Goal: Use online tool/utility: Utilize a website feature to perform a specific function

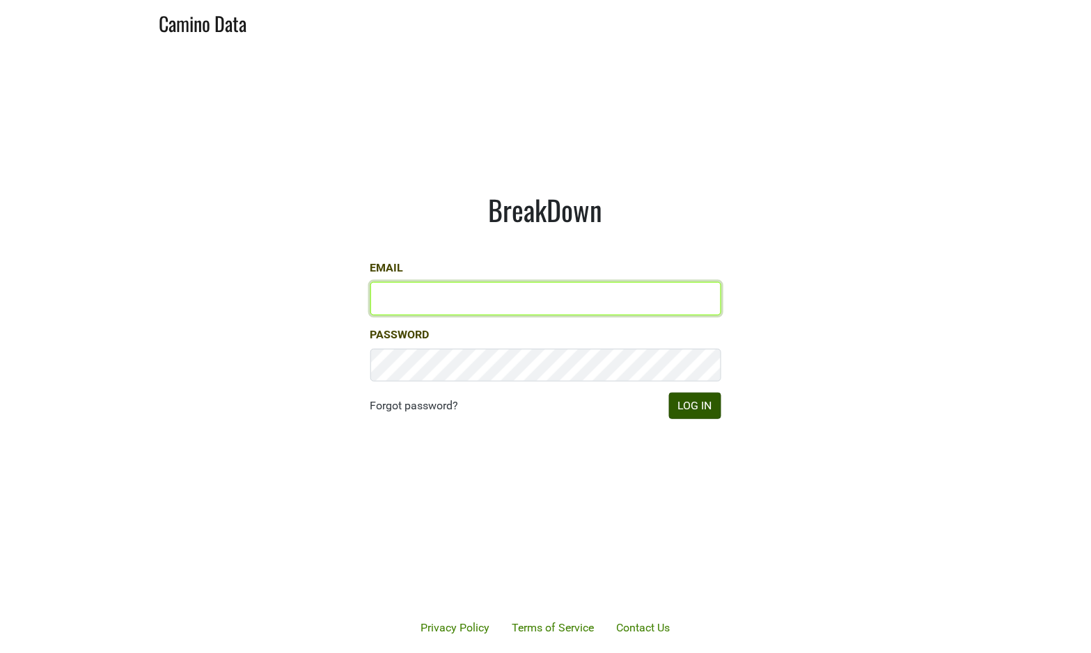
type input "[EMAIL_ADDRESS][DOMAIN_NAME]"
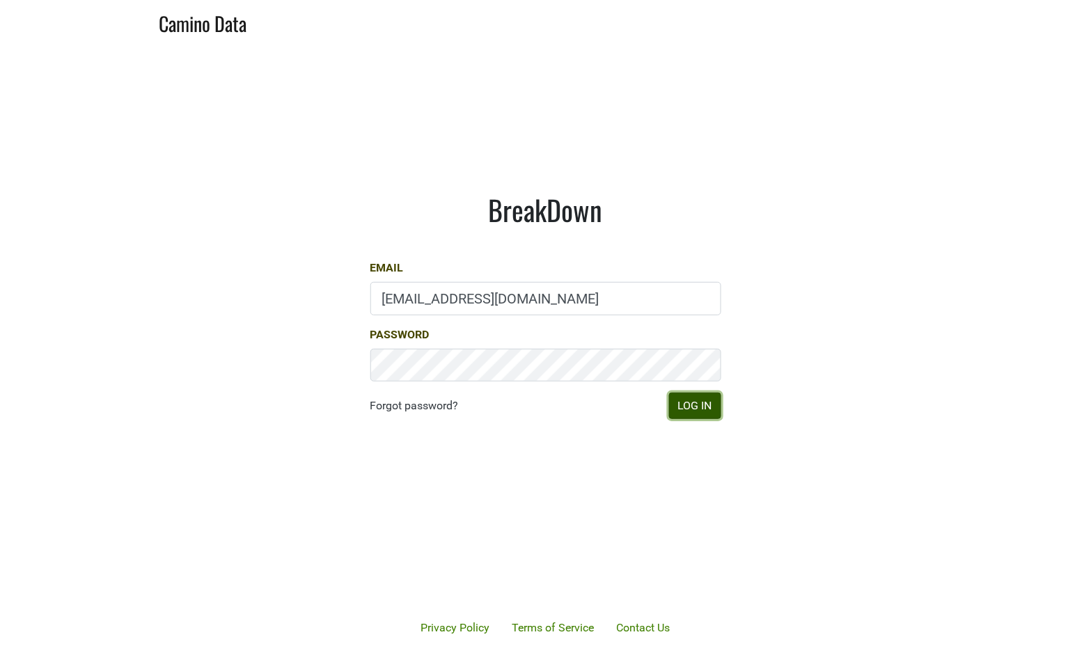
click at [713, 406] on button "Log In" at bounding box center [695, 406] width 52 height 26
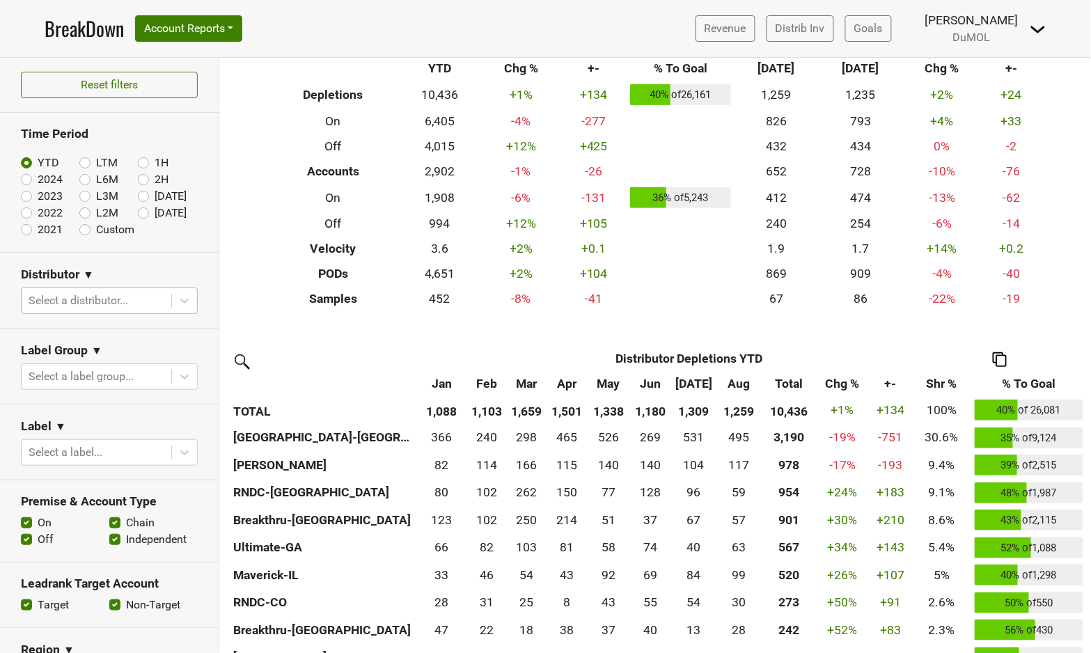
click at [127, 299] on div at bounding box center [97, 300] width 136 height 19
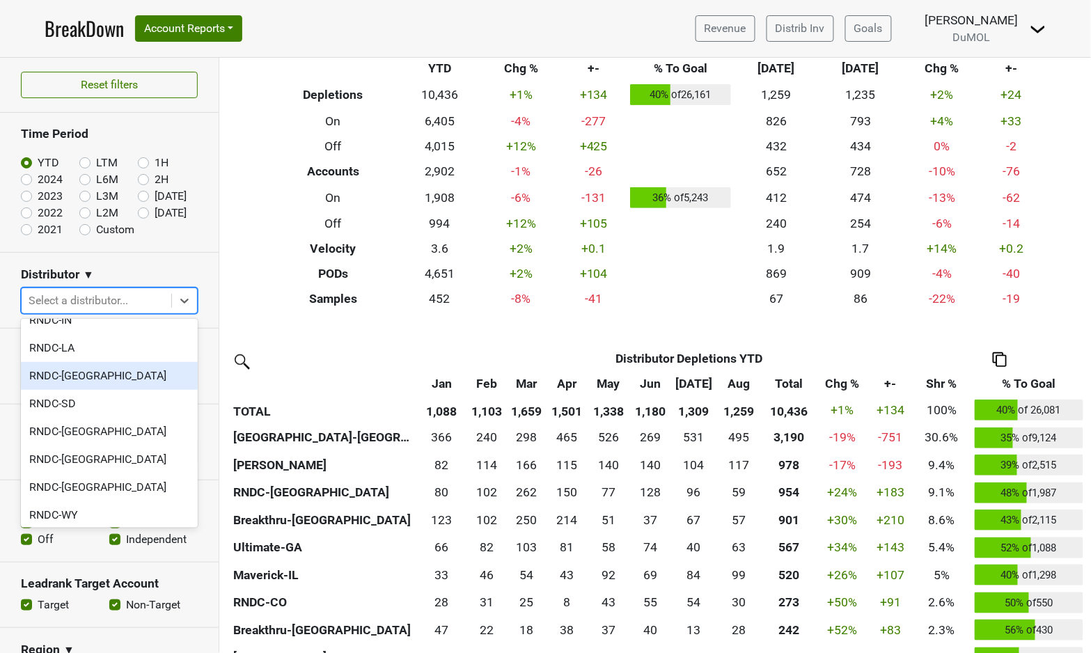
scroll to position [1153, 0]
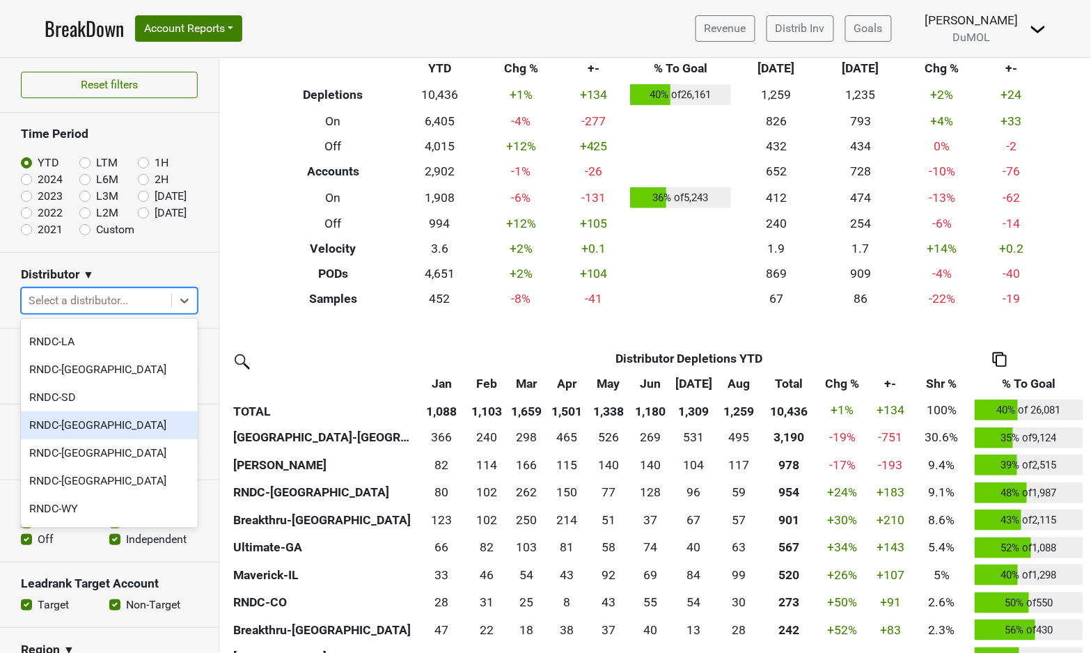
click at [81, 412] on div "RNDC-[GEOGRAPHIC_DATA]" at bounding box center [109, 426] width 177 height 28
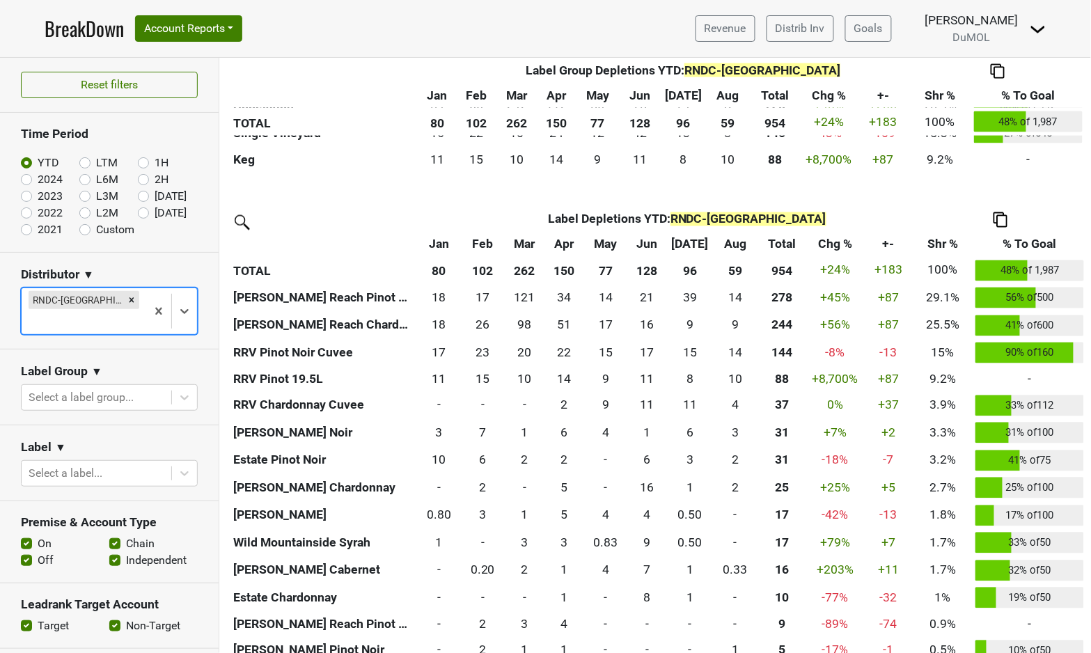
scroll to position [543, 0]
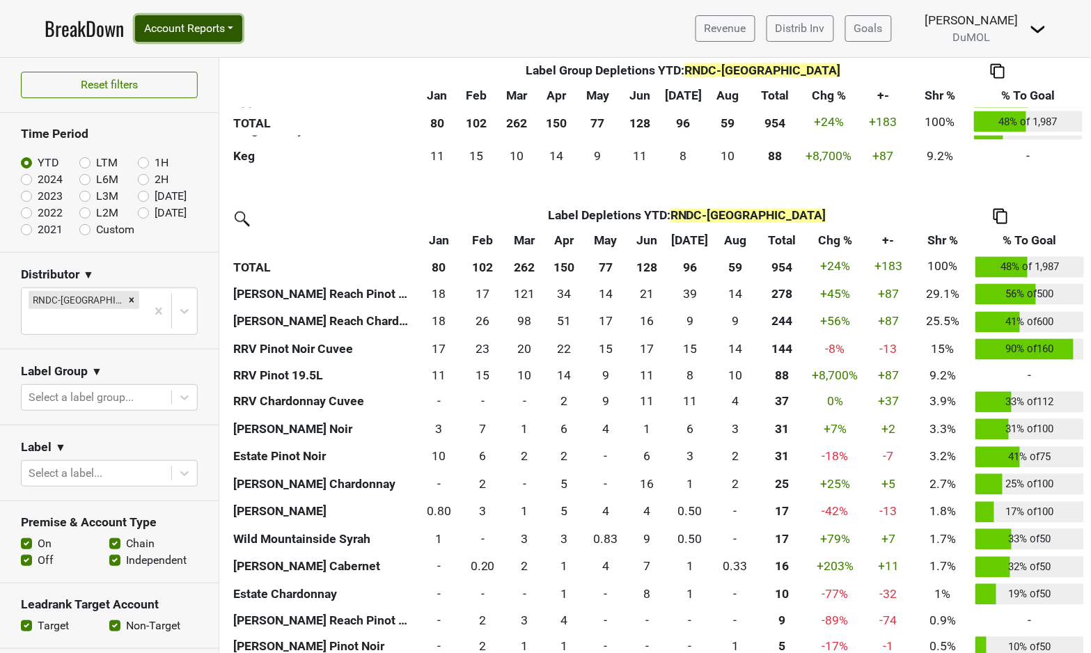
click at [196, 26] on button "Account Reports" at bounding box center [188, 28] width 107 height 26
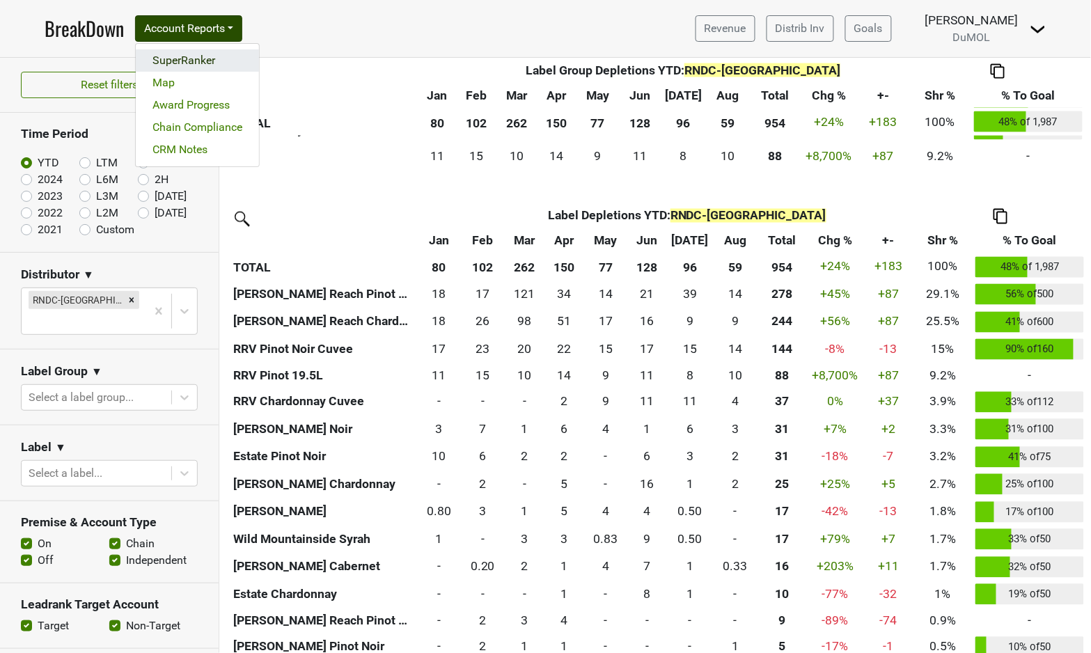
click at [214, 60] on link "SuperRanker" at bounding box center [197, 60] width 123 height 22
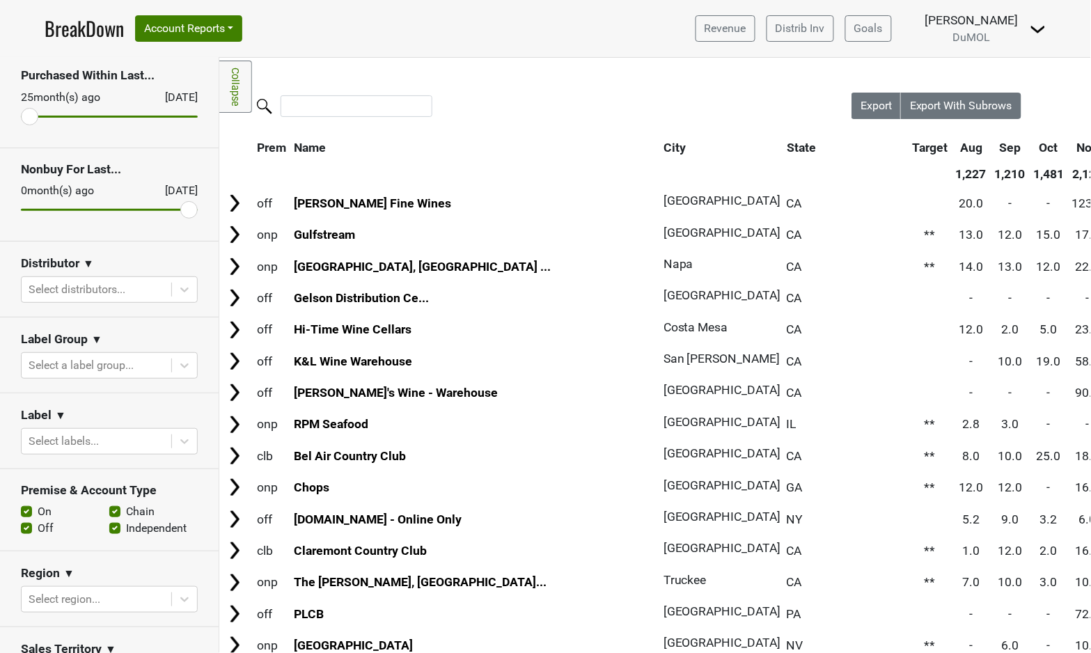
scroll to position [66, 0]
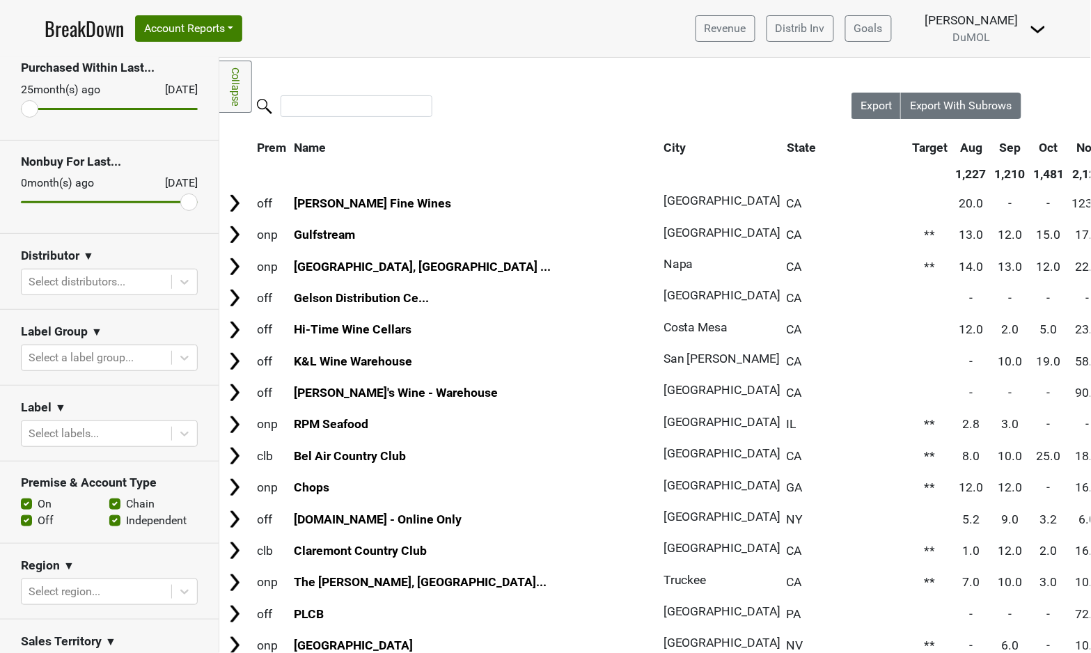
click at [198, 279] on section "Distributor ▼ Select distributors..." at bounding box center [109, 272] width 219 height 76
click at [187, 279] on icon at bounding box center [185, 282] width 14 height 14
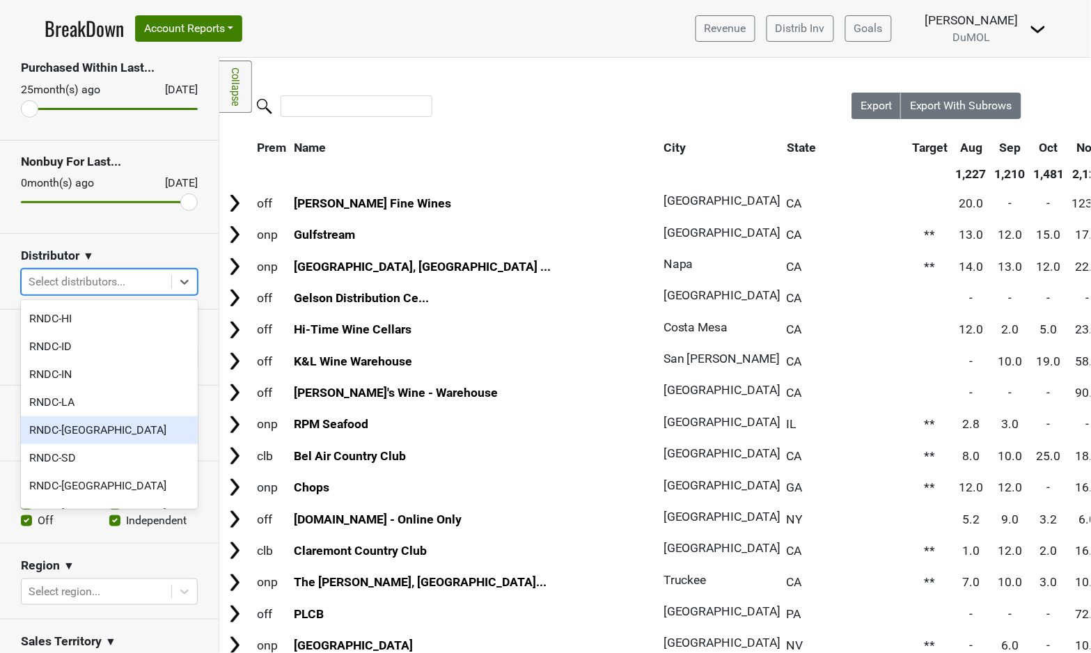
scroll to position [1091, 0]
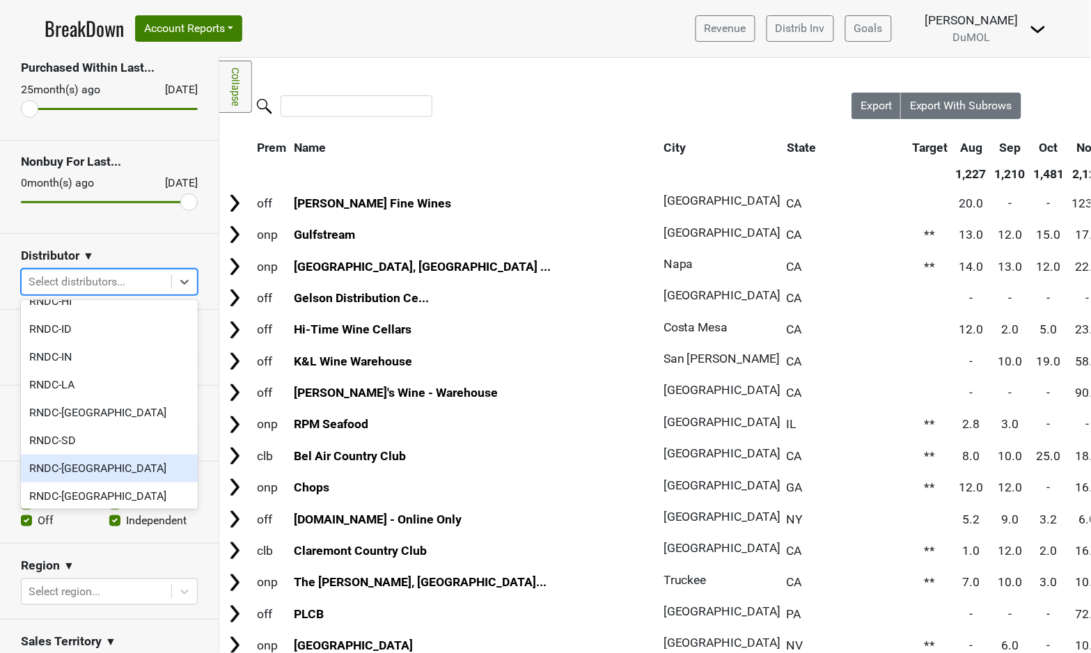
click at [123, 455] on div "RNDC-[GEOGRAPHIC_DATA]" at bounding box center [109, 469] width 177 height 28
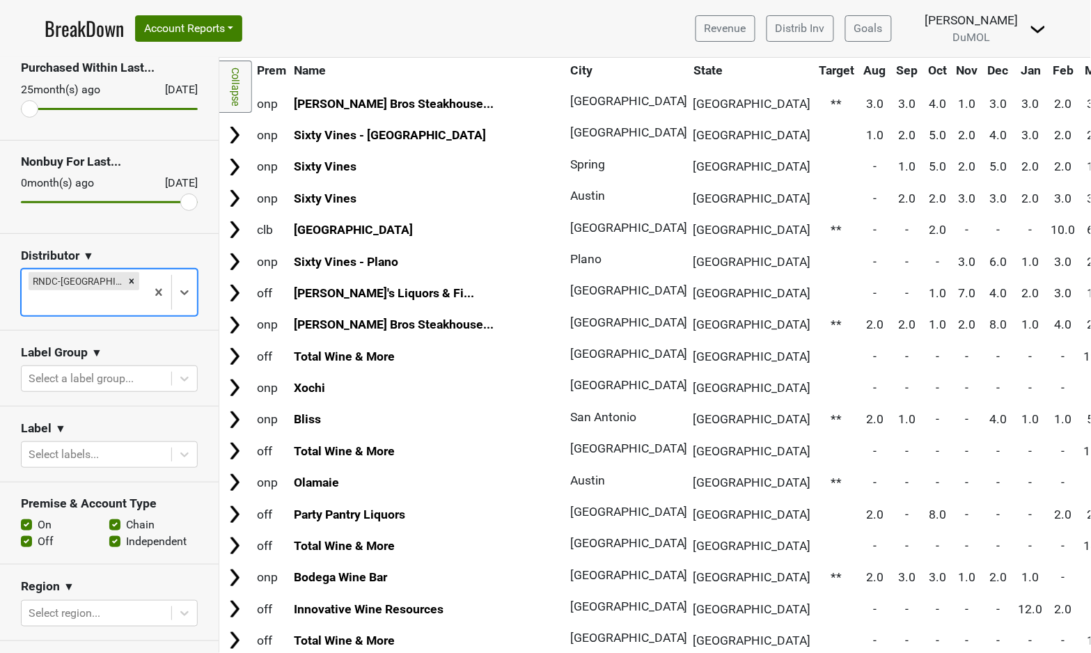
scroll to position [0, 0]
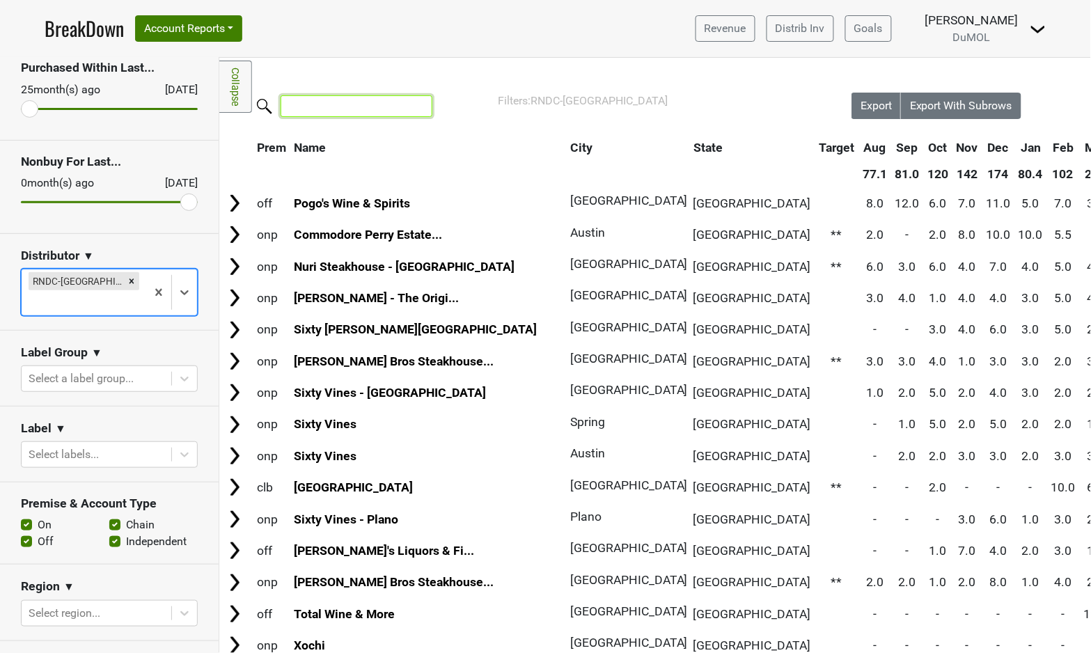
click at [330, 107] on input "search" at bounding box center [357, 106] width 152 height 22
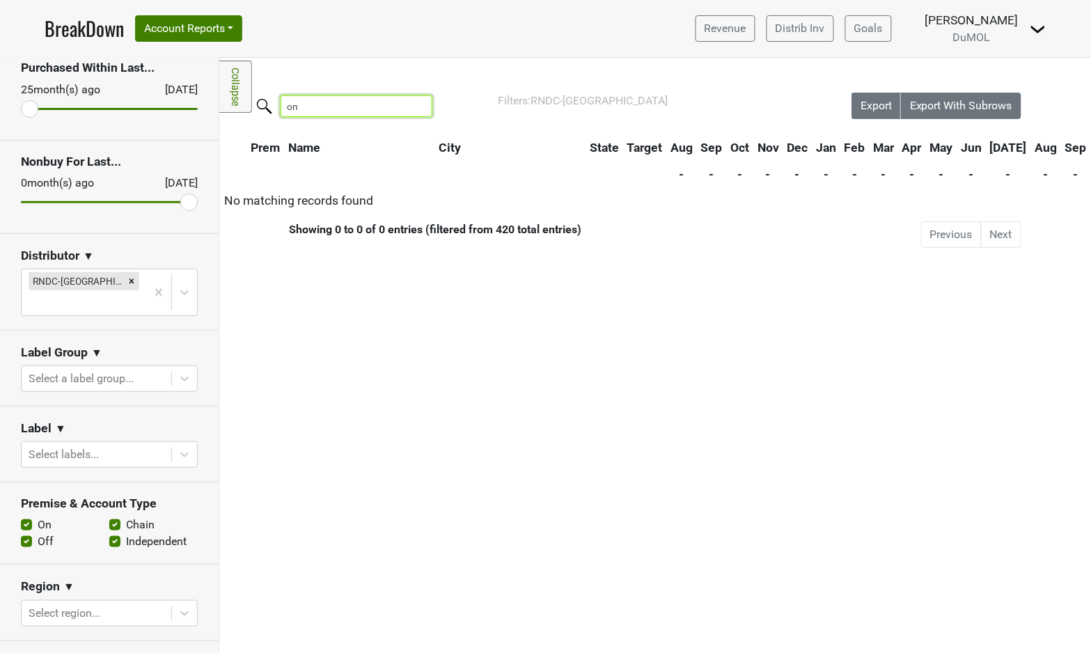
type input "o"
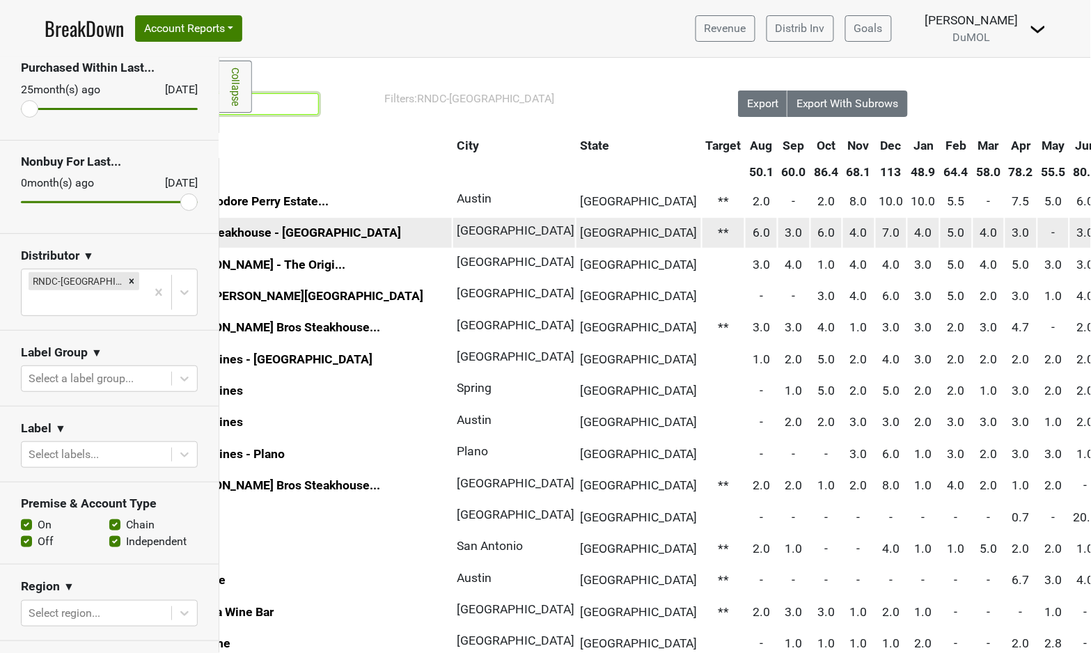
scroll to position [0, 114]
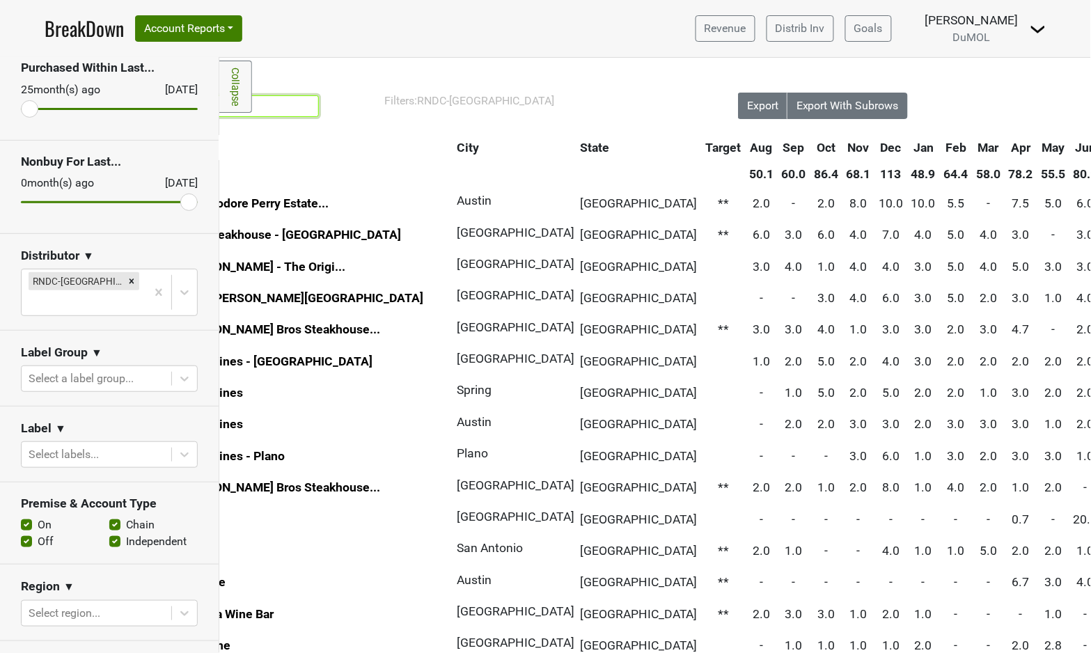
type input "onp"
drag, startPoint x: 31, startPoint y: 104, endPoint x: 153, endPoint y: 96, distance: 121.4
type input "6"
click at [153, 108] on input "range" at bounding box center [109, 109] width 177 height 2
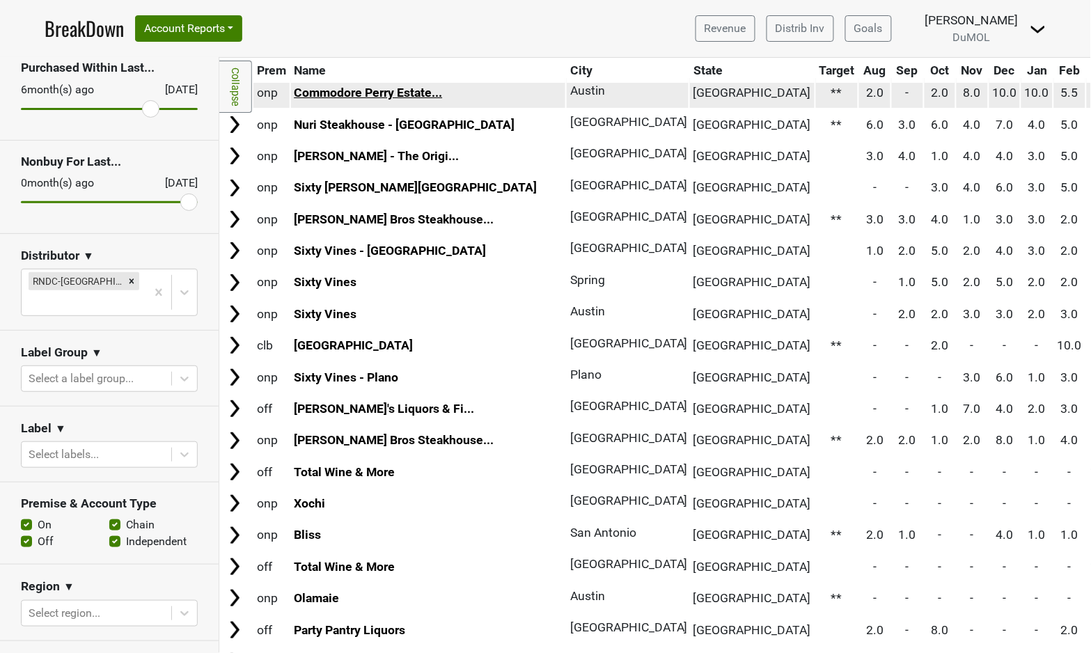
scroll to position [0, 0]
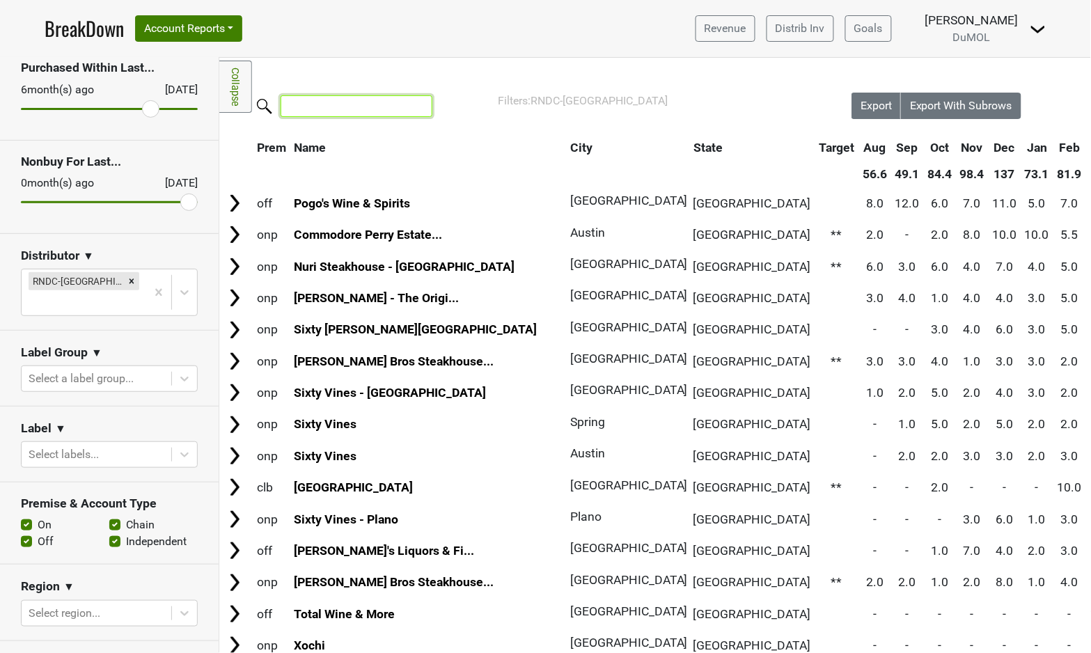
click at [311, 110] on input "search" at bounding box center [357, 106] width 152 height 22
type input "onp"
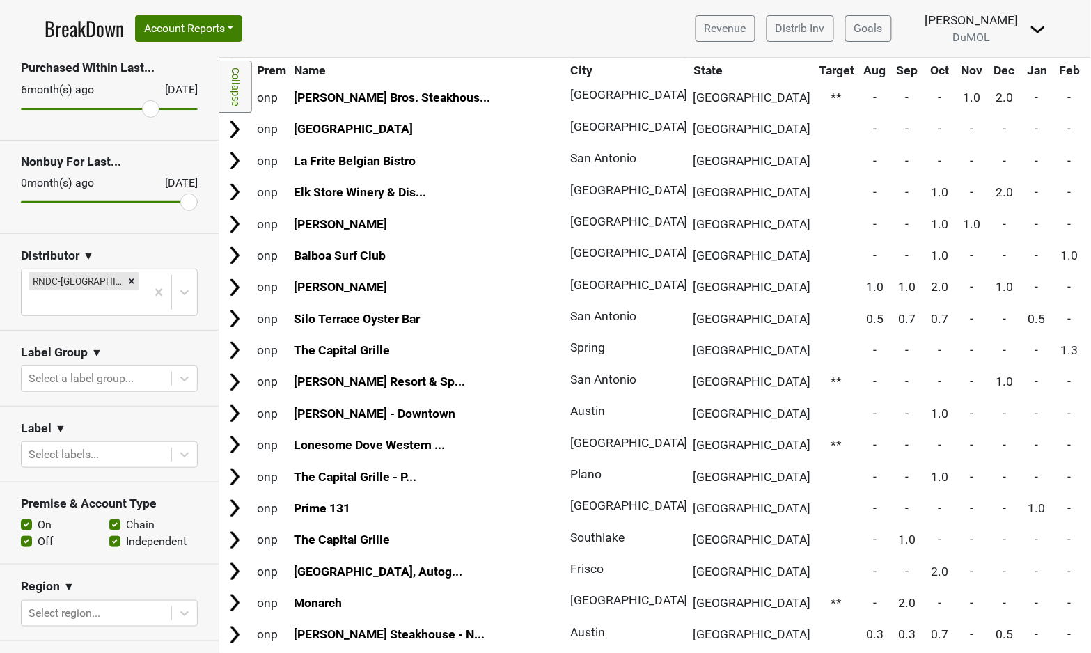
scroll to position [1301, 0]
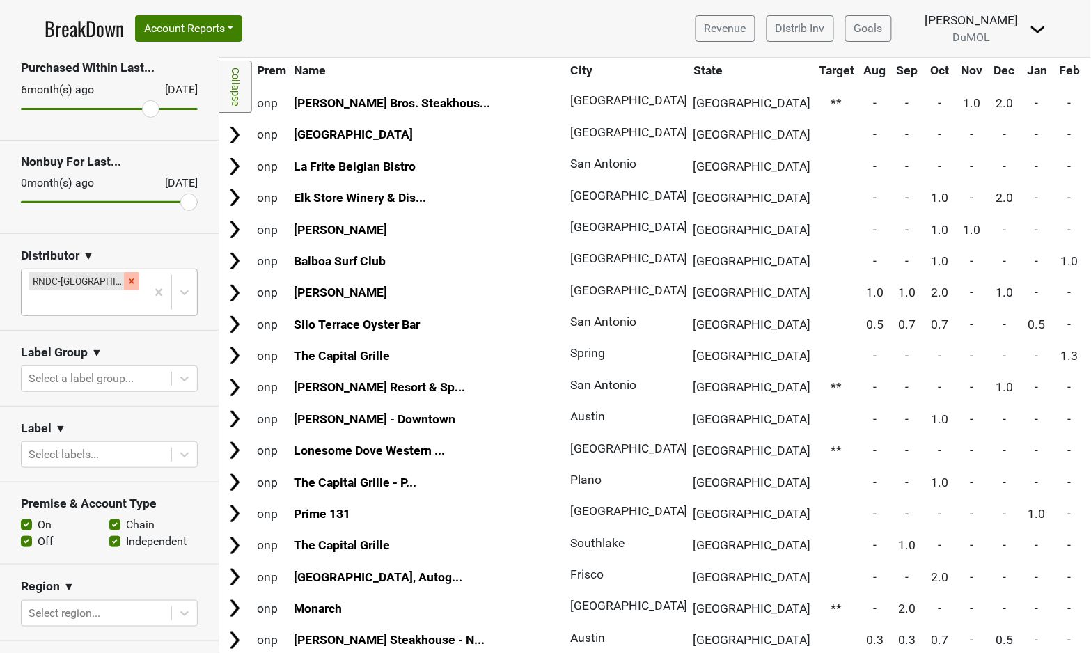
click at [130, 282] on icon "Remove RNDC-TX" at bounding box center [132, 281] width 5 height 5
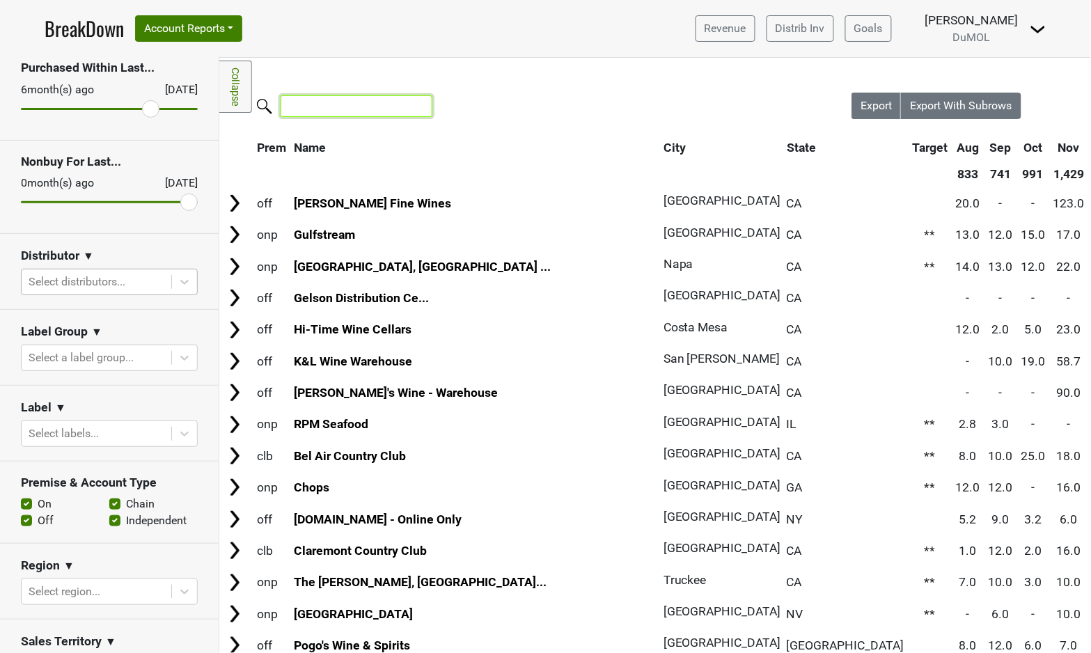
click at [342, 114] on input "search" at bounding box center [357, 106] width 152 height 22
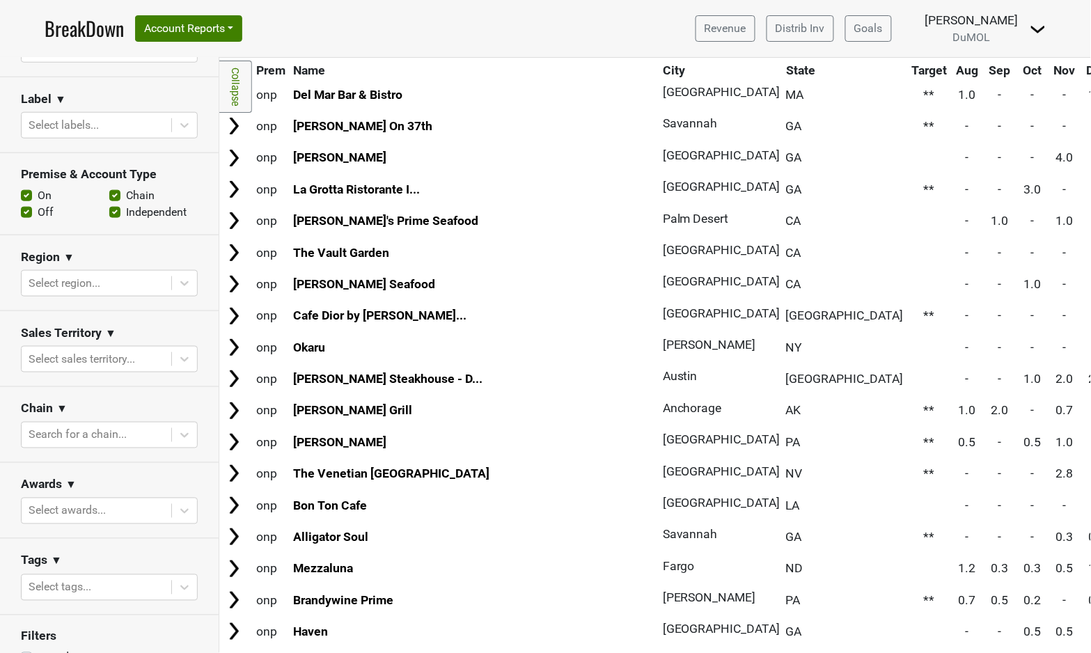
scroll to position [371, 0]
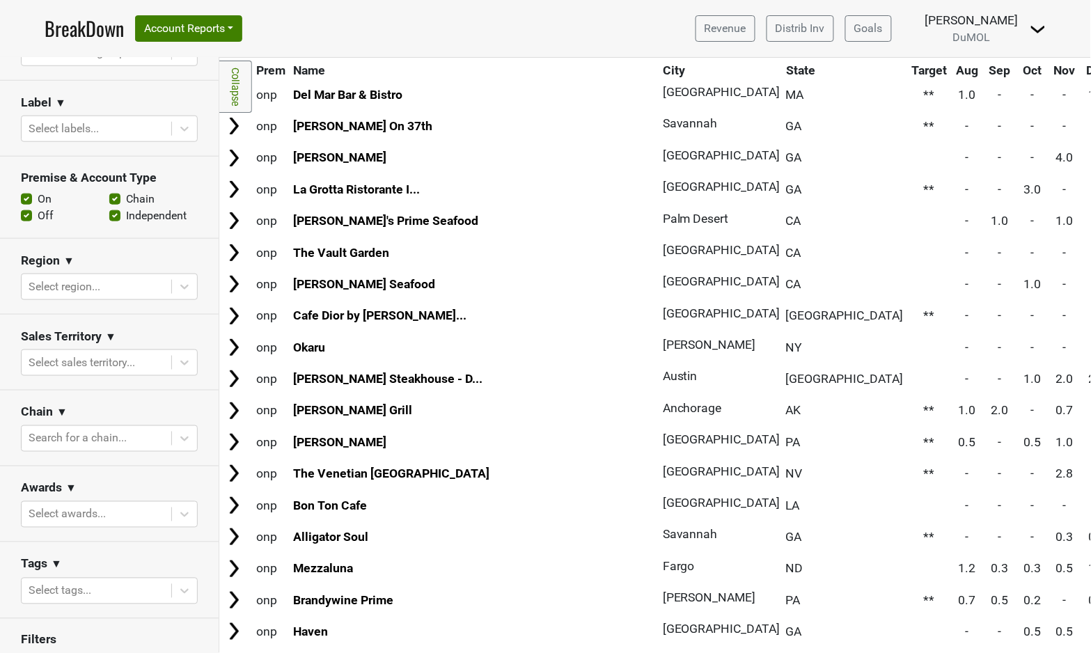
type input "onp"
click at [38, 213] on label "Off" at bounding box center [46, 216] width 16 height 17
click at [25, 213] on input "Off" at bounding box center [26, 215] width 11 height 14
checkbox input "false"
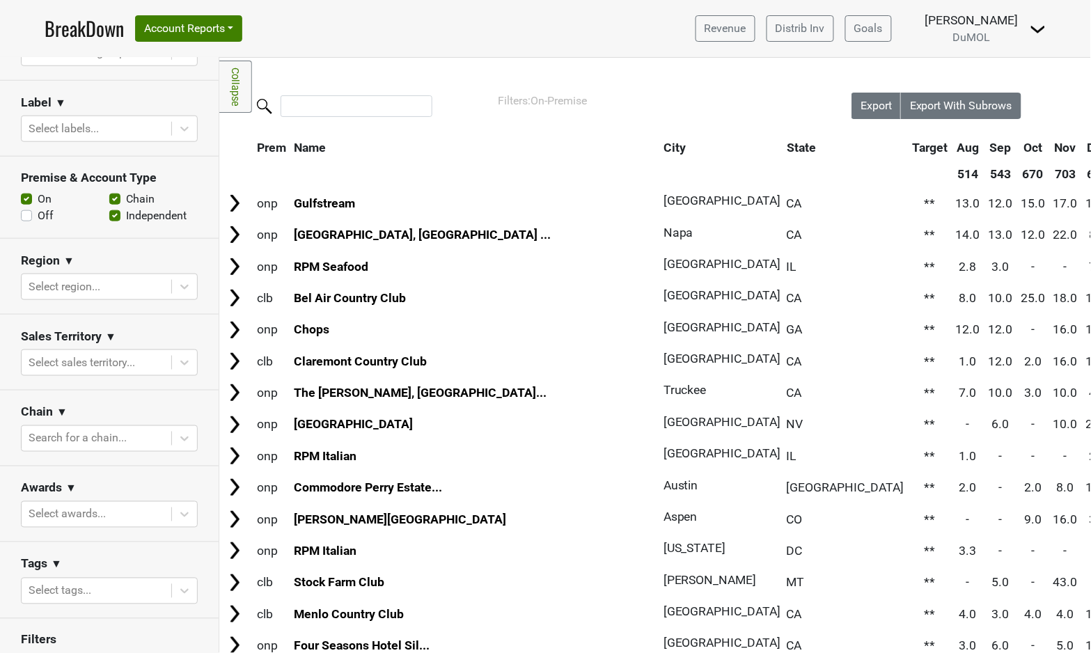
click at [126, 201] on label "Chain" at bounding box center [140, 199] width 29 height 17
click at [114, 201] on input "Chain" at bounding box center [114, 198] width 11 height 14
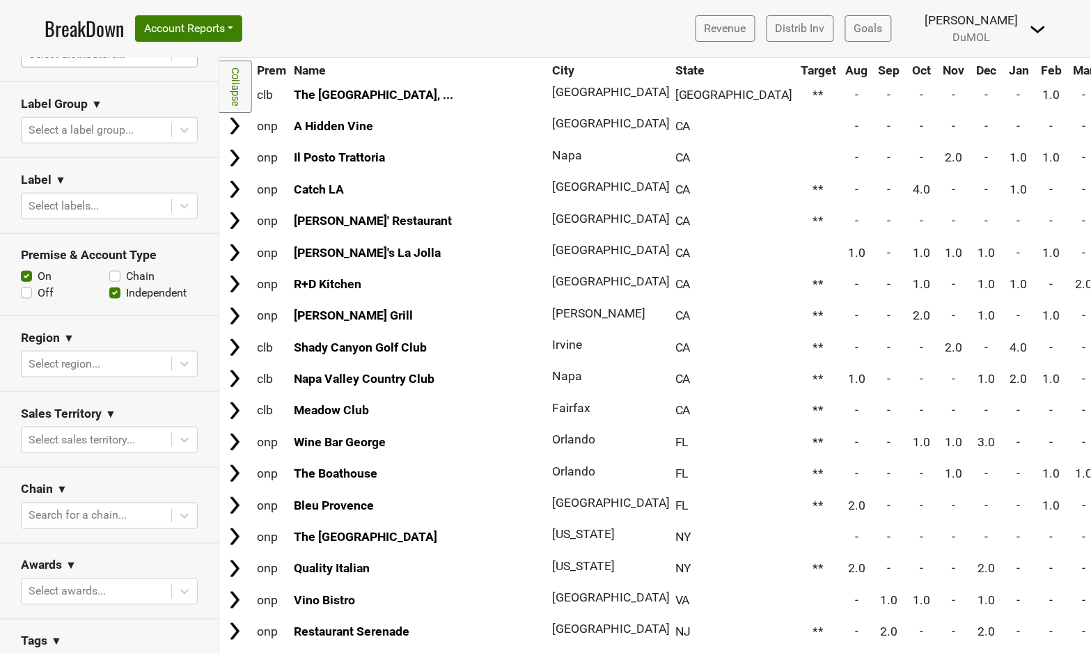
scroll to position [293, 0]
click at [126, 279] on label "Chain" at bounding box center [140, 277] width 29 height 17
click at [114, 279] on input "Chain" at bounding box center [114, 276] width 11 height 14
checkbox input "true"
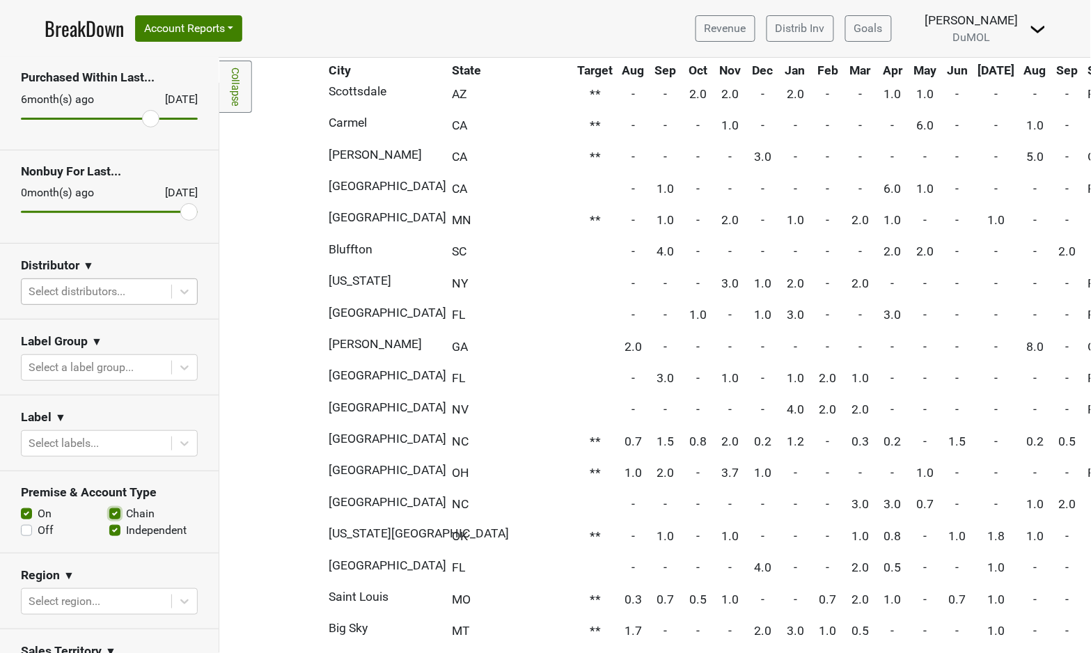
scroll to position [7345, 335]
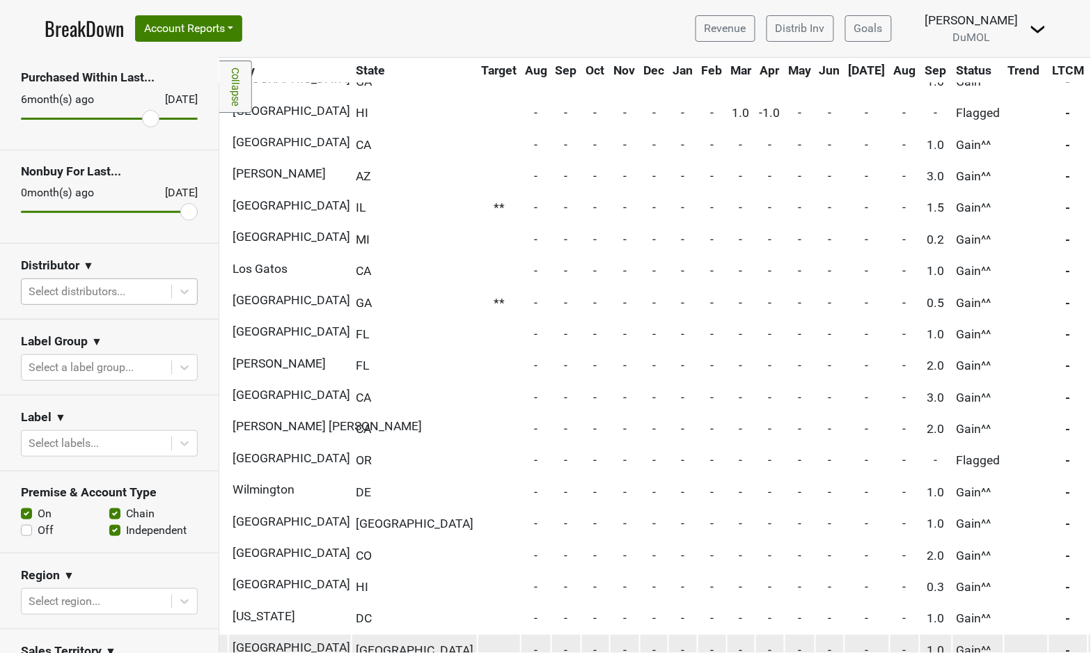
scroll to position [6320, 335]
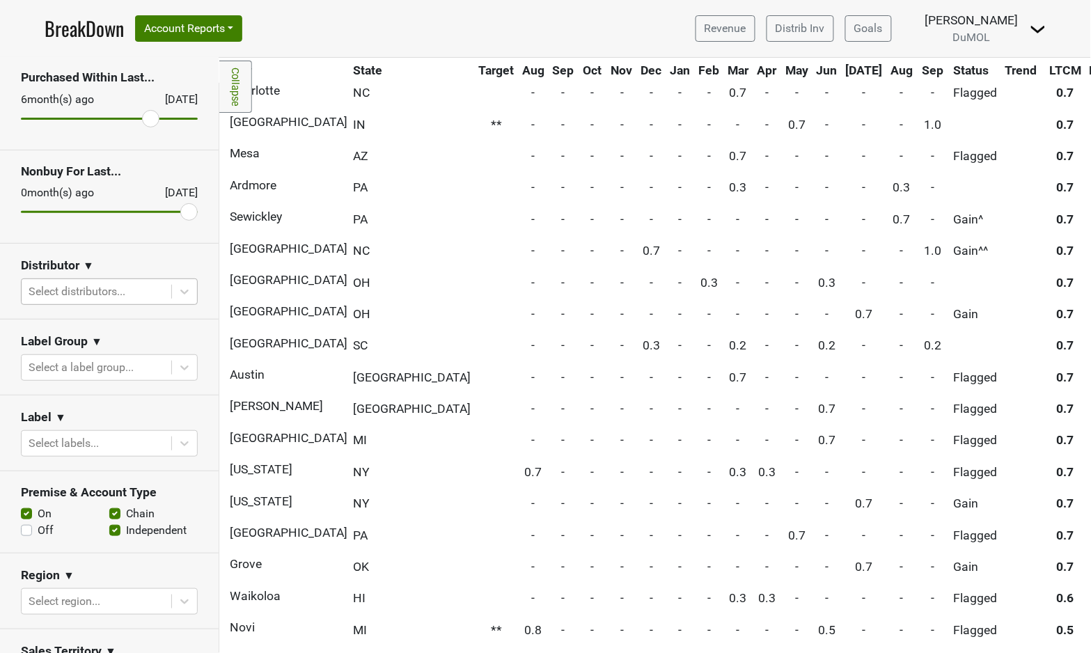
scroll to position [0, 338]
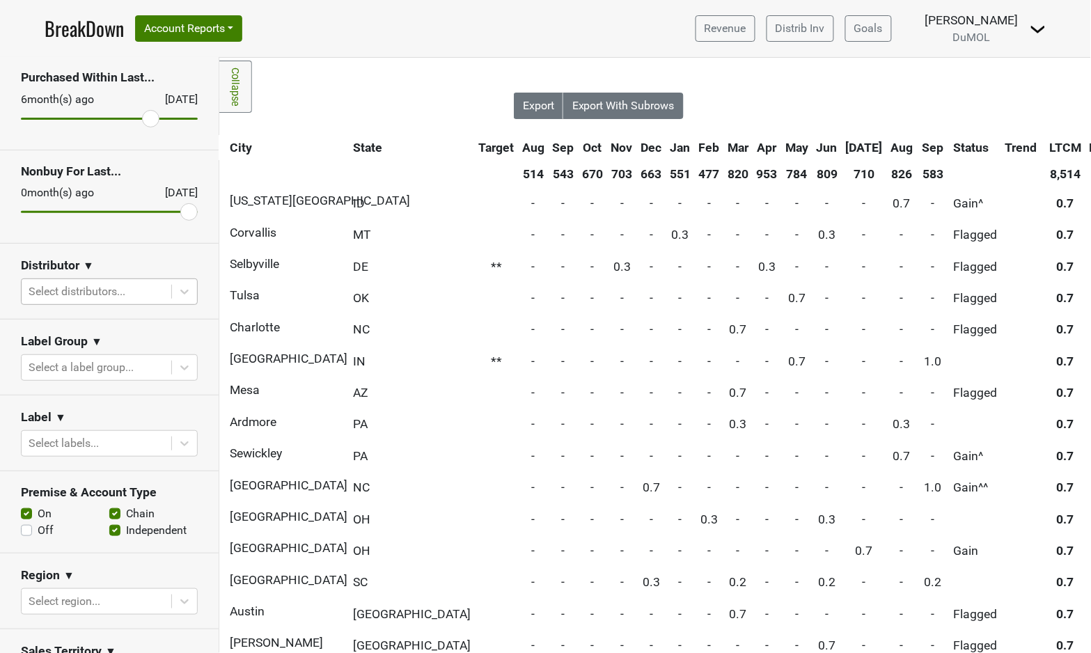
click at [371, 70] on div "Filters Collapse Loading, please wait... Please wait, your file is being downlo…" at bounding box center [655, 355] width 872 height 595
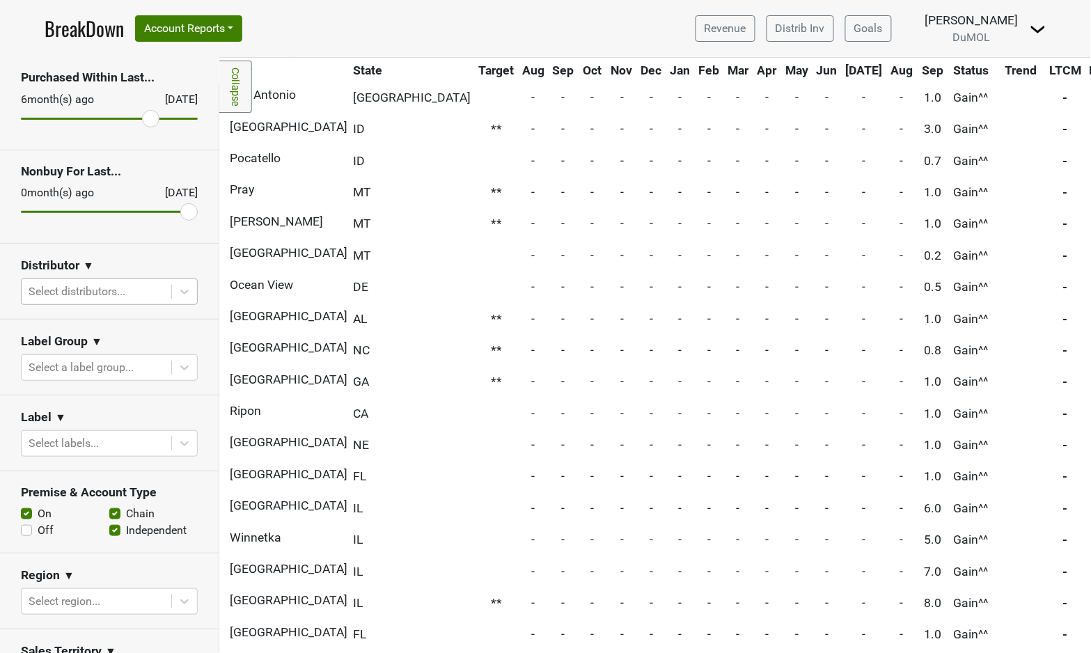
scroll to position [6320, 338]
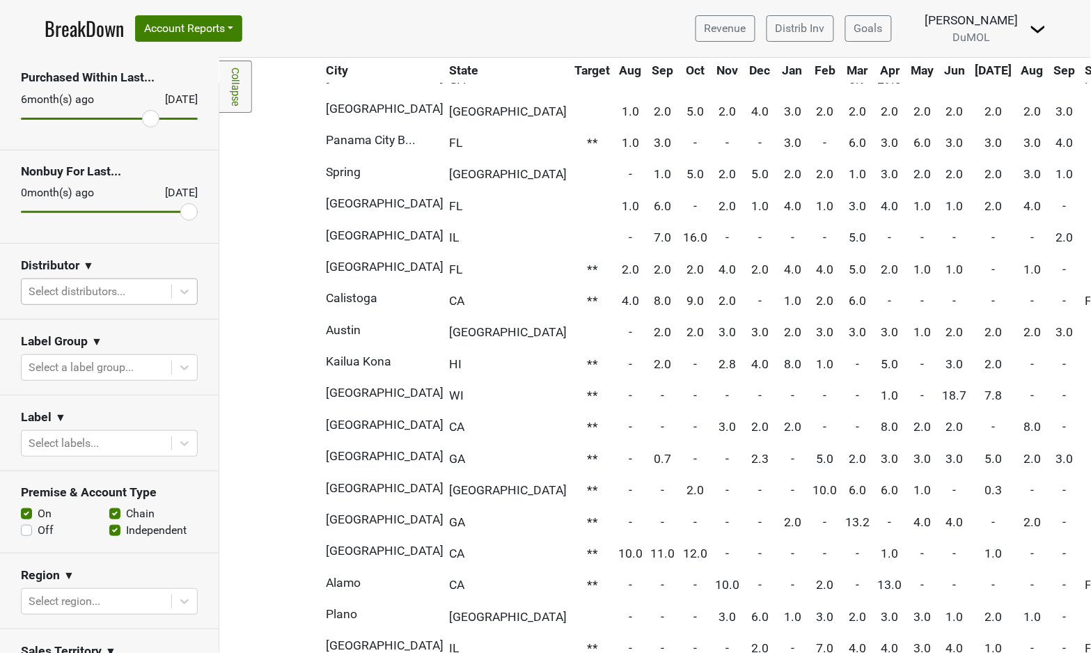
scroll to position [0, 338]
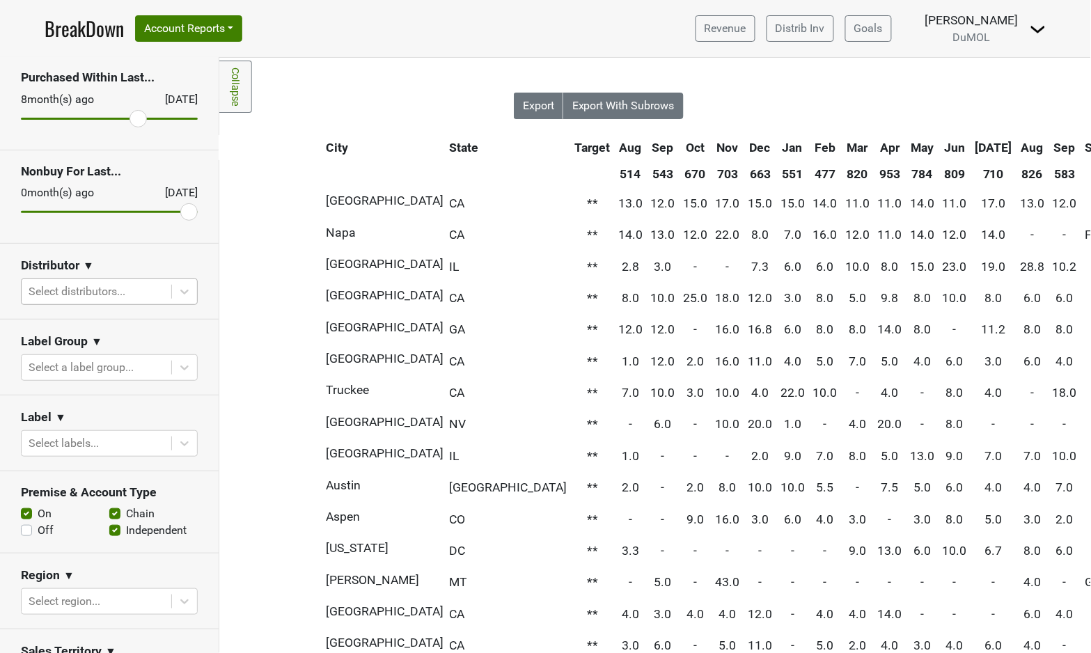
drag, startPoint x: 155, startPoint y: 119, endPoint x: 139, endPoint y: 118, distance: 15.4
click at [139, 118] on input "range" at bounding box center [109, 119] width 177 height 2
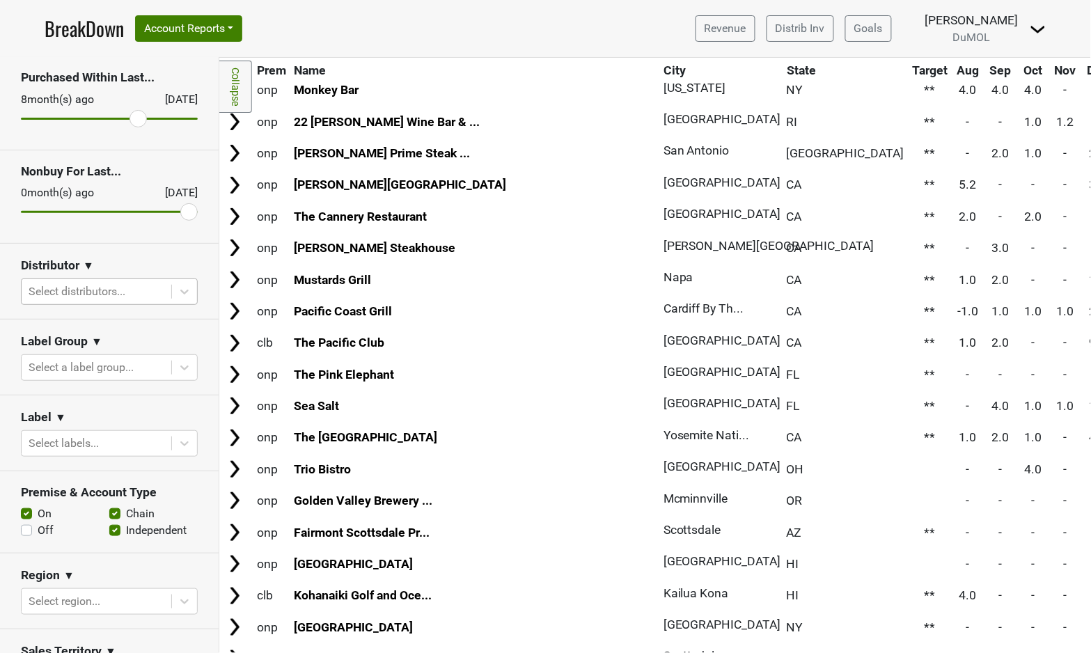
scroll to position [7345, 0]
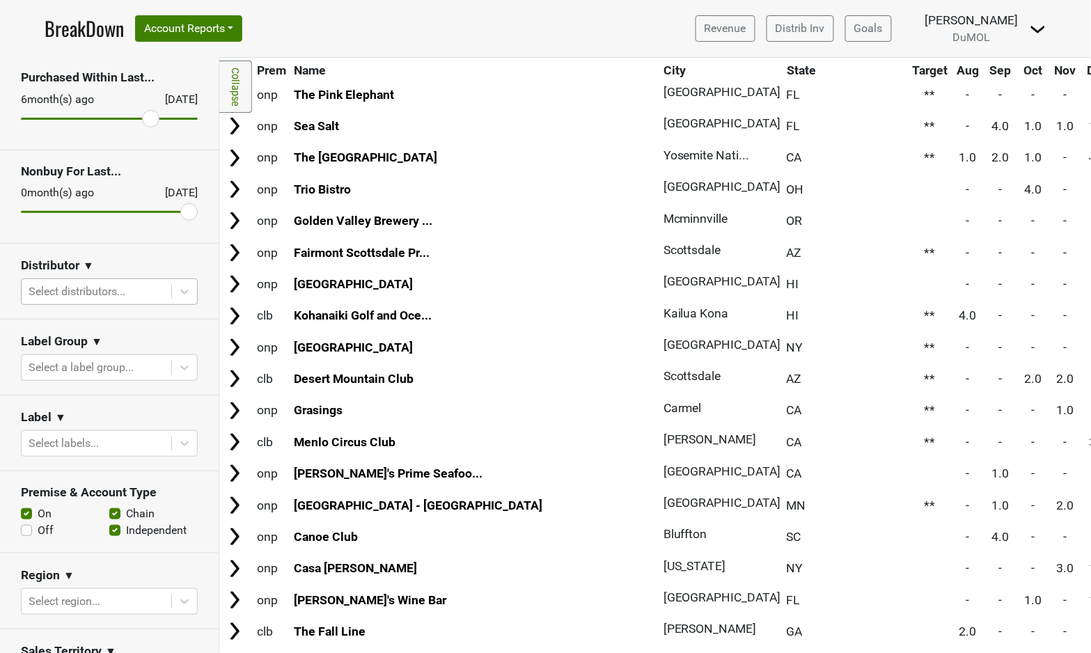
drag, startPoint x: 140, startPoint y: 115, endPoint x: 150, endPoint y: 116, distance: 10.5
click at [150, 118] on input "range" at bounding box center [109, 119] width 177 height 2
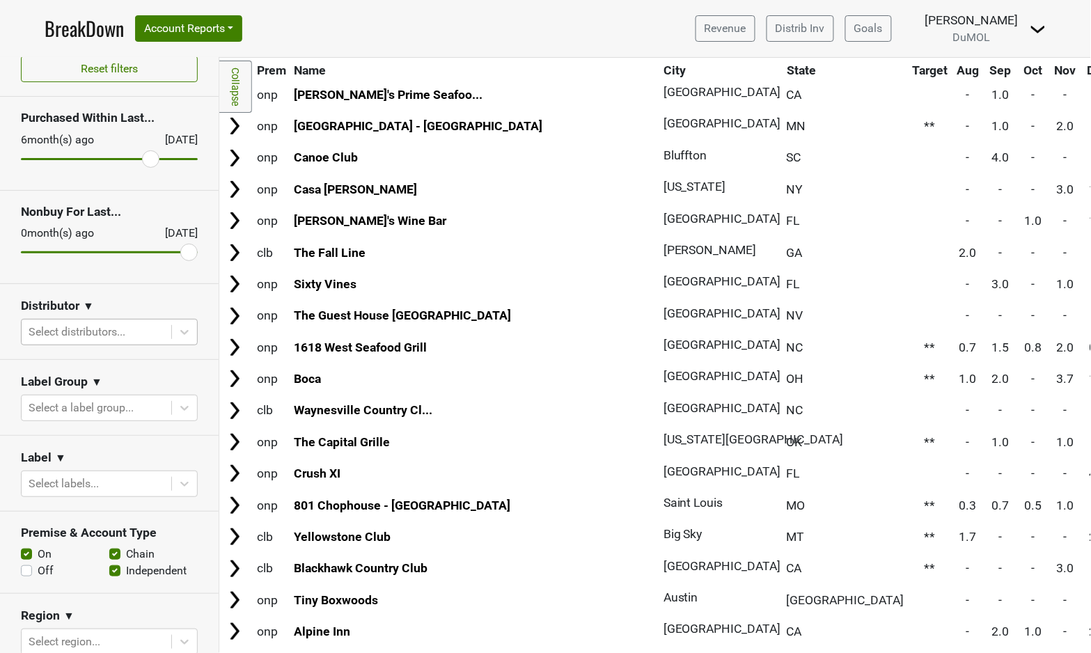
scroll to position [24, 0]
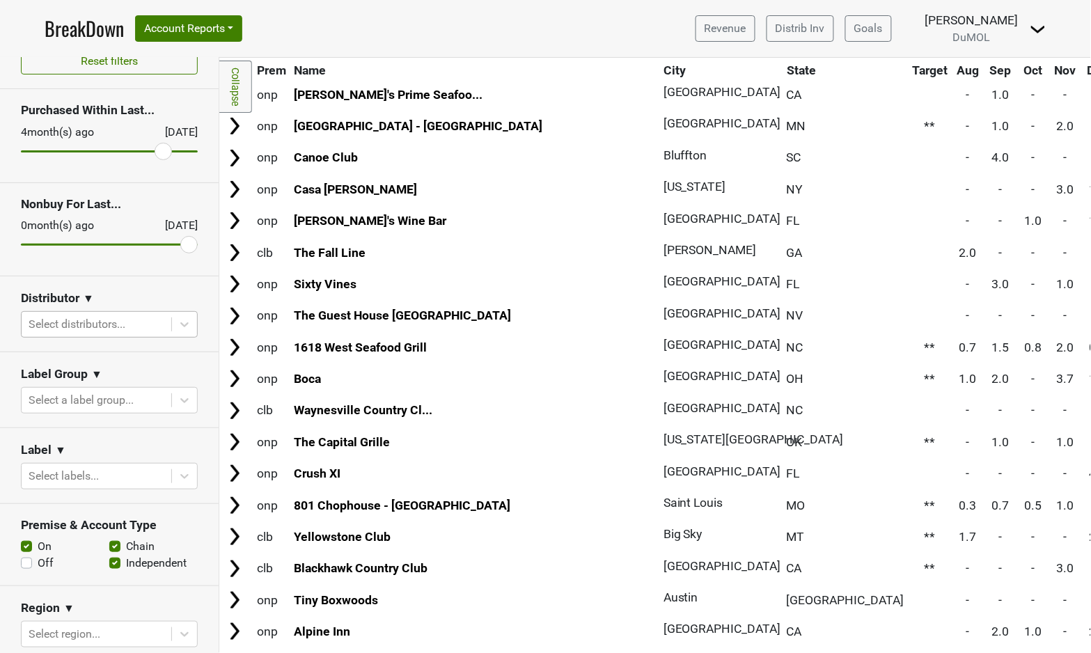
drag, startPoint x: 155, startPoint y: 149, endPoint x: 165, endPoint y: 148, distance: 9.8
type input "4"
click at [165, 150] on input "range" at bounding box center [109, 151] width 177 height 2
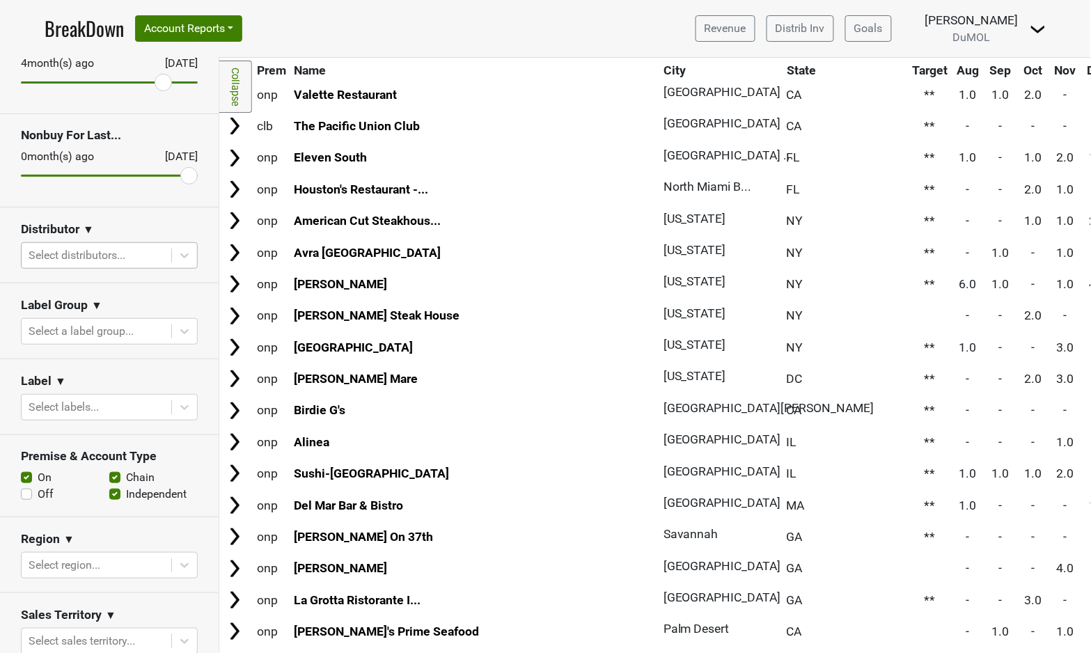
scroll to position [108, 0]
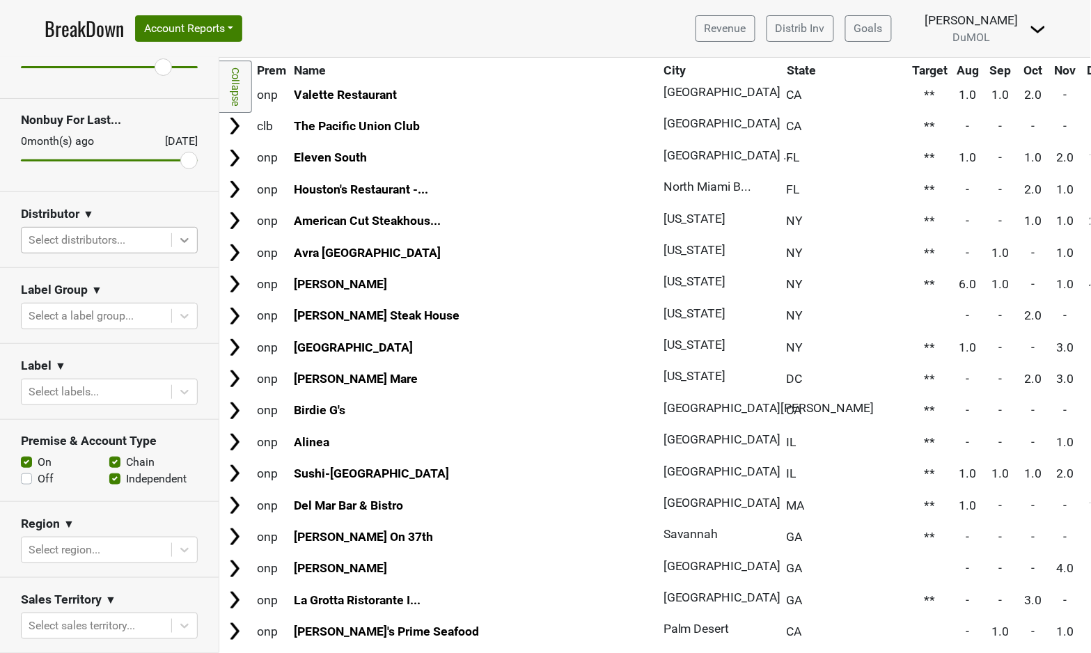
click at [191, 244] on icon at bounding box center [185, 240] width 14 height 14
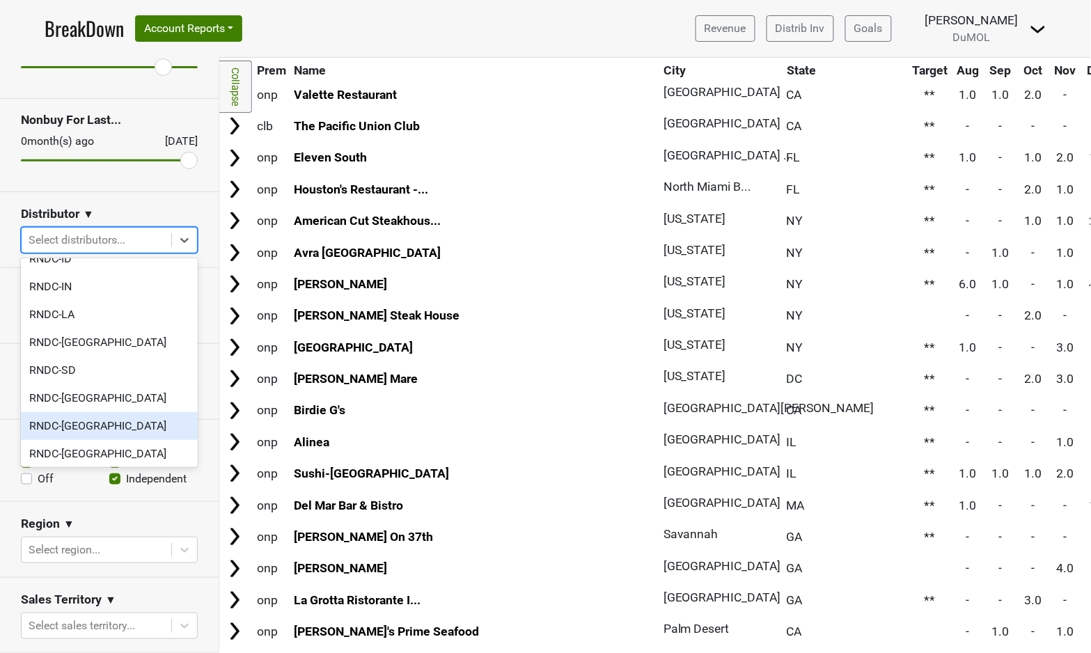
scroll to position [1117, 0]
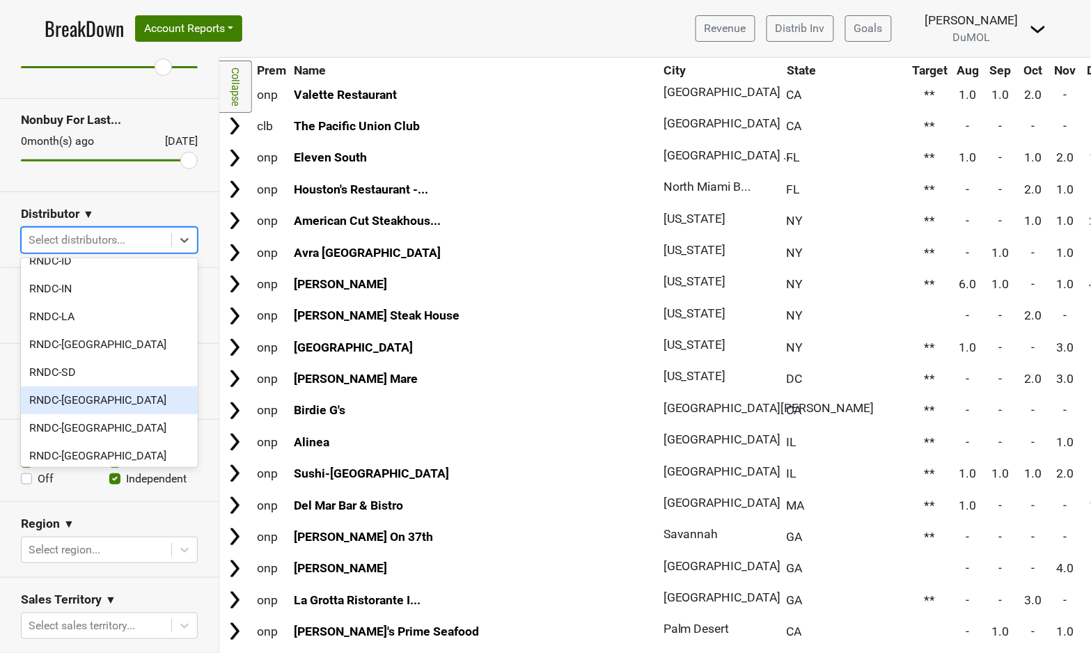
click at [118, 387] on div "RNDC-[GEOGRAPHIC_DATA]" at bounding box center [109, 401] width 177 height 28
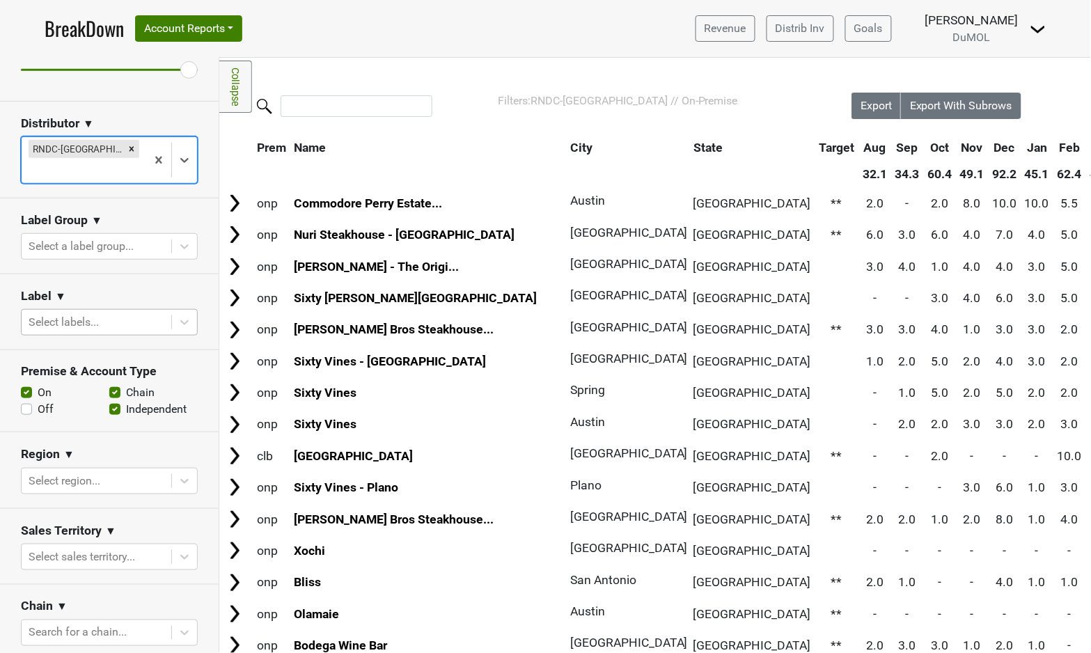
scroll to position [204, 0]
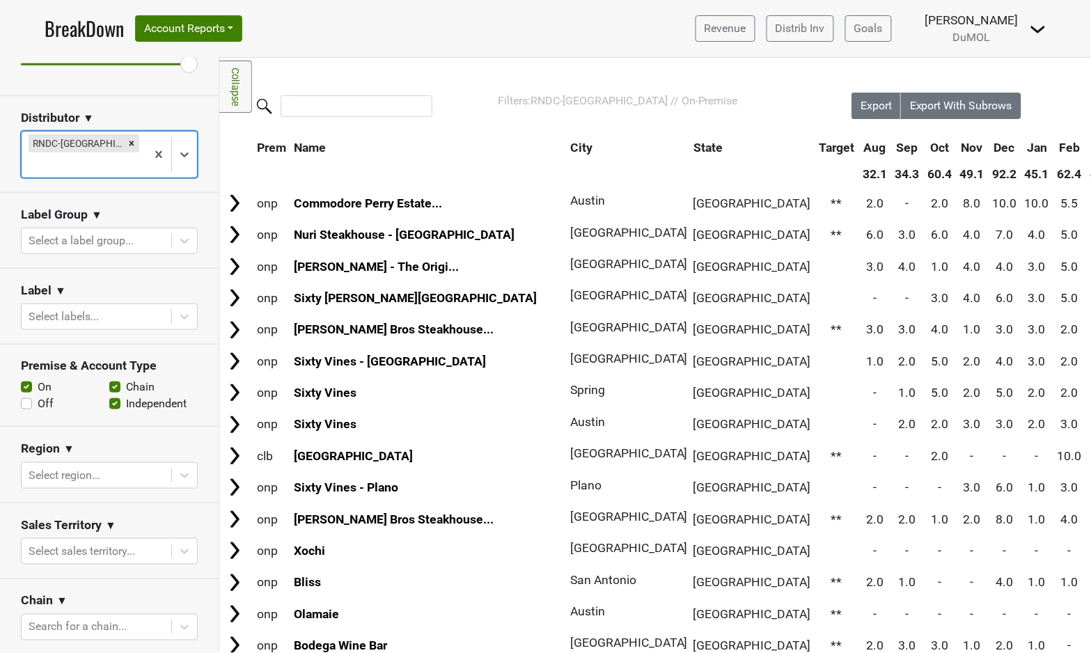
click at [126, 379] on label "Chain" at bounding box center [140, 387] width 29 height 17
click at [118, 379] on input "Chain" at bounding box center [114, 386] width 11 height 14
checkbox input "false"
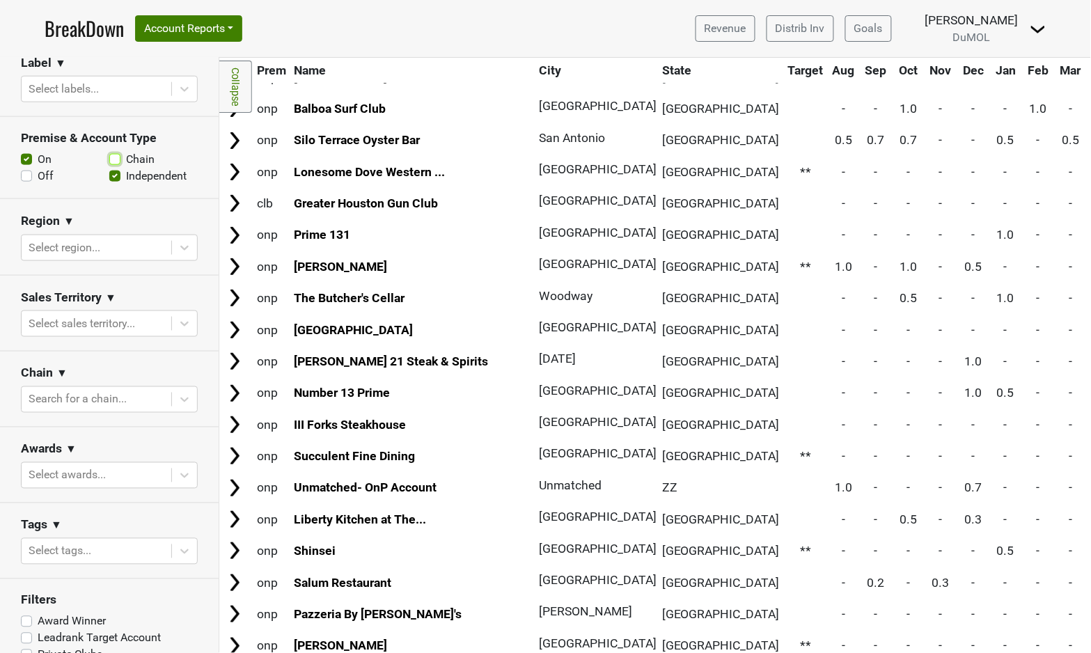
scroll to position [1380, 0]
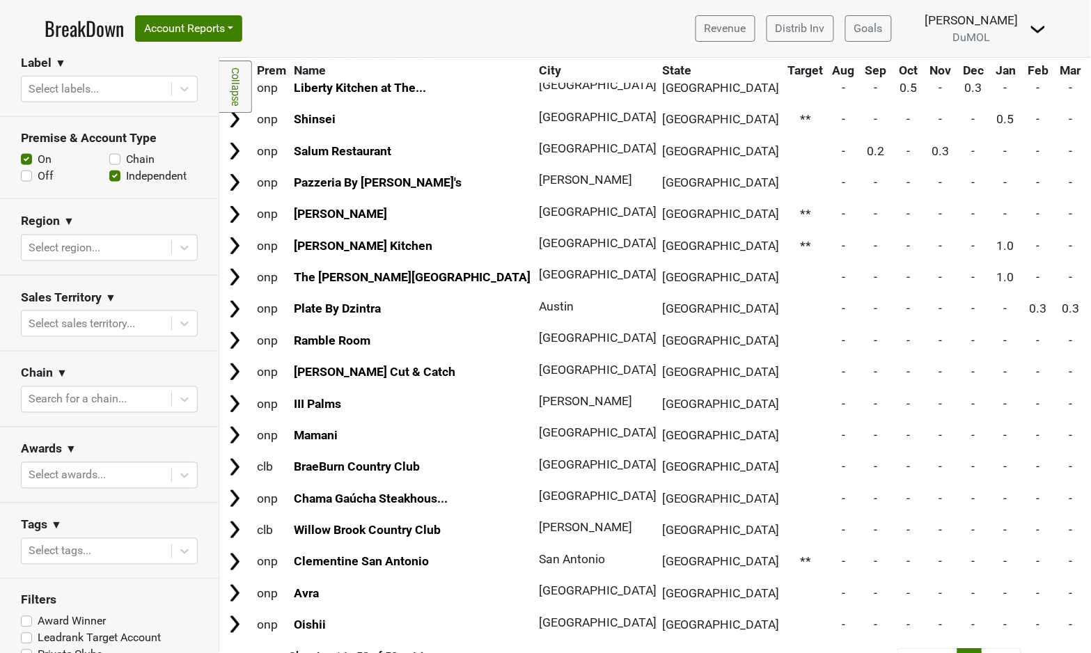
click at [38, 614] on label "Award Winner" at bounding box center [72, 622] width 68 height 17
click at [26, 614] on input "Award Winner" at bounding box center [26, 621] width 11 height 14
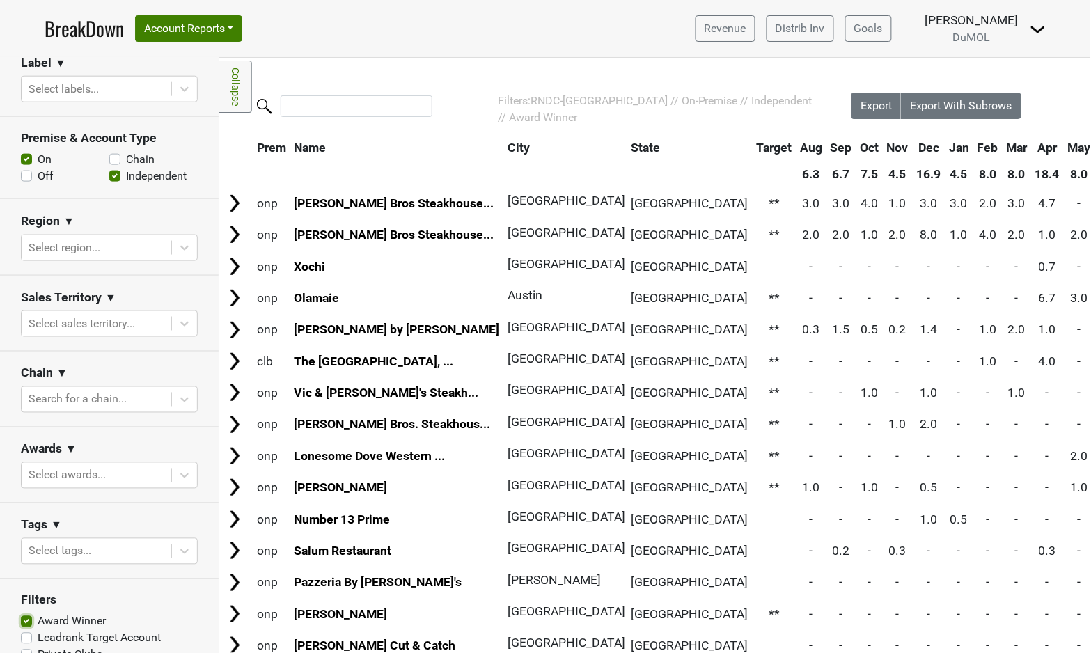
scroll to position [74, 0]
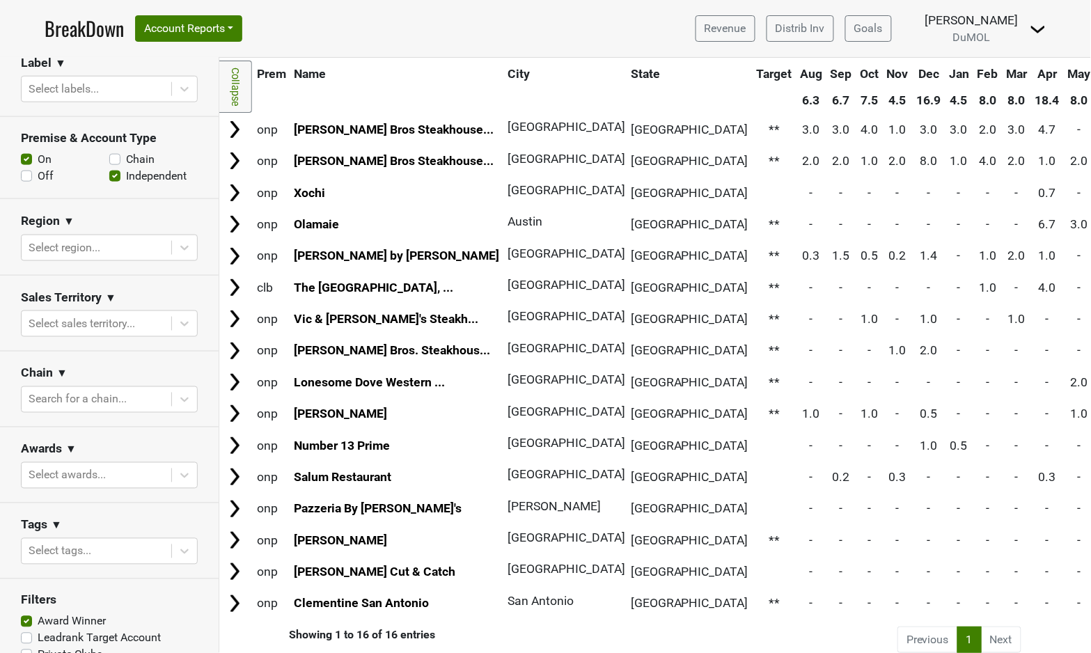
click at [38, 614] on label "Award Winner" at bounding box center [72, 622] width 68 height 17
click at [28, 614] on input "Award Winner" at bounding box center [26, 621] width 11 height 14
checkbox input "false"
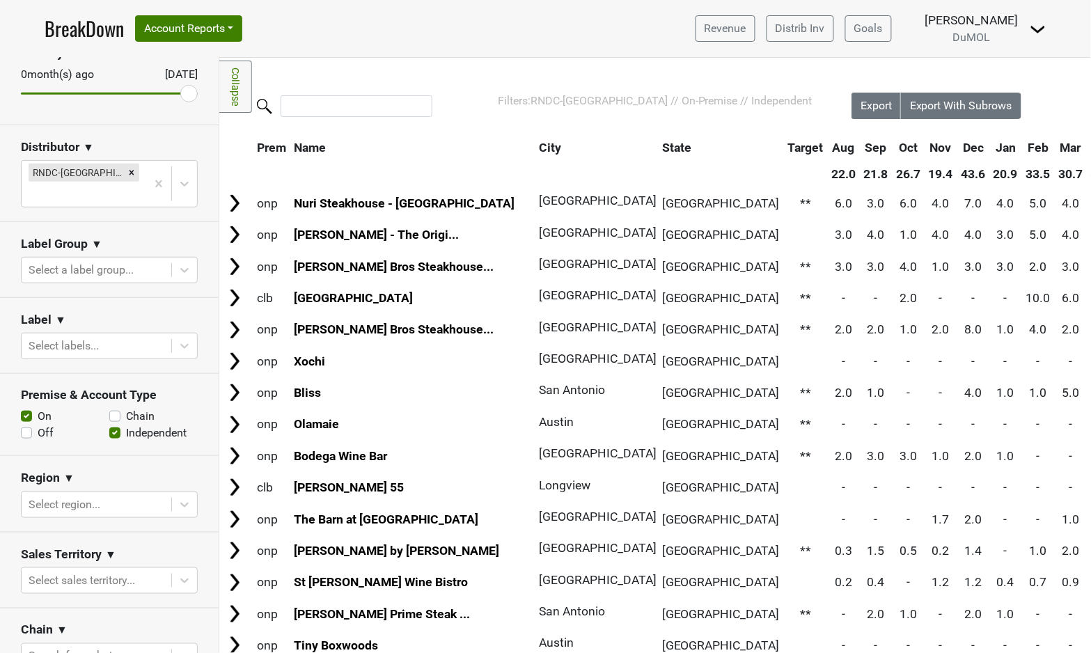
scroll to position [189, 0]
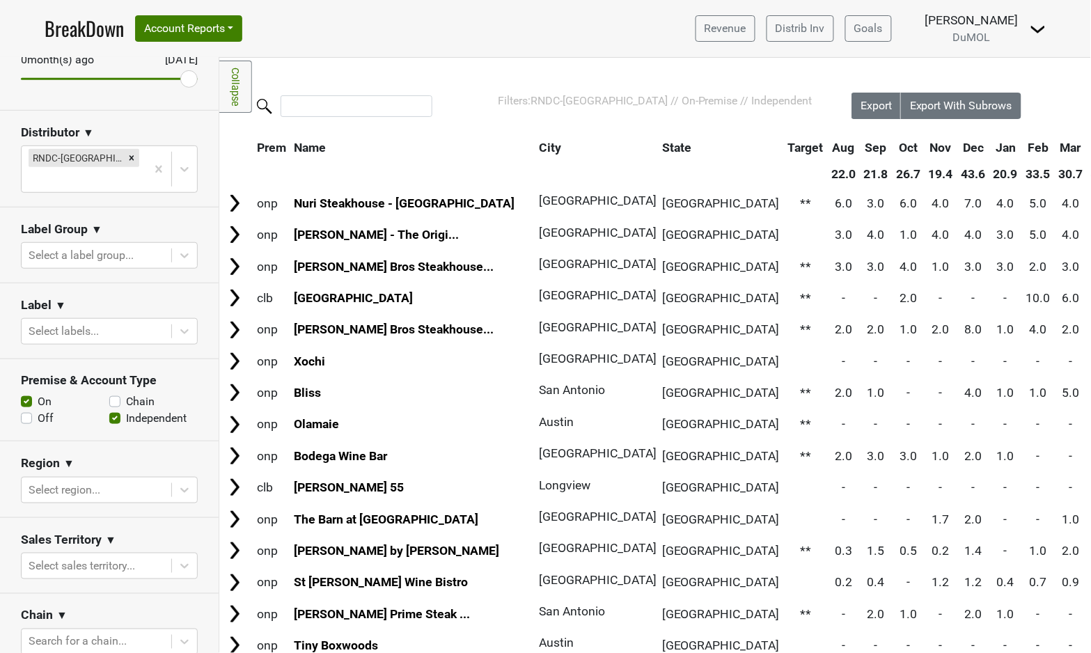
click at [126, 393] on label "Chain" at bounding box center [140, 401] width 29 height 17
click at [115, 393] on input "Chain" at bounding box center [114, 400] width 11 height 14
checkbox input "true"
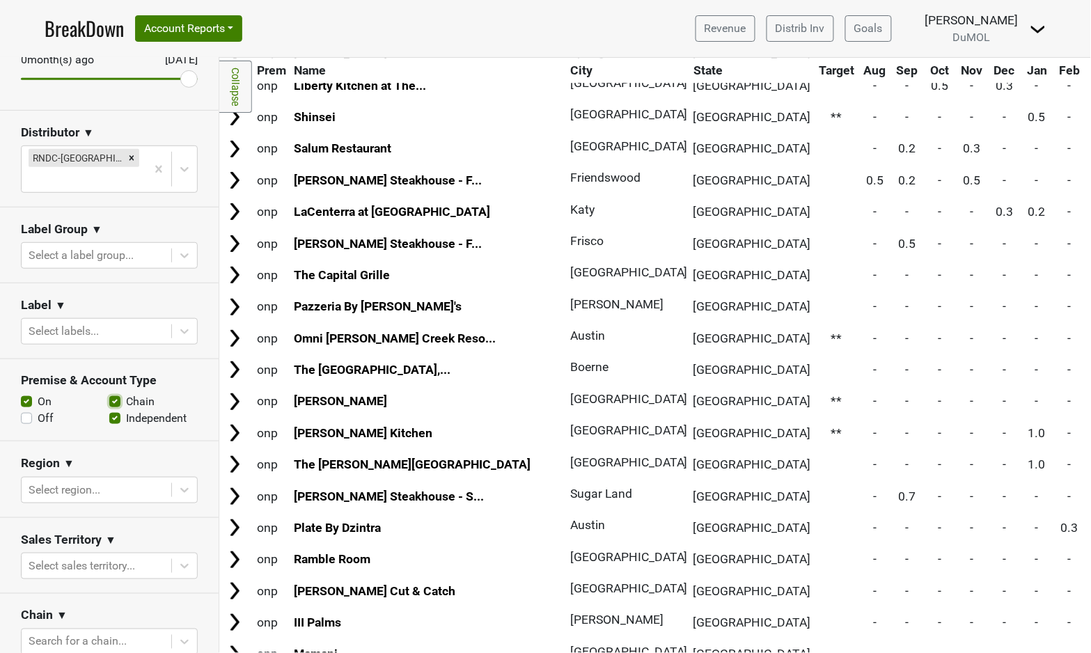
scroll to position [0, 0]
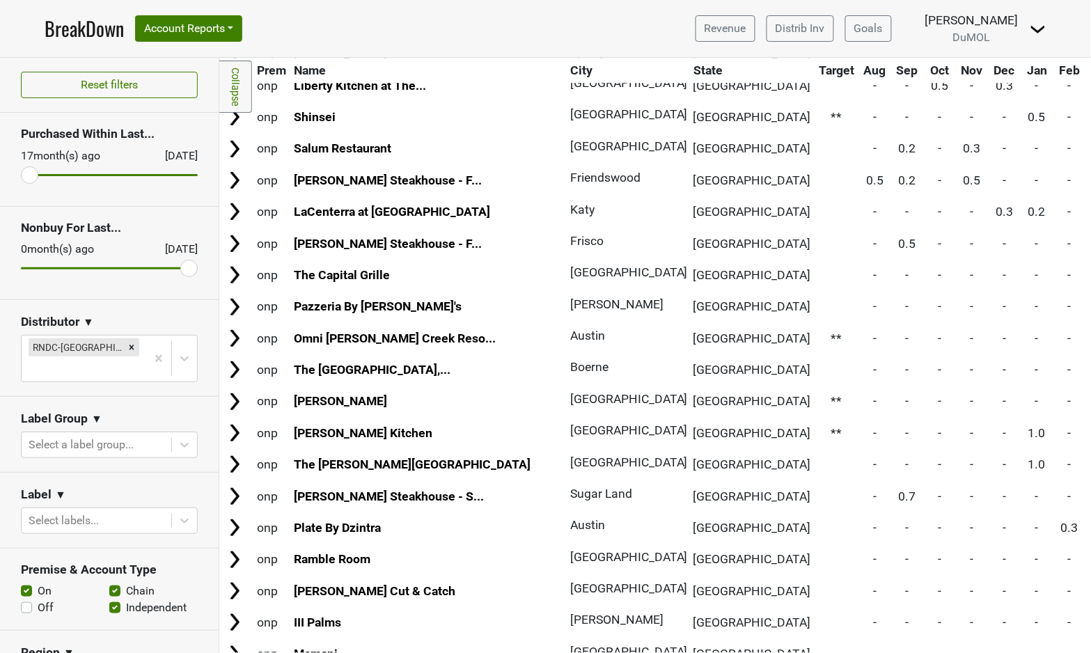
drag, startPoint x: 167, startPoint y: 175, endPoint x: -18, endPoint y: 180, distance: 185.3
type input "25"
click at [21, 176] on input "range" at bounding box center [109, 175] width 177 height 2
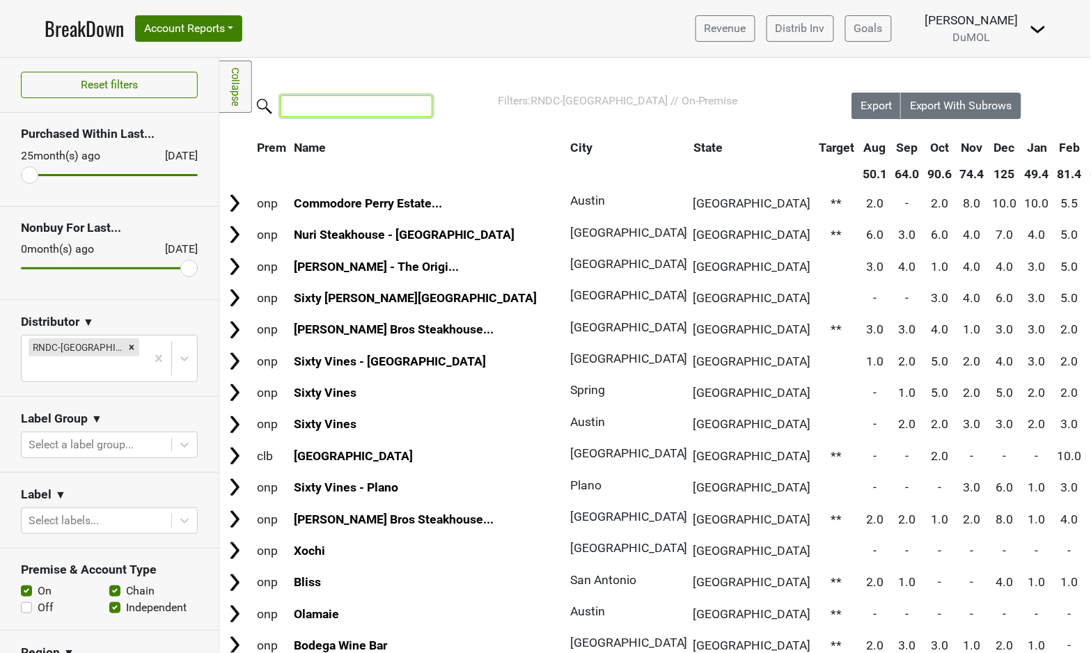
click at [361, 116] on input "search" at bounding box center [357, 106] width 152 height 22
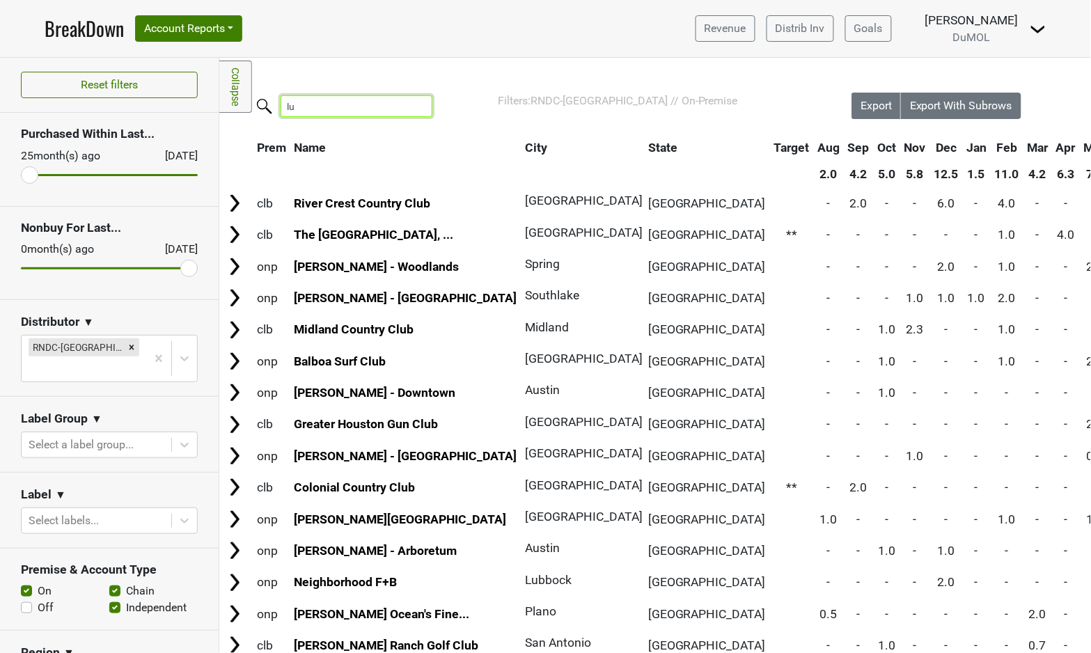
type input "l"
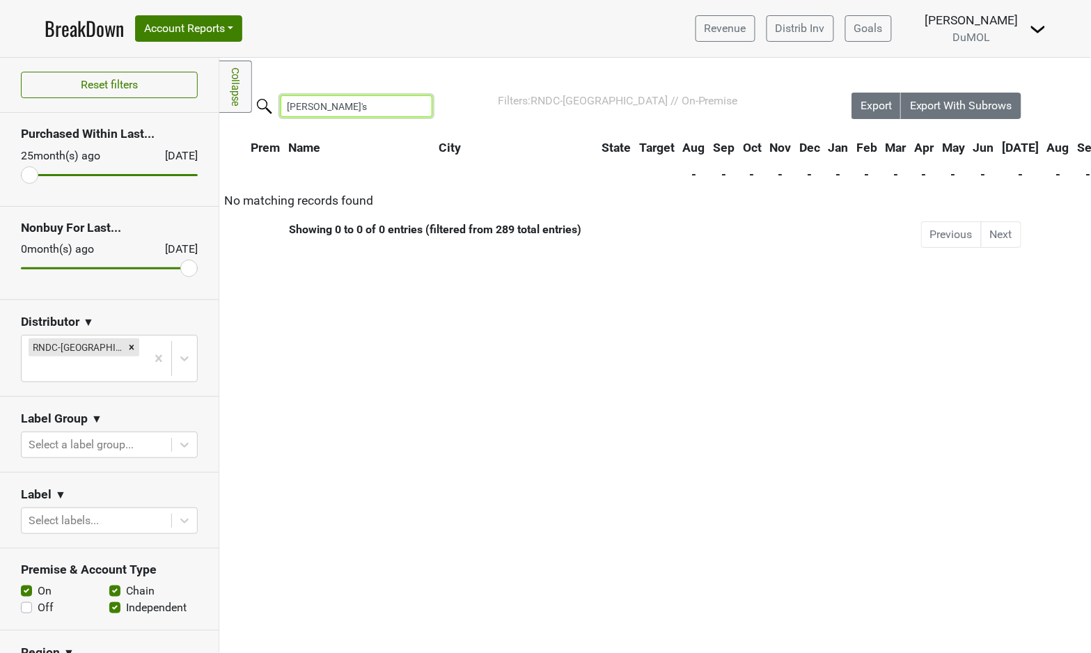
click at [350, 112] on input "[PERSON_NAME]'s" at bounding box center [357, 106] width 152 height 22
type input "o"
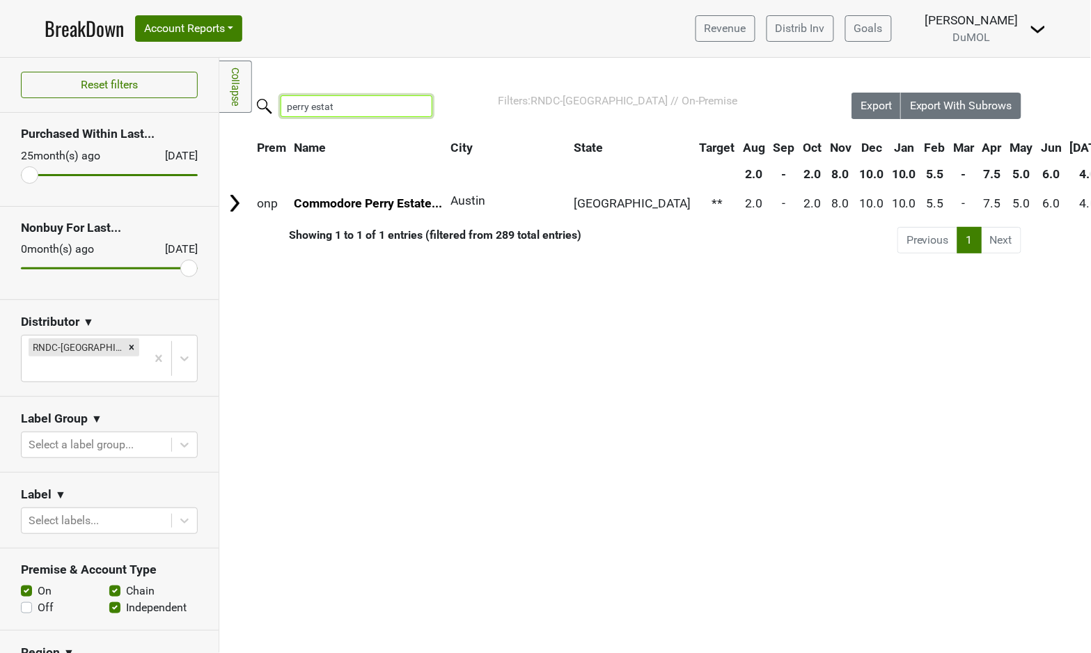
type input "perry estat"
drag, startPoint x: 33, startPoint y: 177, endPoint x: 147, endPoint y: 167, distance: 114.6
type input "6"
click at [147, 174] on input "range" at bounding box center [109, 175] width 177 height 2
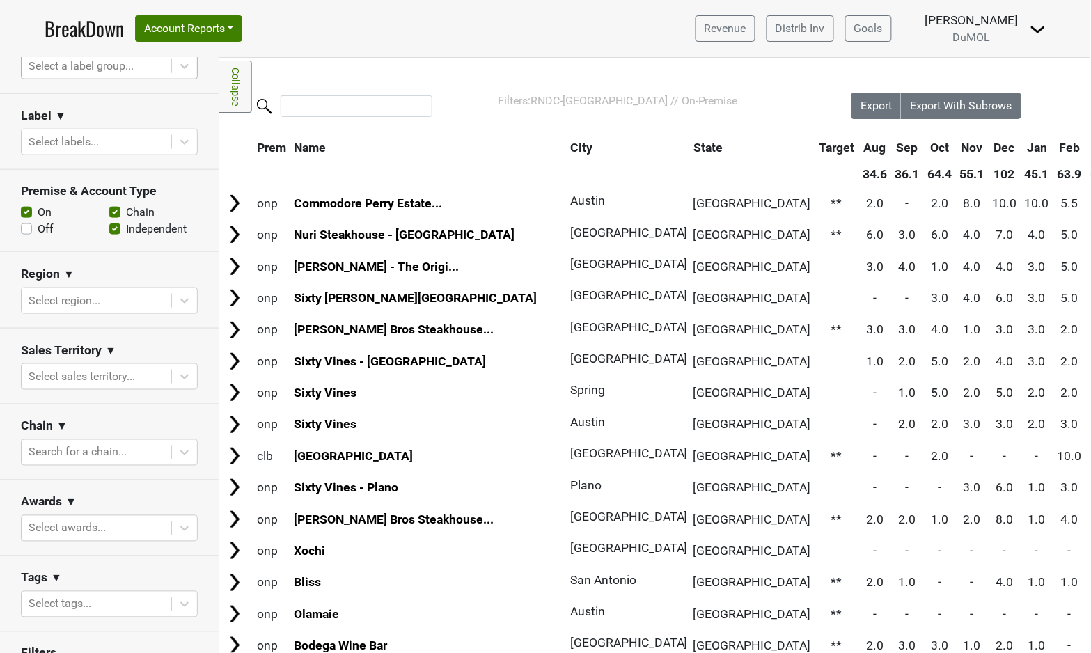
scroll to position [380, 0]
click at [149, 290] on div at bounding box center [97, 299] width 136 height 19
click at [124, 290] on div at bounding box center [97, 299] width 136 height 19
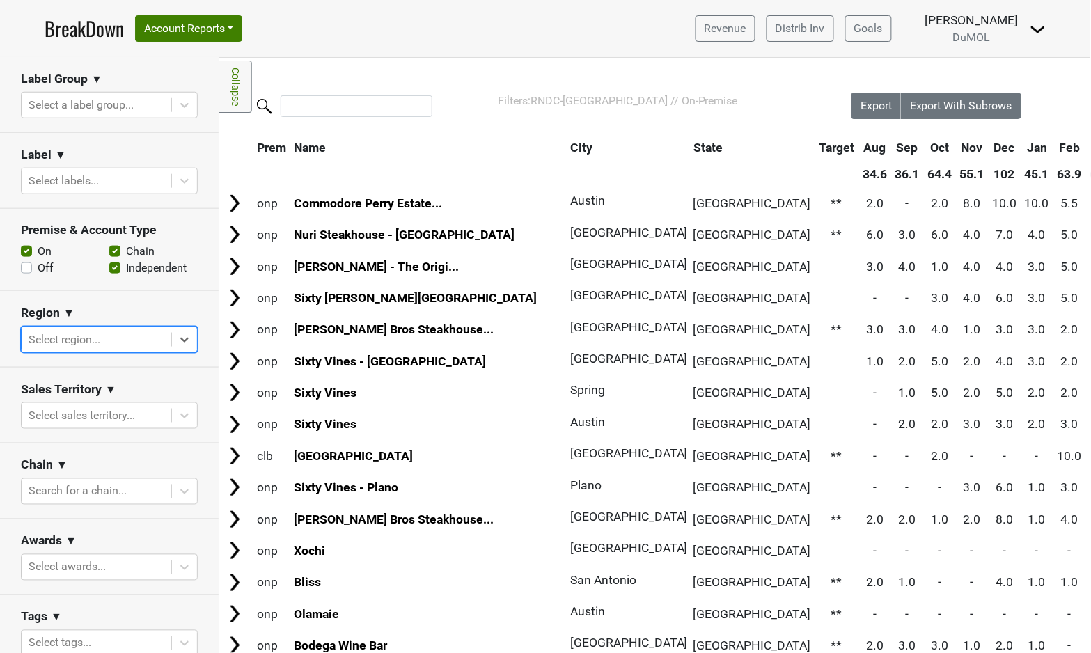
scroll to position [360, 0]
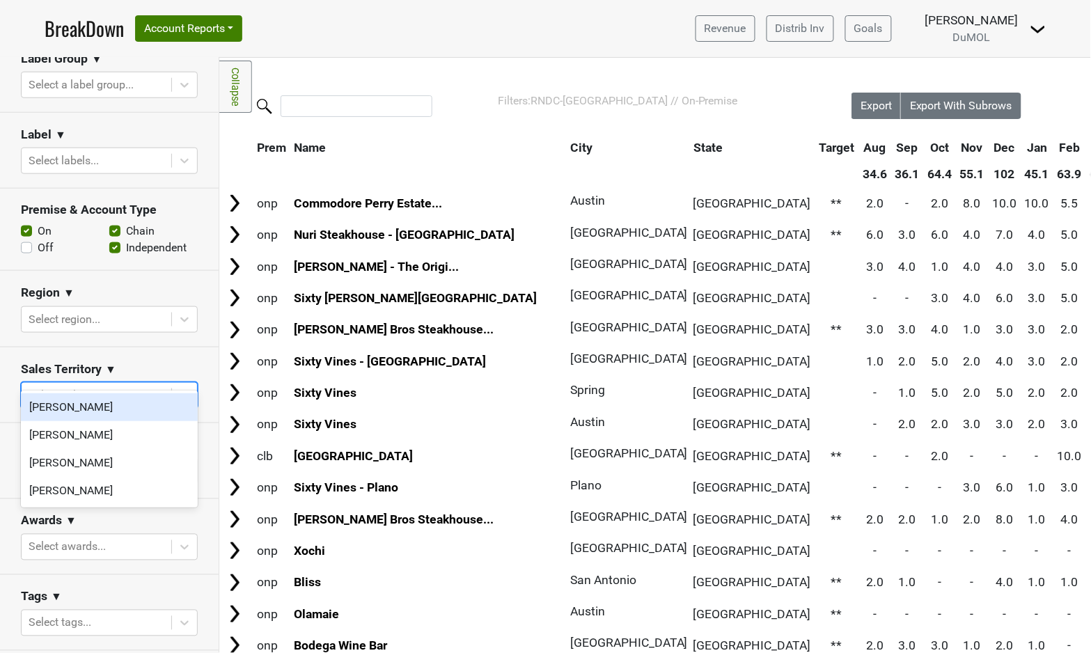
click at [142, 386] on div at bounding box center [97, 395] width 136 height 19
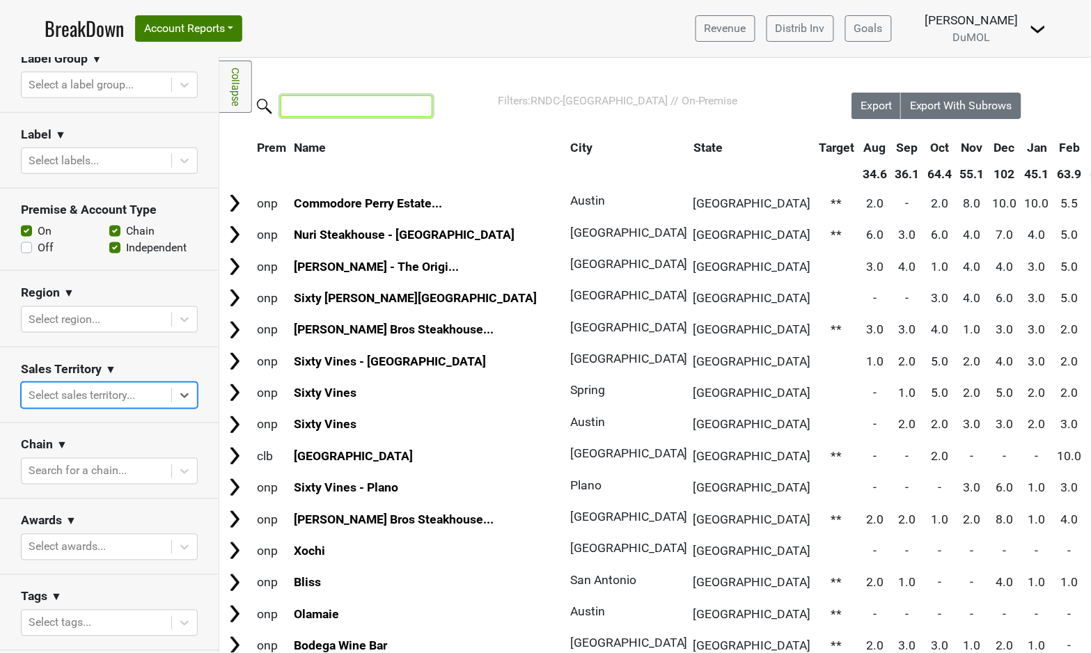
click at [329, 109] on input "search" at bounding box center [357, 106] width 152 height 22
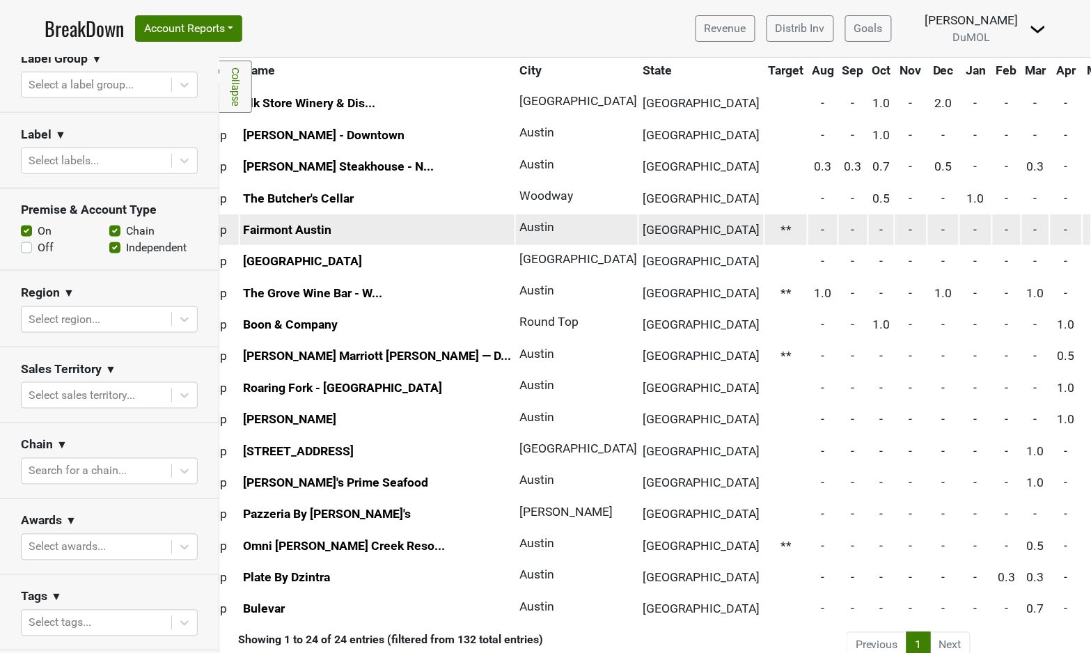
scroll to position [321, 0]
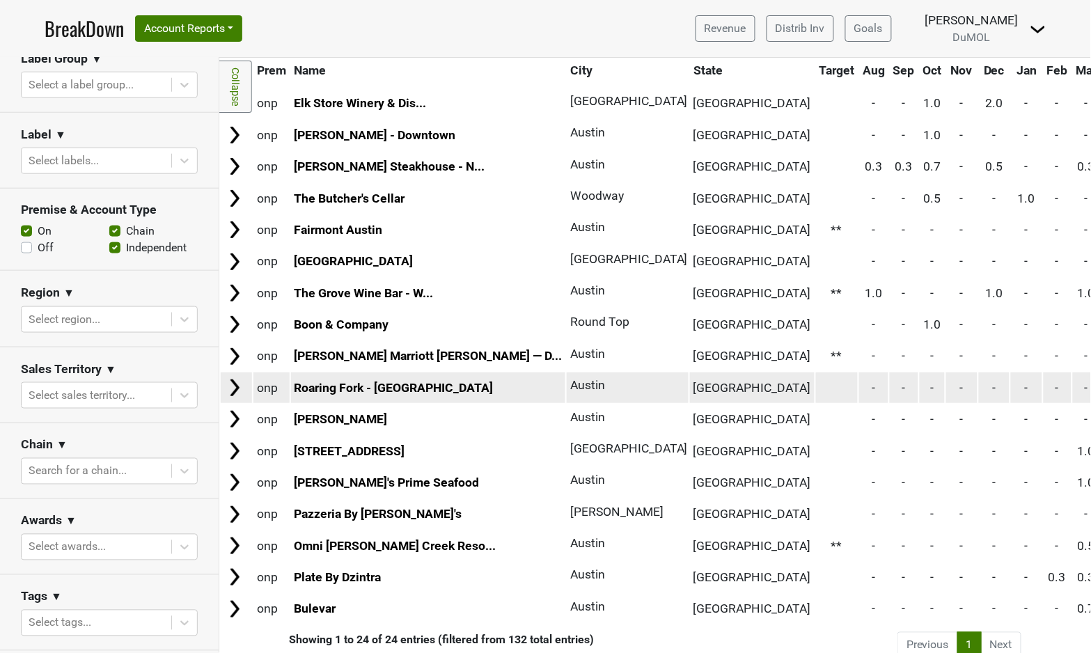
type input "austin"
click at [229, 382] on img at bounding box center [234, 387] width 21 height 21
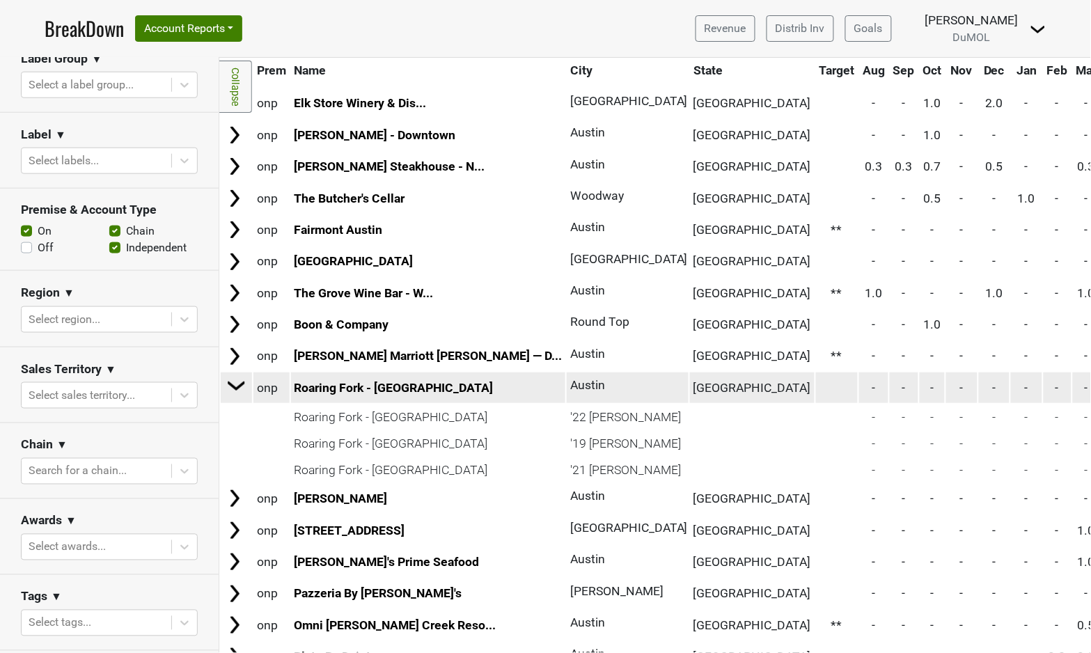
click at [229, 382] on img at bounding box center [236, 385] width 21 height 21
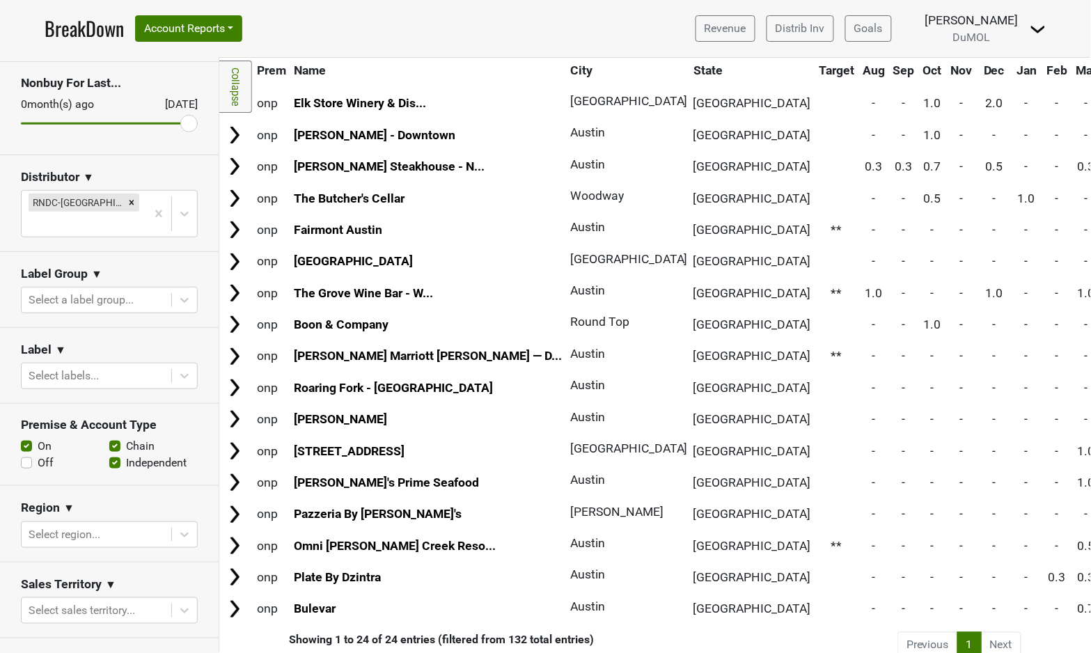
scroll to position [150, 0]
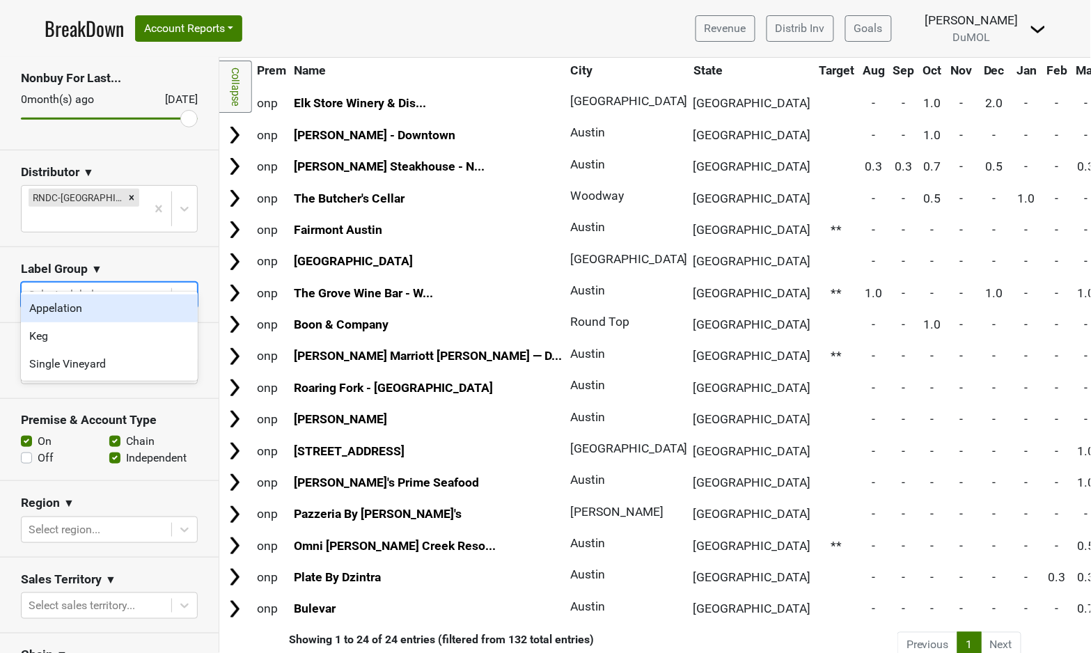
click at [134, 286] on div at bounding box center [97, 295] width 136 height 19
click at [131, 286] on div at bounding box center [97, 295] width 136 height 19
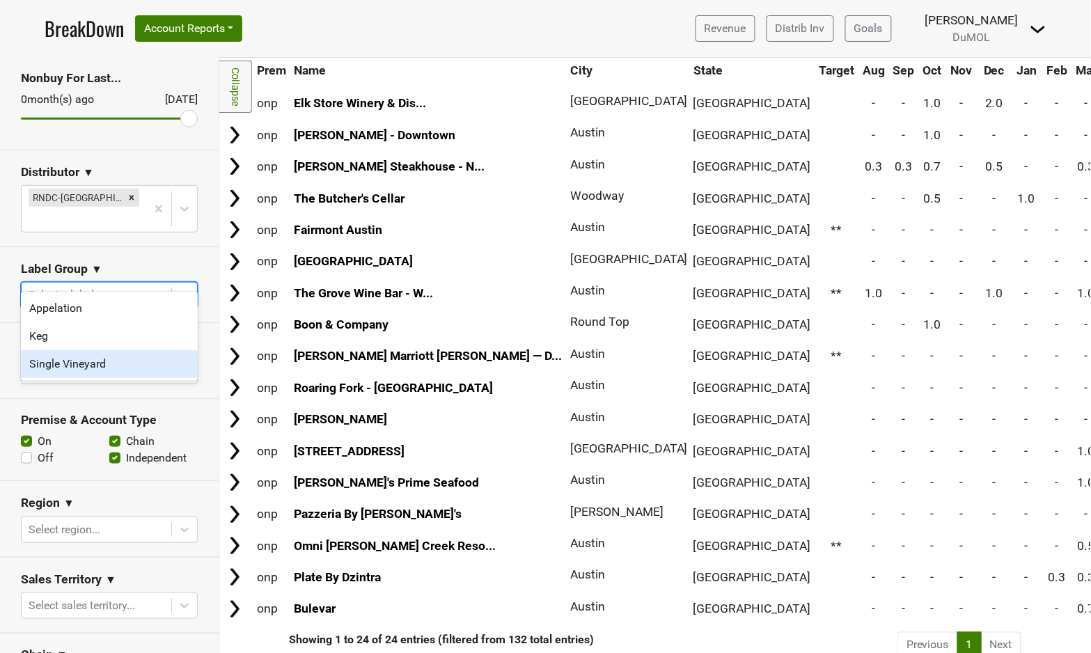
click at [91, 363] on div "Single Vineyard" at bounding box center [109, 364] width 177 height 28
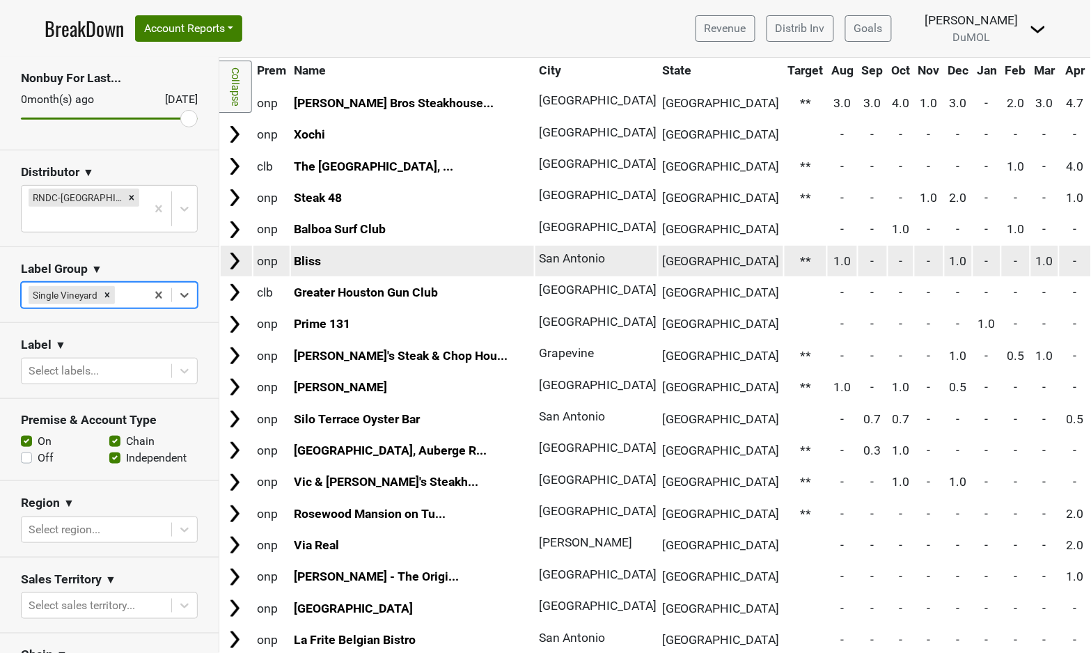
scroll to position [0, 0]
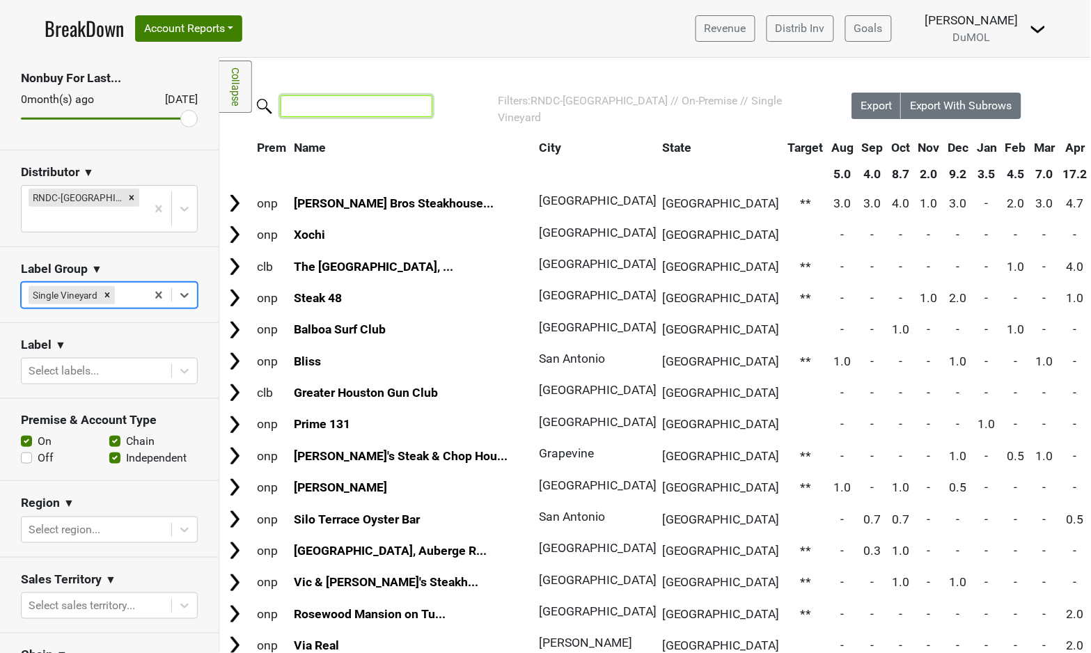
click at [366, 110] on input "search" at bounding box center [357, 106] width 152 height 22
type input "s"
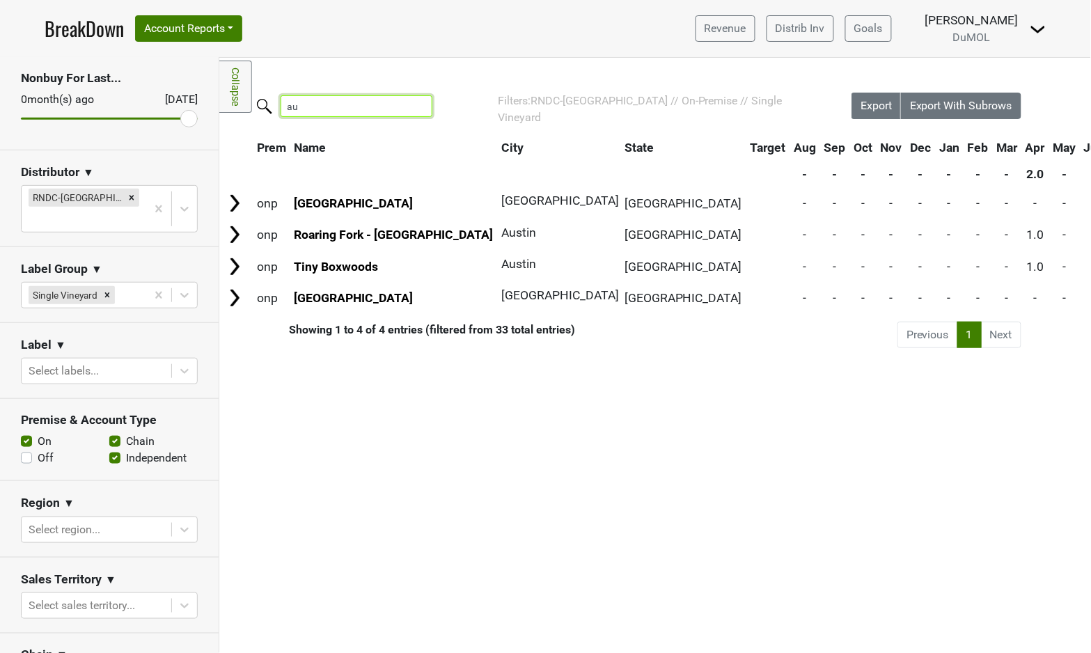
type input "a"
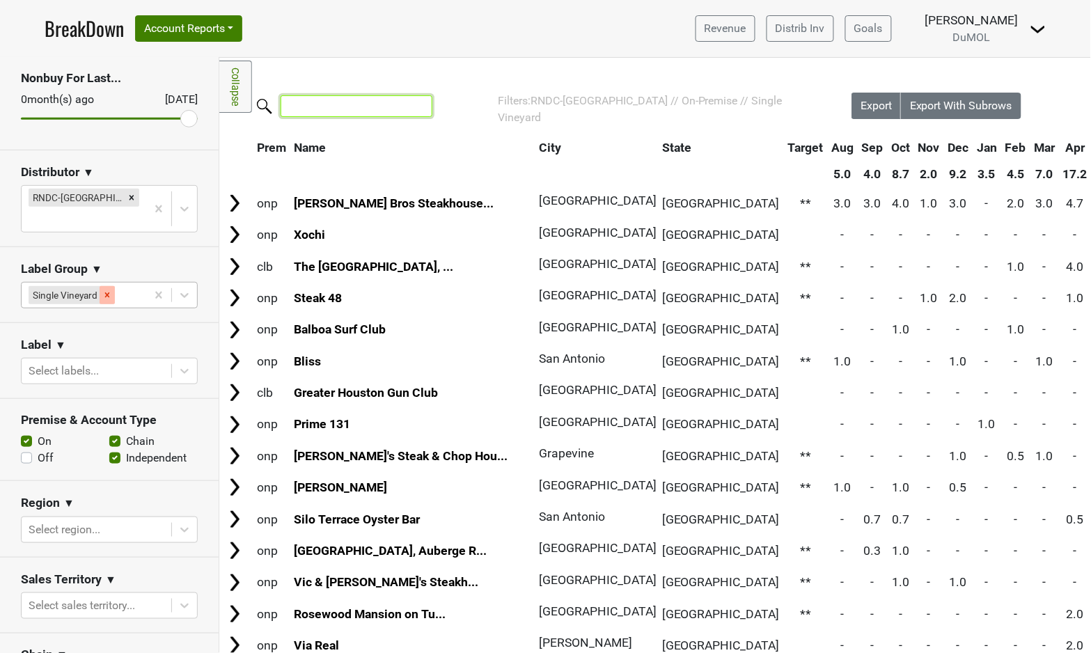
click at [104, 290] on icon "Remove Single Vineyard" at bounding box center [107, 295] width 10 height 10
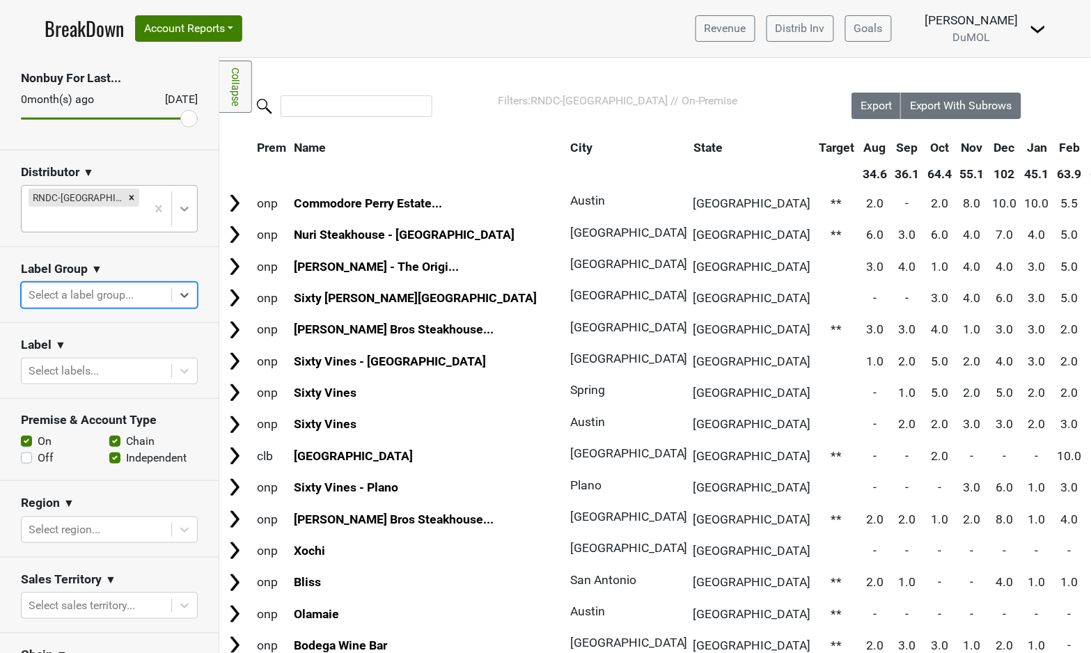
click at [187, 202] on icon at bounding box center [185, 209] width 14 height 14
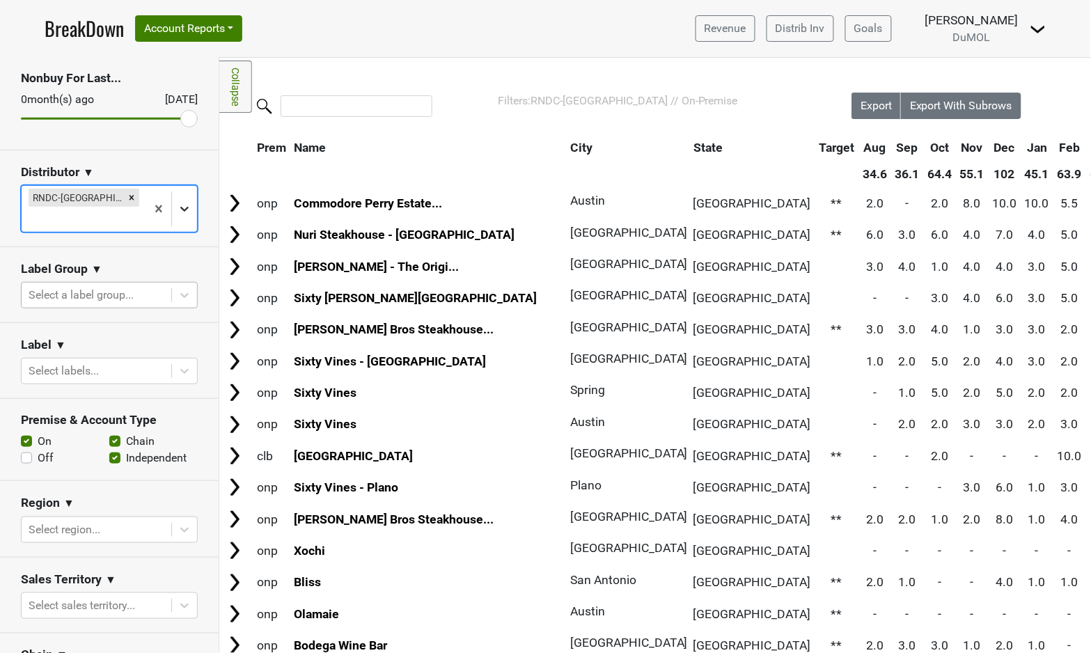
click at [187, 202] on icon at bounding box center [185, 209] width 14 height 14
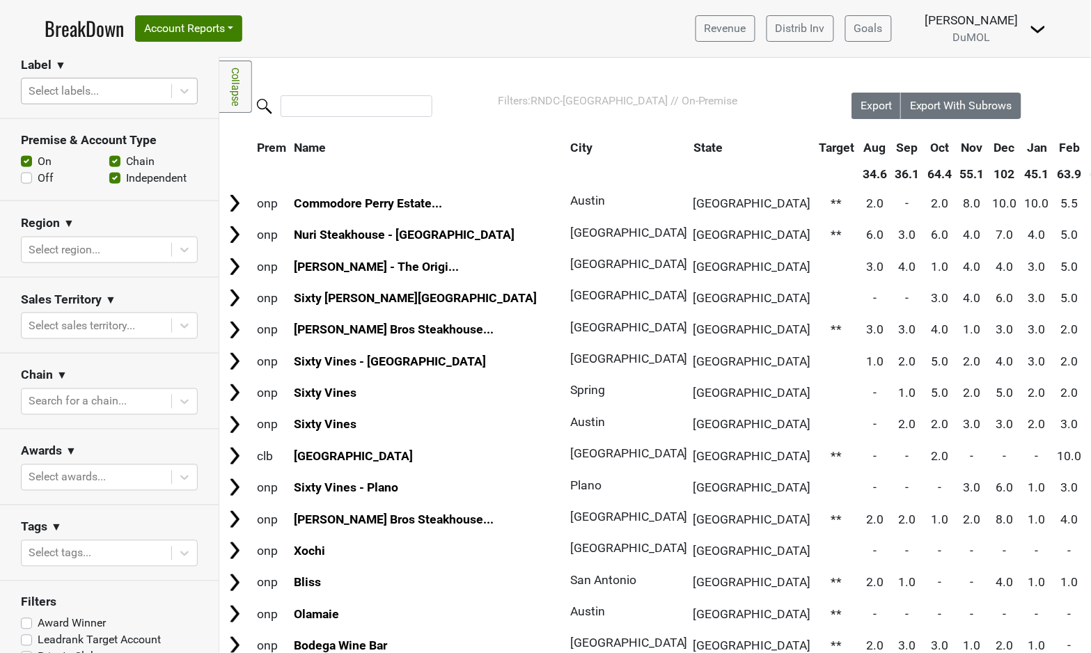
scroll to position [432, 0]
click at [38, 614] on label "Award Winner" at bounding box center [72, 622] width 68 height 17
click at [27, 614] on input "Award Winner" at bounding box center [26, 621] width 11 height 14
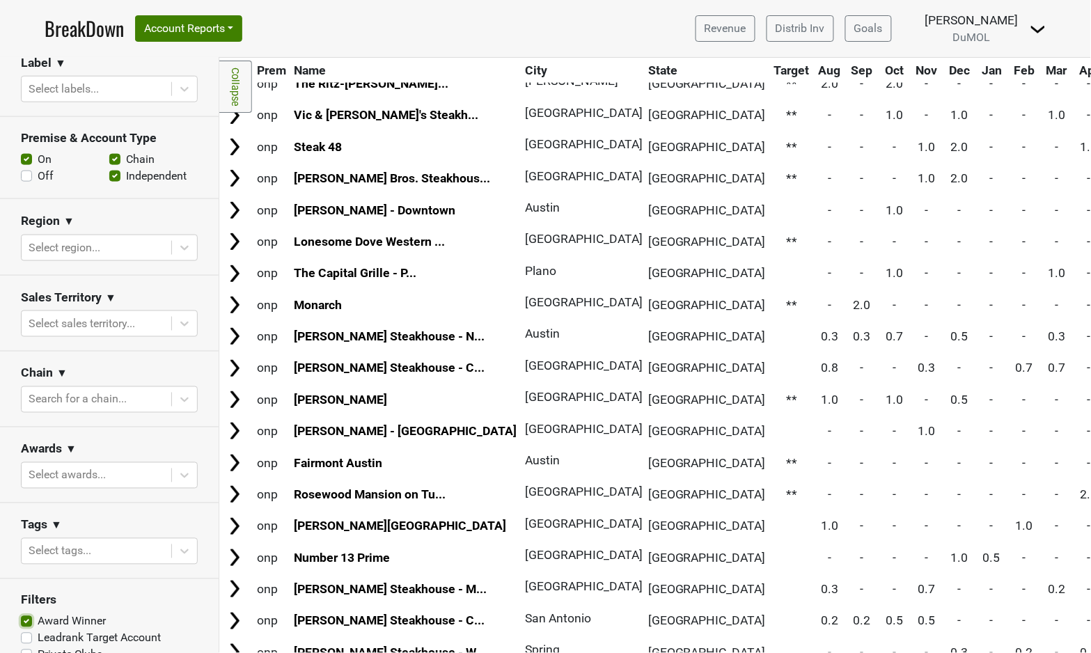
scroll to position [557, 0]
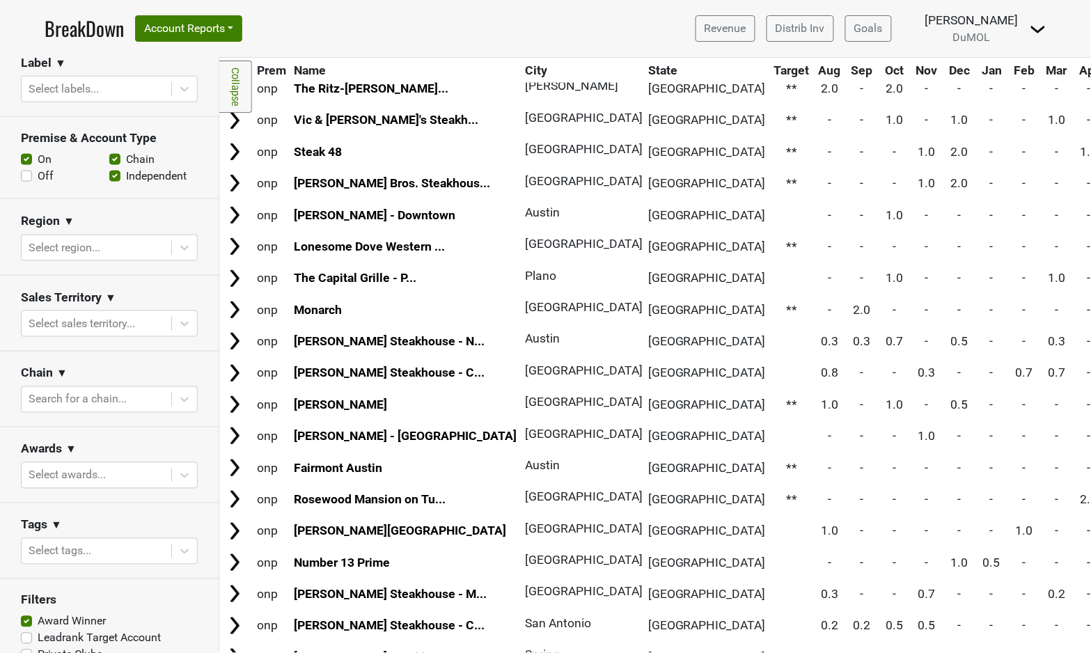
click at [38, 614] on label "Award Winner" at bounding box center [72, 622] width 68 height 17
click at [28, 614] on input "Award Winner" at bounding box center [26, 621] width 11 height 14
checkbox input "false"
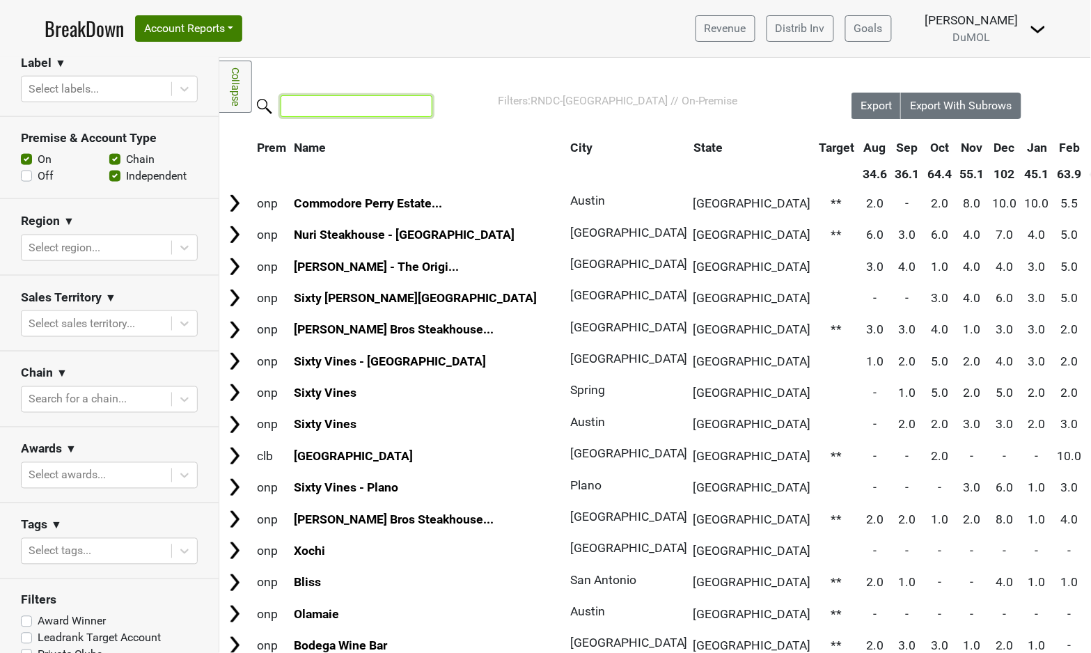
click at [372, 114] on input "search" at bounding box center [357, 106] width 152 height 22
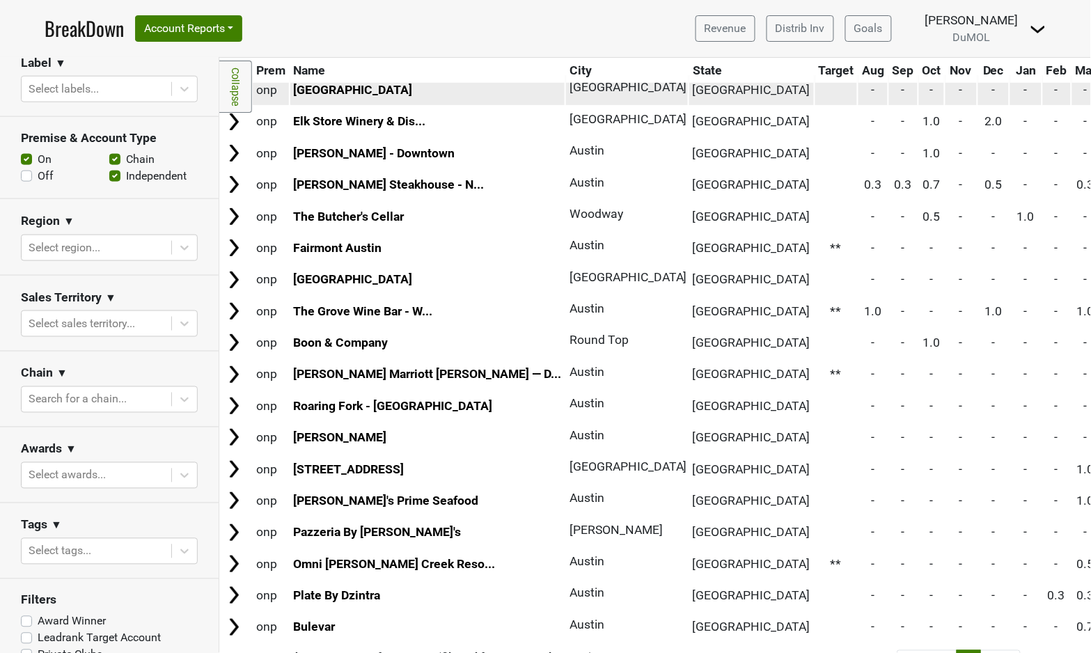
scroll to position [322, 1]
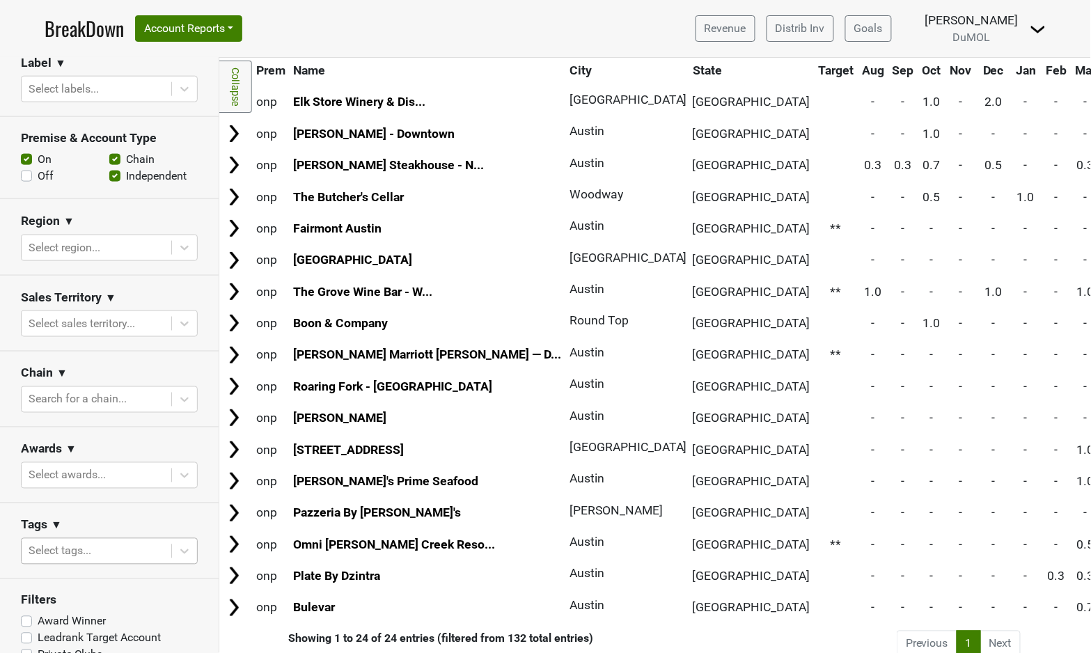
type input "austin"
click at [56, 542] on div at bounding box center [97, 551] width 136 height 19
click at [49, 466] on div at bounding box center [97, 475] width 136 height 19
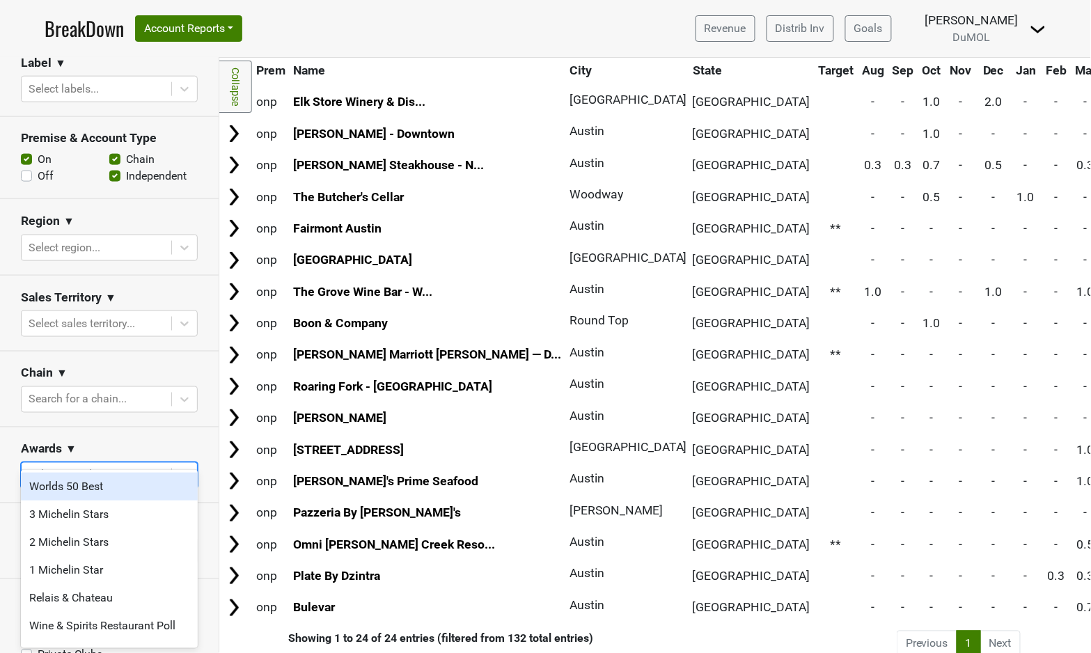
click at [49, 466] on div at bounding box center [97, 475] width 136 height 19
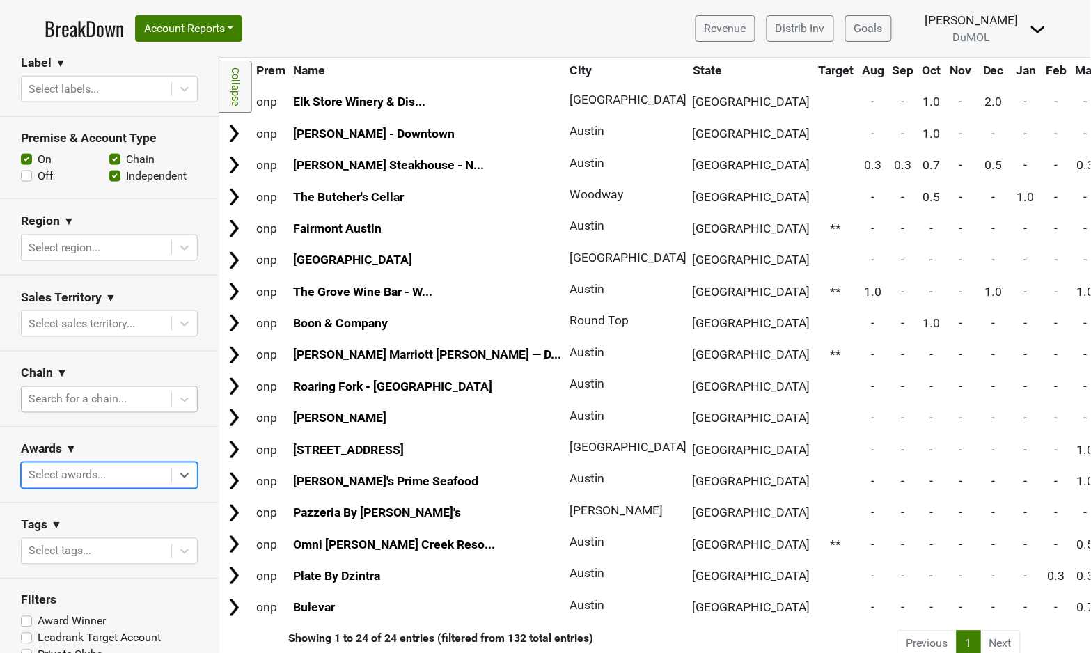
click at [68, 390] on div at bounding box center [97, 399] width 136 height 19
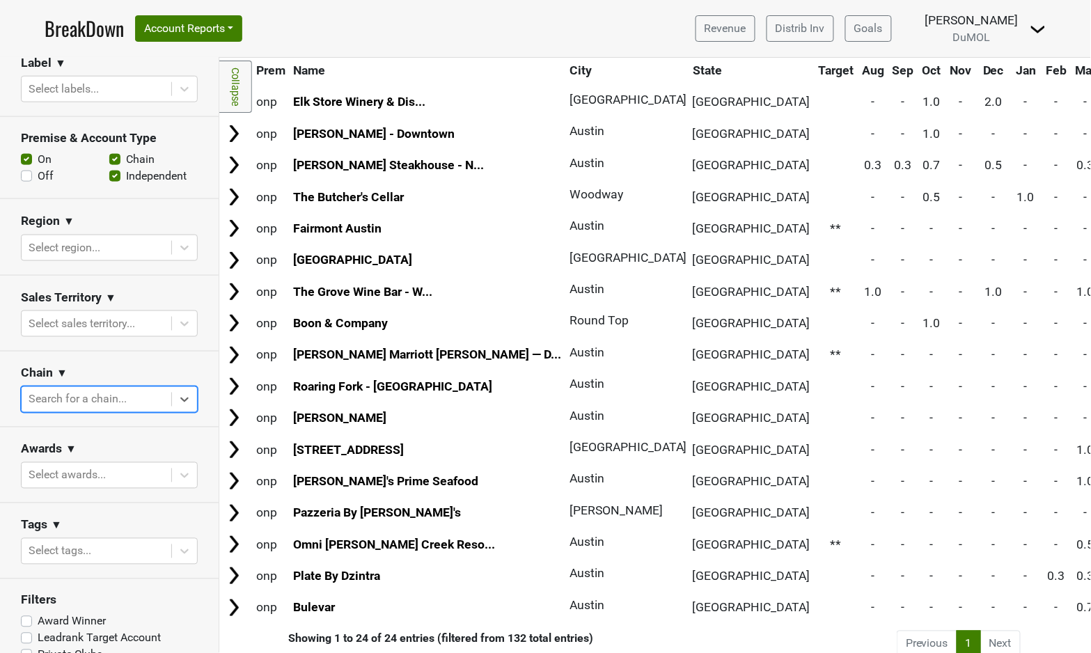
click at [68, 390] on div at bounding box center [97, 399] width 136 height 19
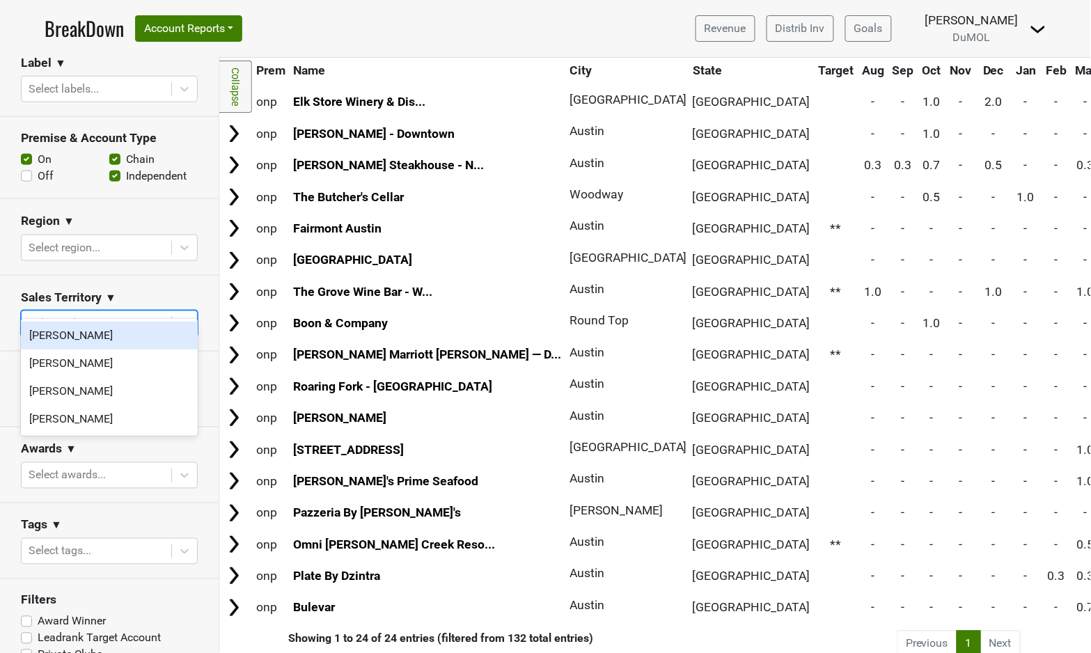
click at [75, 314] on div at bounding box center [97, 323] width 136 height 19
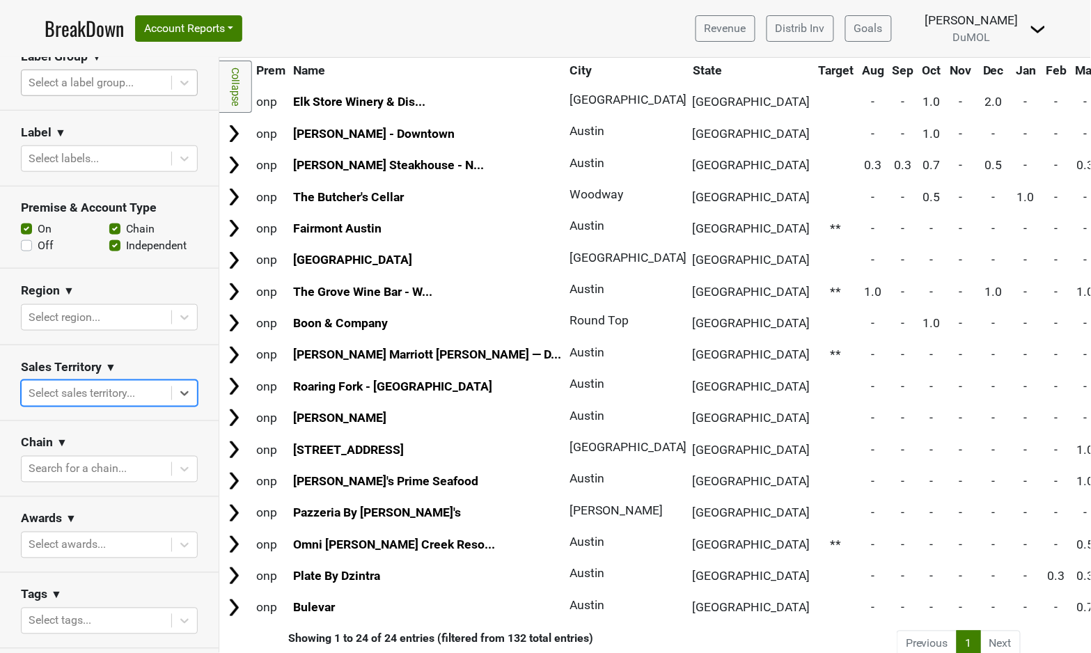
scroll to position [352, 0]
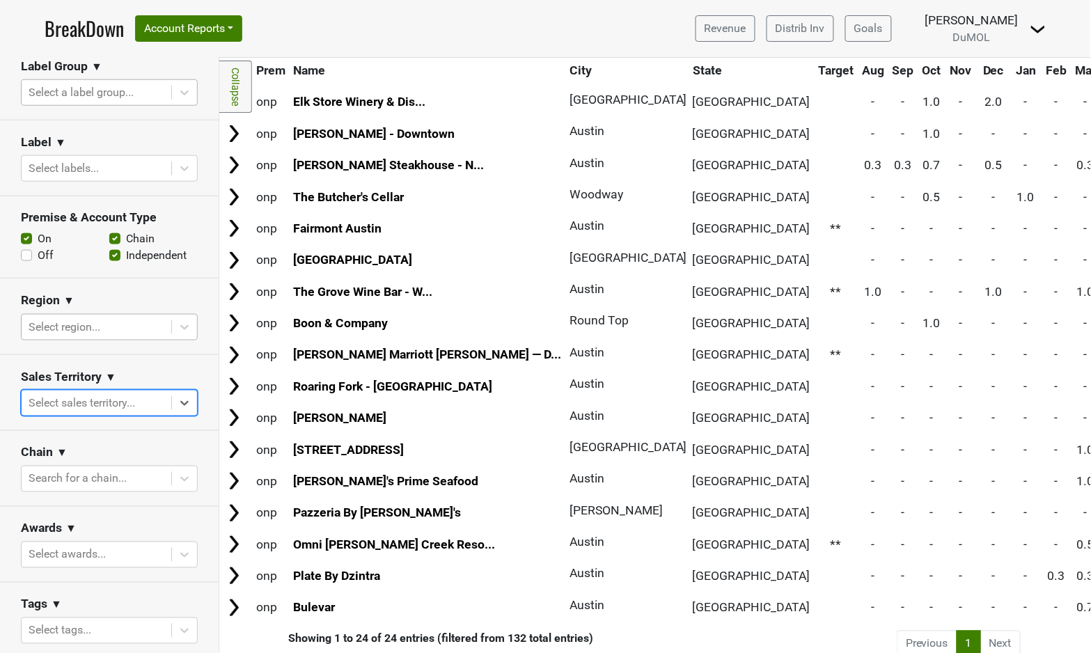
click at [70, 318] on div at bounding box center [97, 327] width 136 height 19
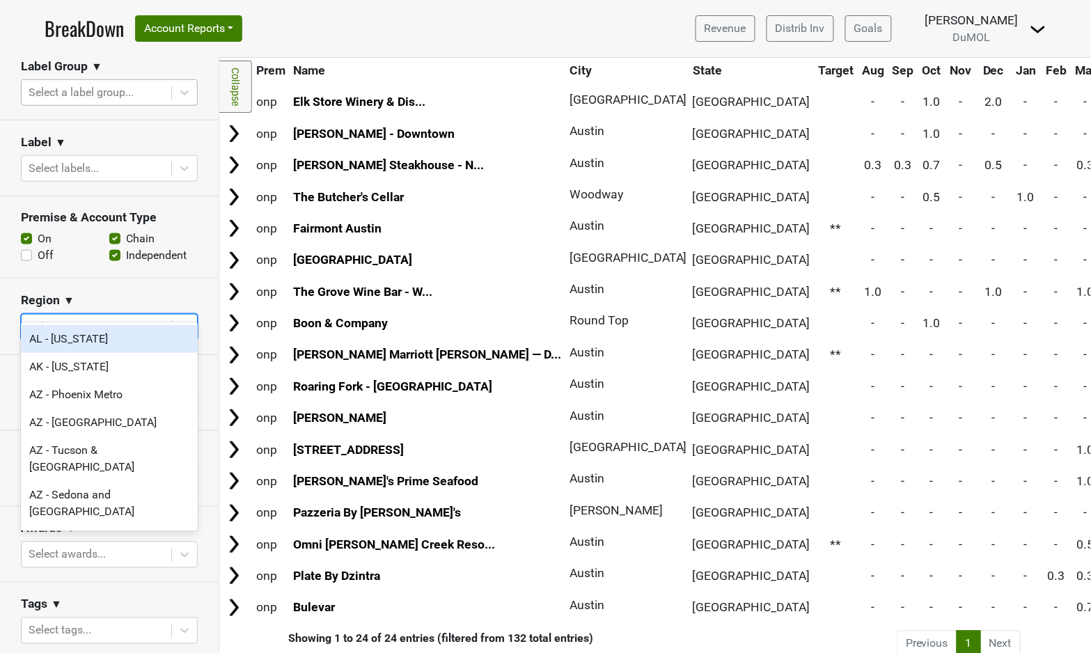
click at [70, 318] on div at bounding box center [97, 327] width 136 height 19
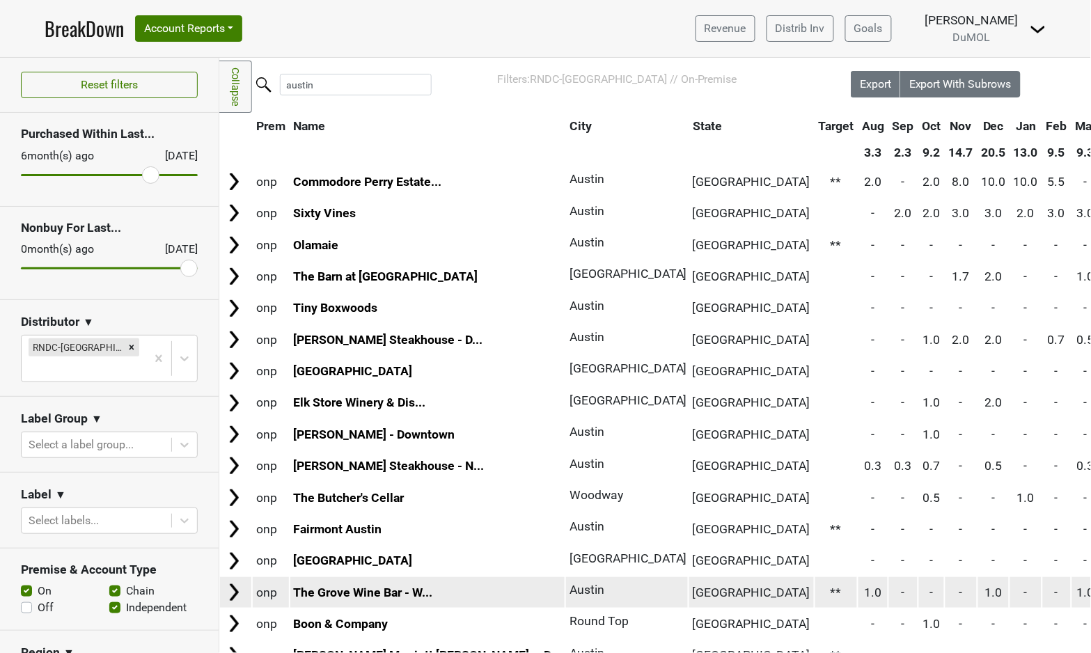
scroll to position [0, 1]
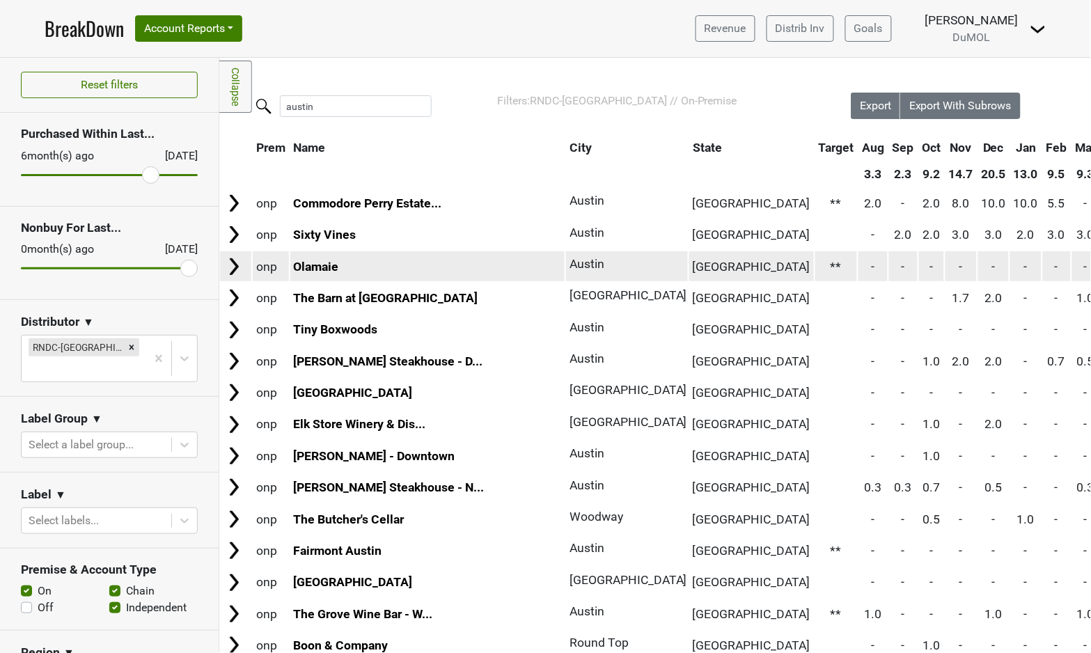
click at [228, 262] on img at bounding box center [234, 266] width 21 height 21
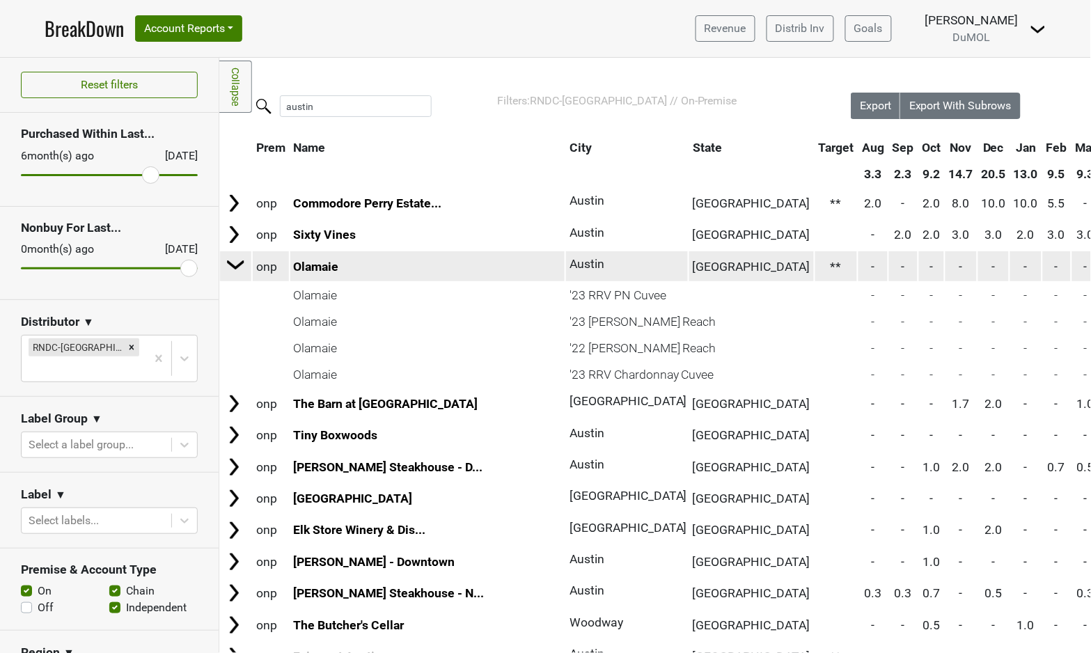
click at [228, 260] on img at bounding box center [236, 264] width 21 height 21
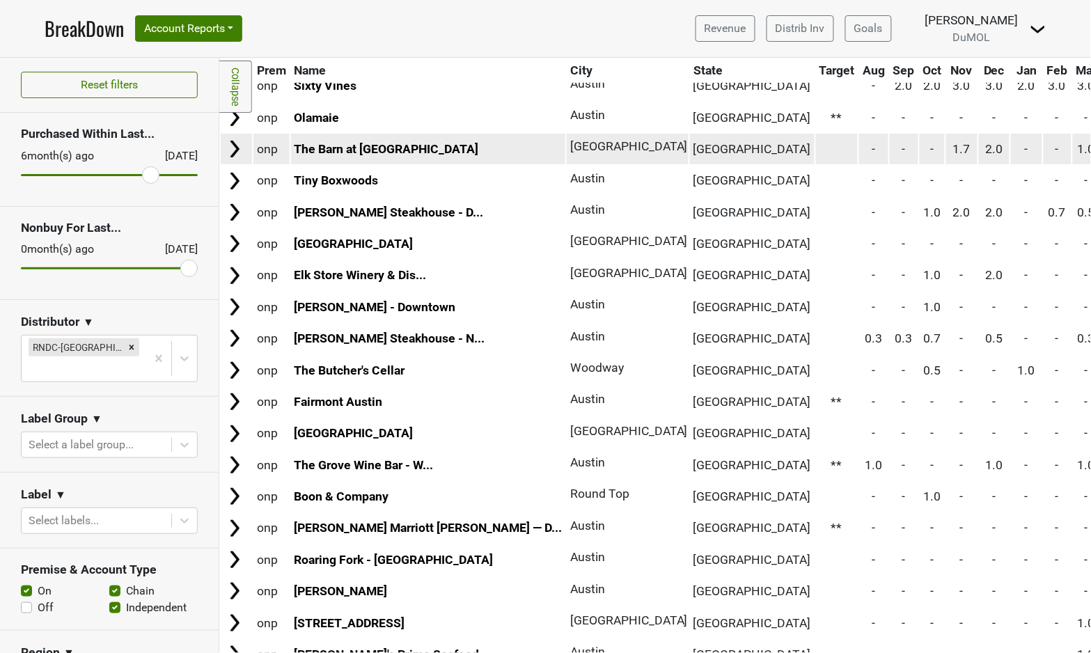
scroll to position [151, 0]
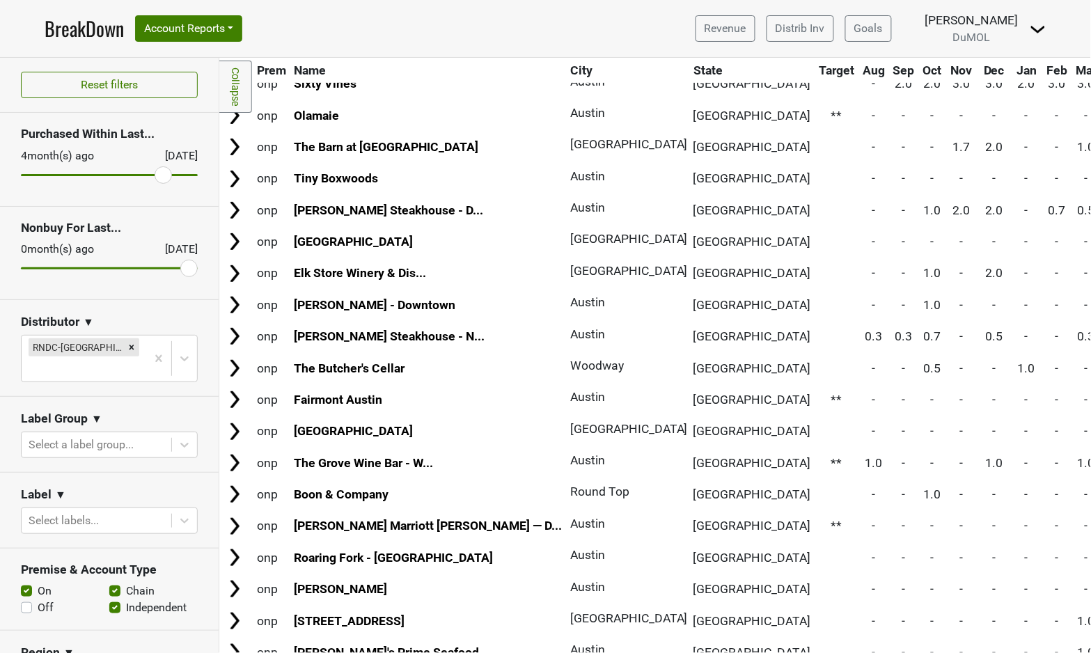
drag, startPoint x: 156, startPoint y: 173, endPoint x: 163, endPoint y: 175, distance: 7.3
type input "4"
click at [163, 175] on input "range" at bounding box center [109, 175] width 177 height 2
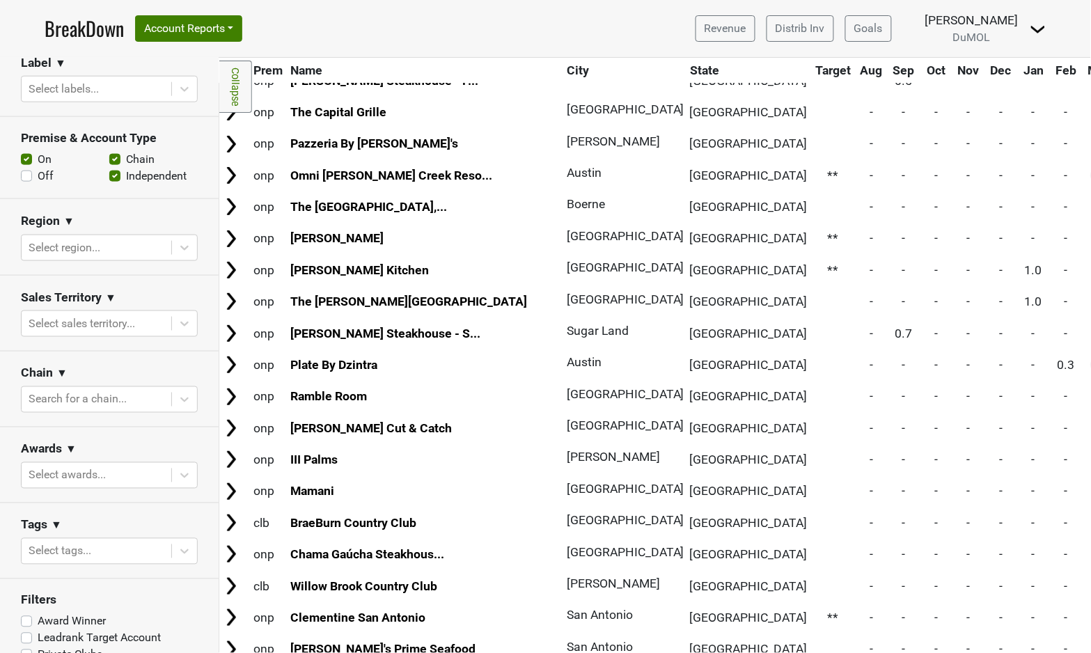
scroll to position [2777, 3]
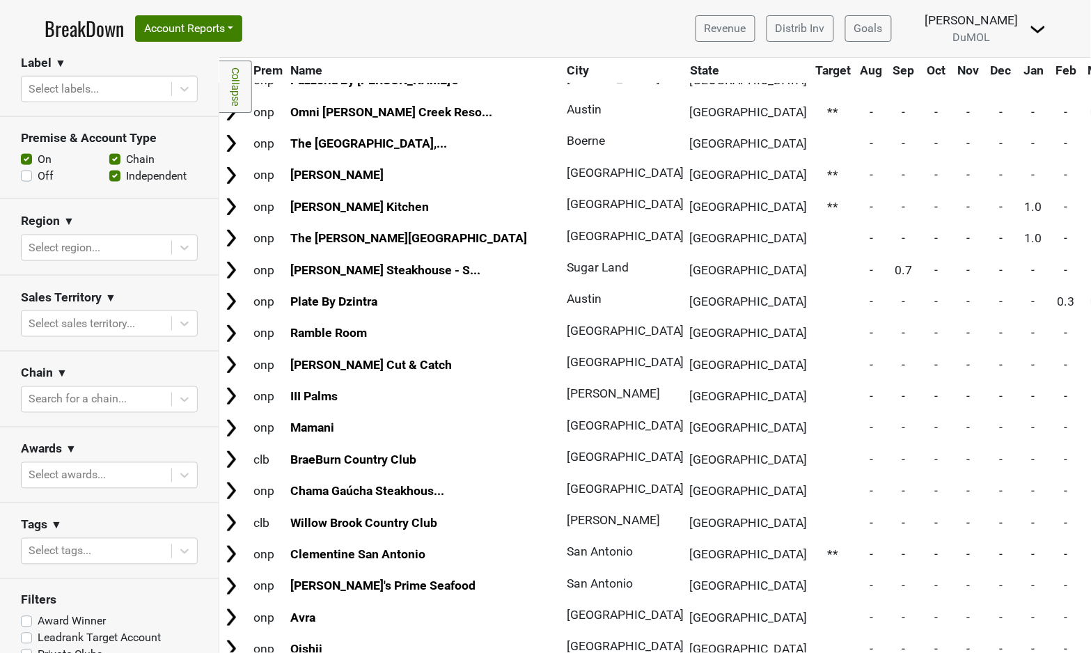
click at [38, 614] on label "Award Winner" at bounding box center [72, 622] width 68 height 17
click at [24, 614] on input "Award Winner" at bounding box center [26, 621] width 11 height 14
checkbox input "true"
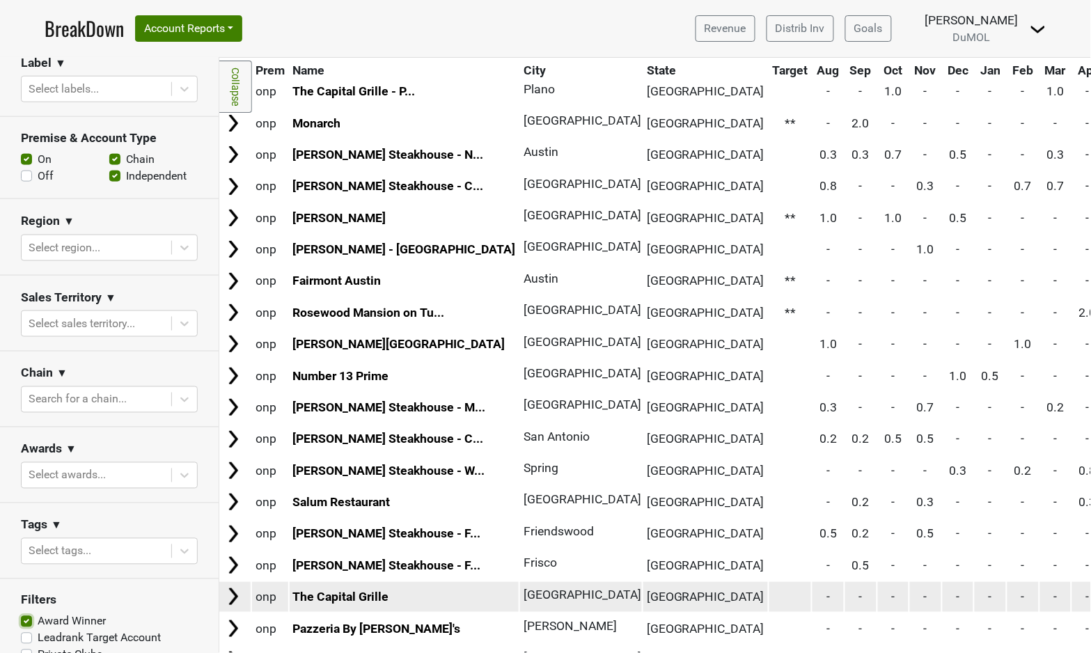
scroll to position [648, 1]
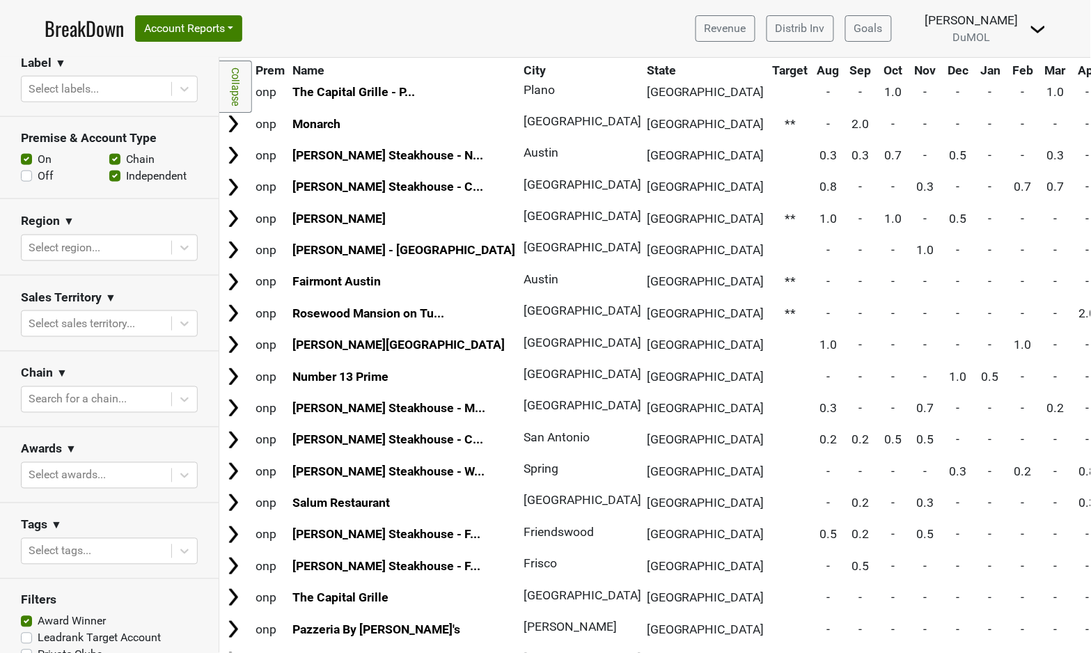
click at [126, 151] on label "Chain" at bounding box center [140, 159] width 29 height 17
click at [115, 151] on input "Chain" at bounding box center [114, 158] width 11 height 14
checkbox input "false"
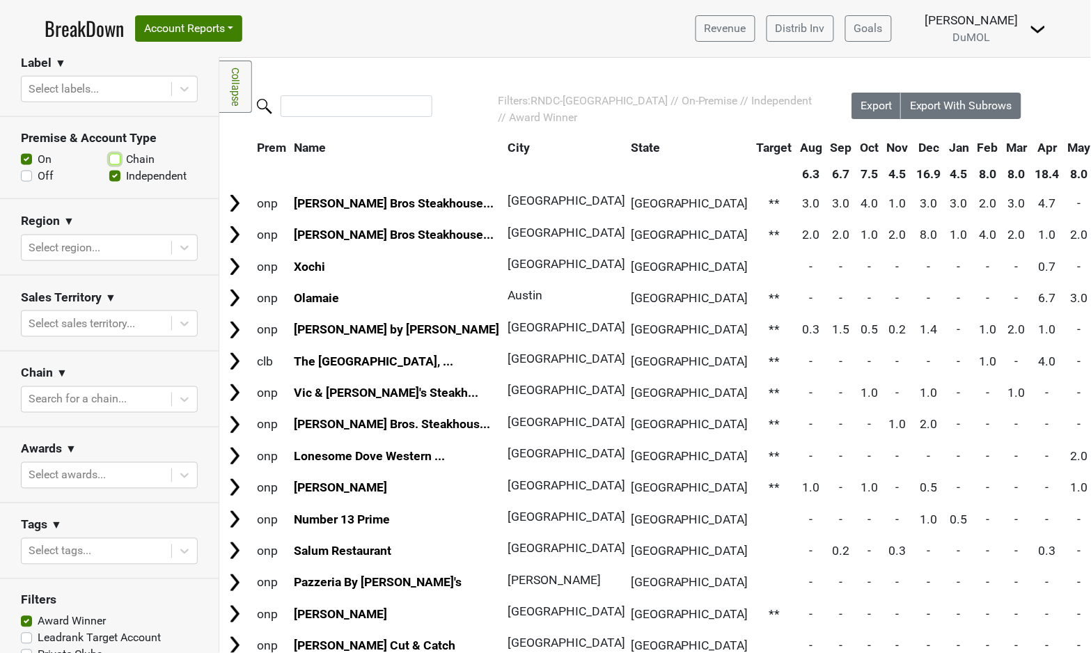
scroll to position [74, 0]
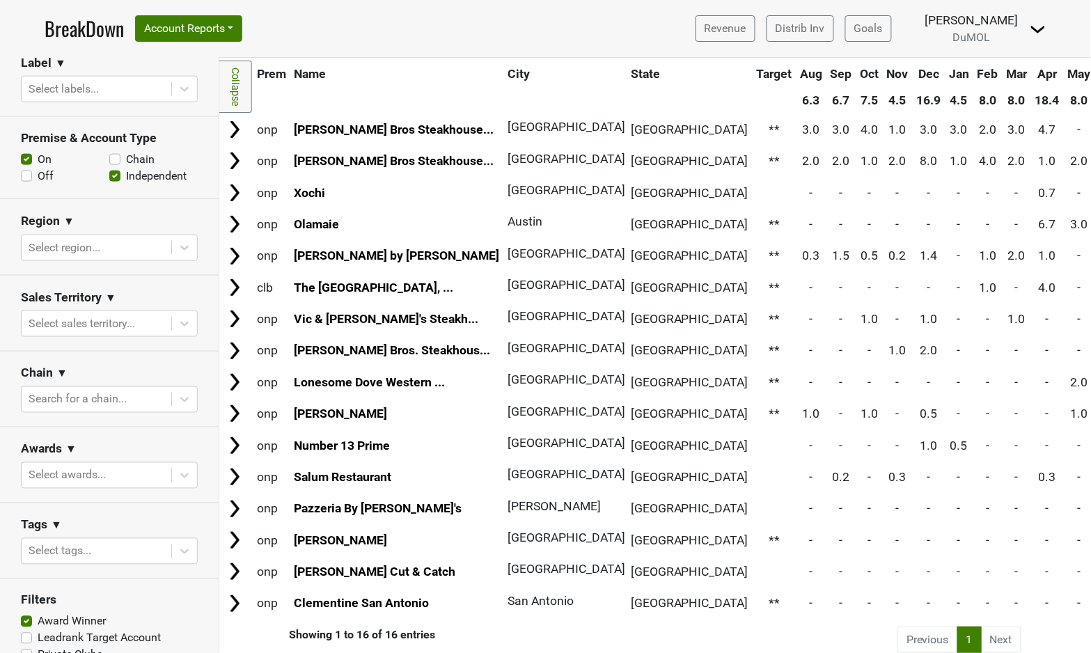
click at [38, 614] on label "Award Winner" at bounding box center [72, 622] width 68 height 17
click at [30, 614] on input "Award Winner" at bounding box center [26, 621] width 11 height 14
checkbox input "false"
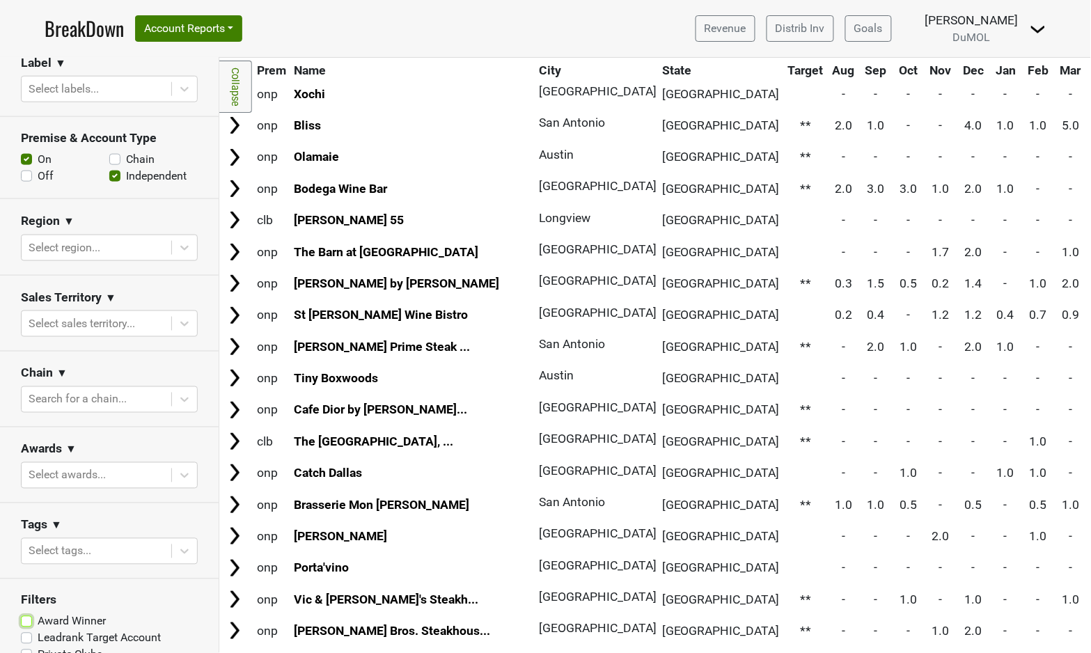
scroll to position [270, 0]
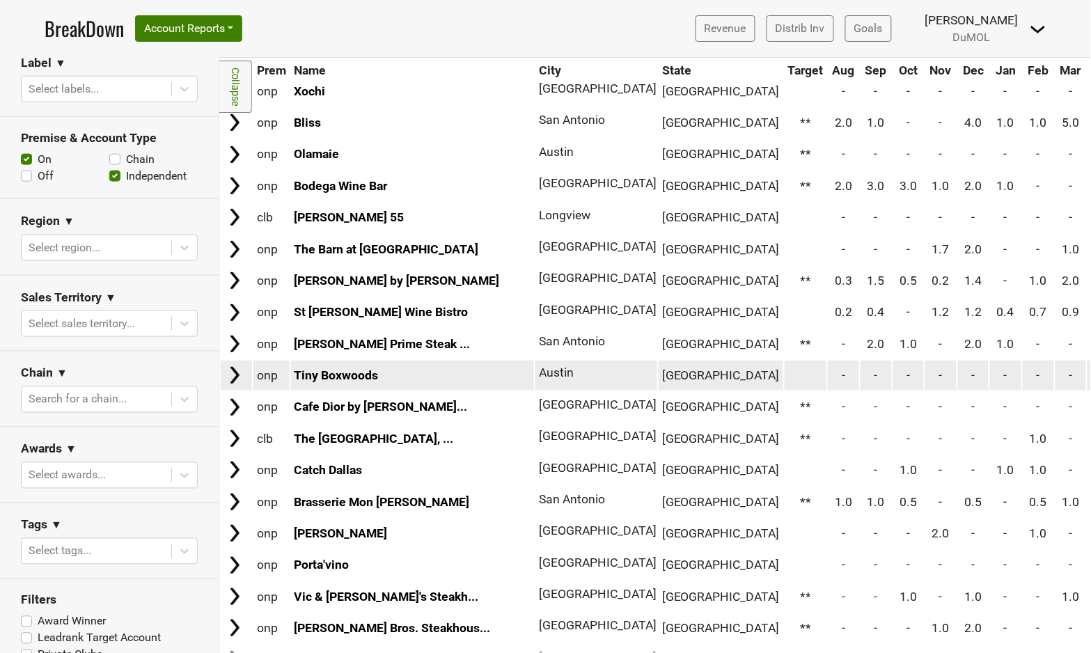
click at [230, 365] on img at bounding box center [234, 375] width 21 height 21
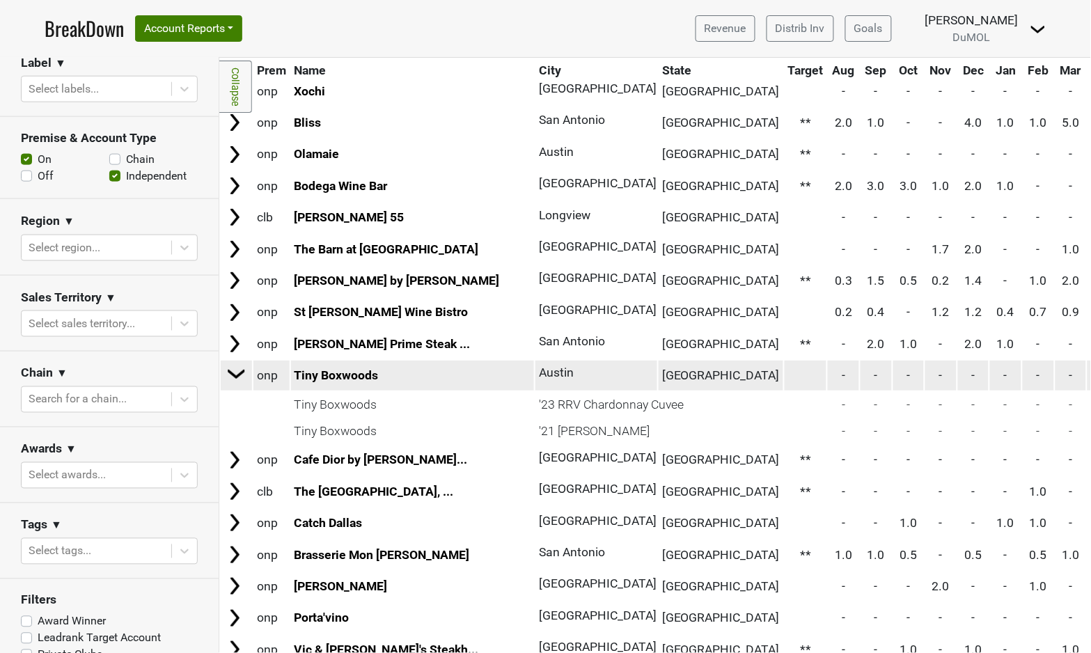
click at [235, 369] on img at bounding box center [236, 374] width 21 height 21
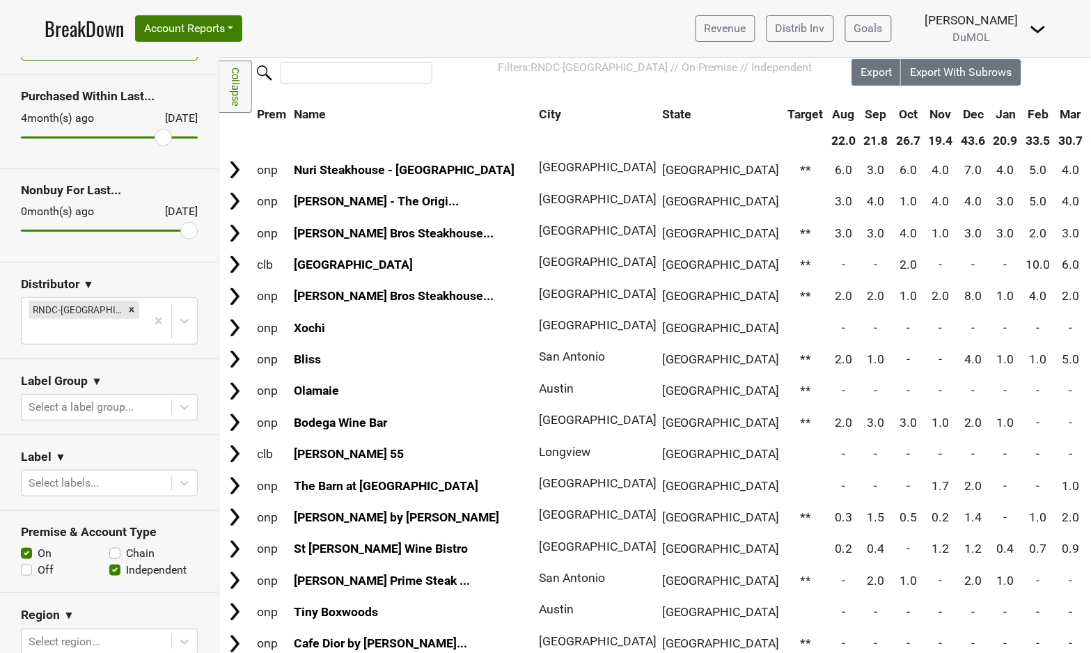
scroll to position [0, 0]
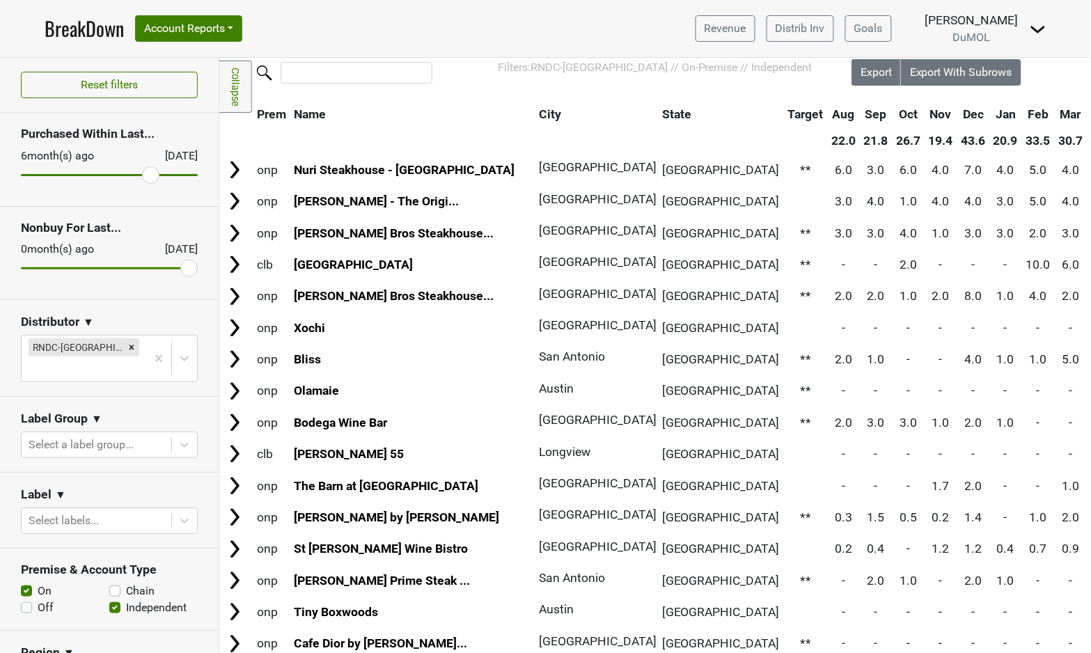
drag, startPoint x: 166, startPoint y: 178, endPoint x: 149, endPoint y: 176, distance: 16.8
click at [149, 176] on input "range" at bounding box center [109, 175] width 177 height 2
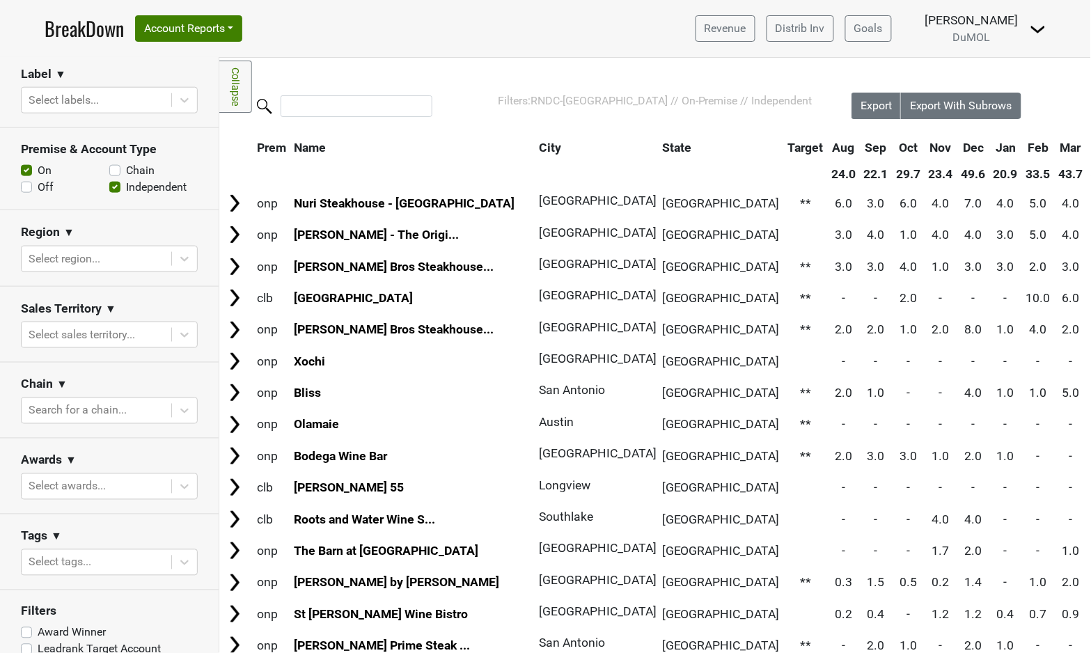
scroll to position [432, 0]
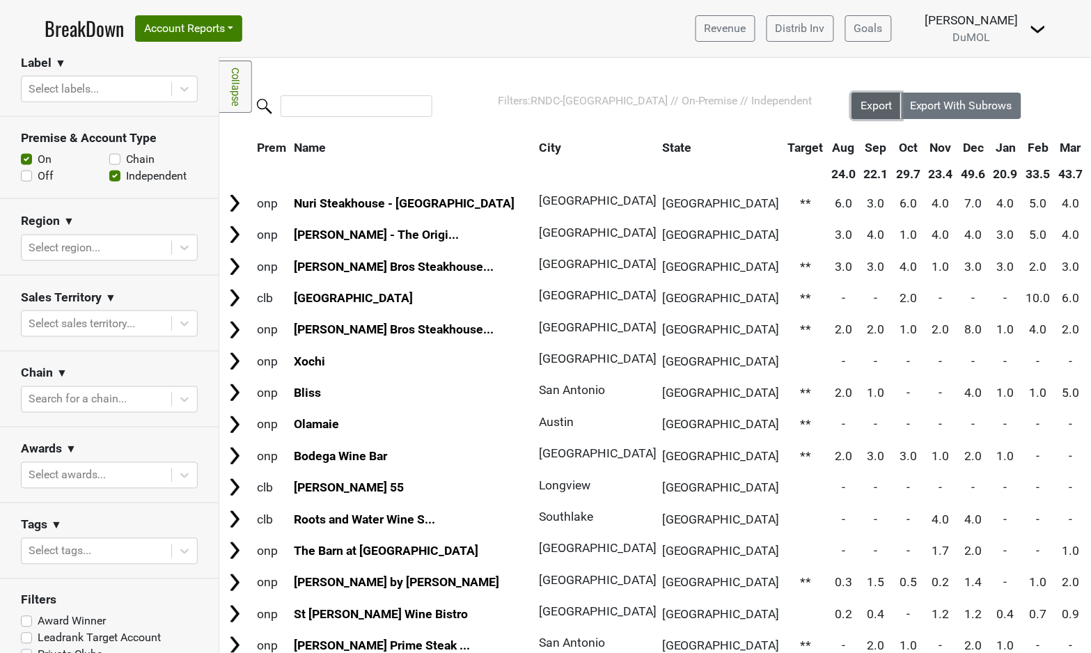
click at [873, 106] on span "Export" at bounding box center [876, 105] width 31 height 13
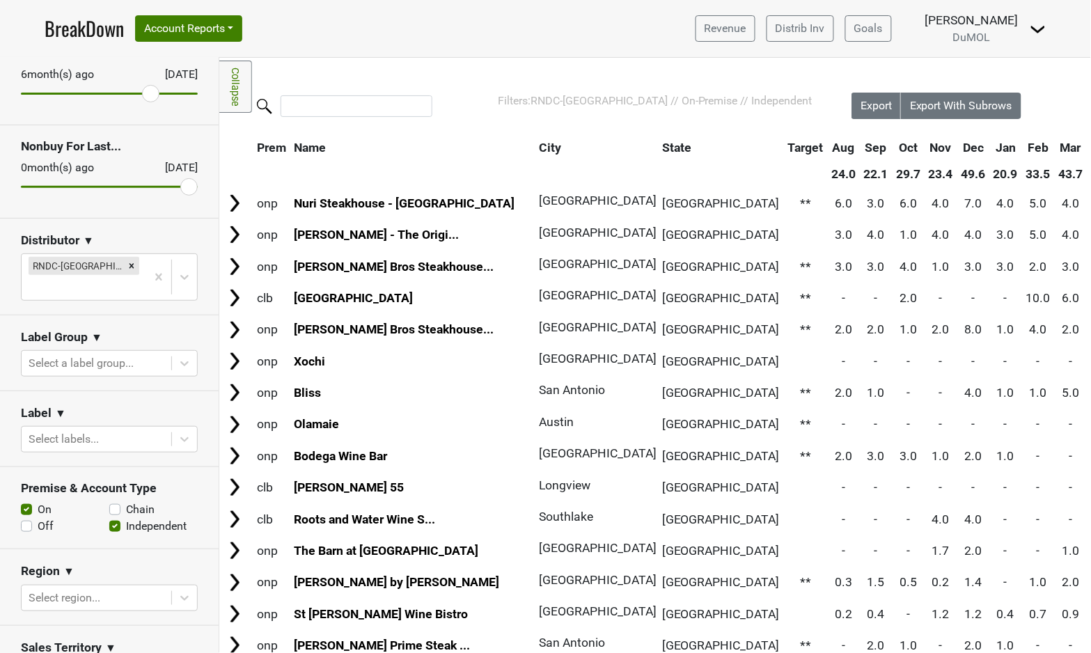
scroll to position [0, 0]
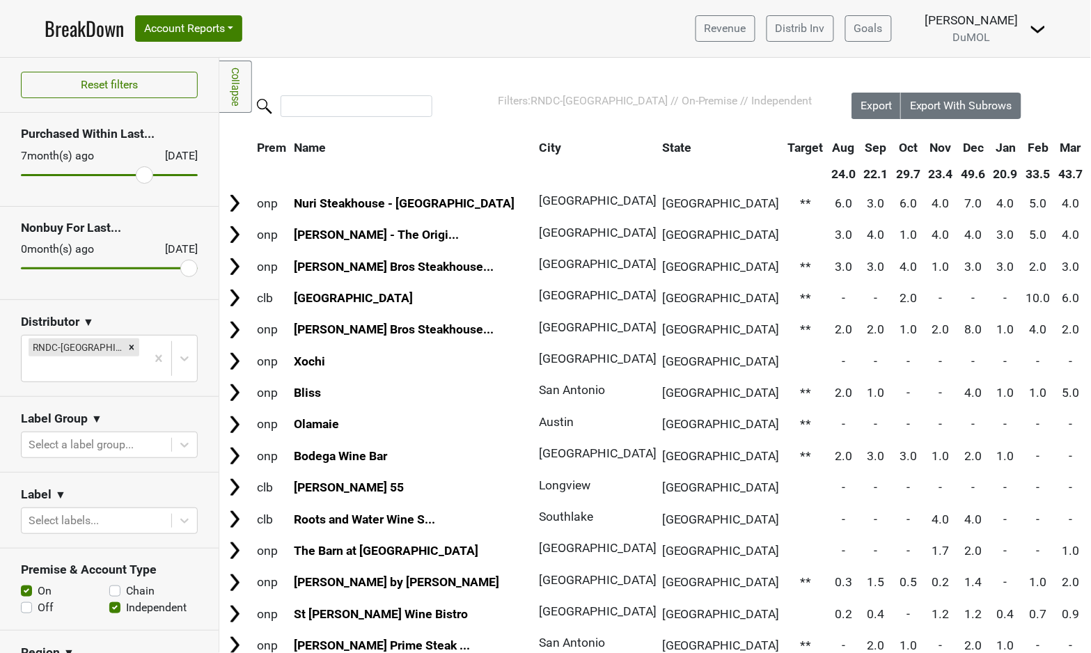
type input "6"
click at [150, 174] on input "range" at bounding box center [109, 175] width 177 height 2
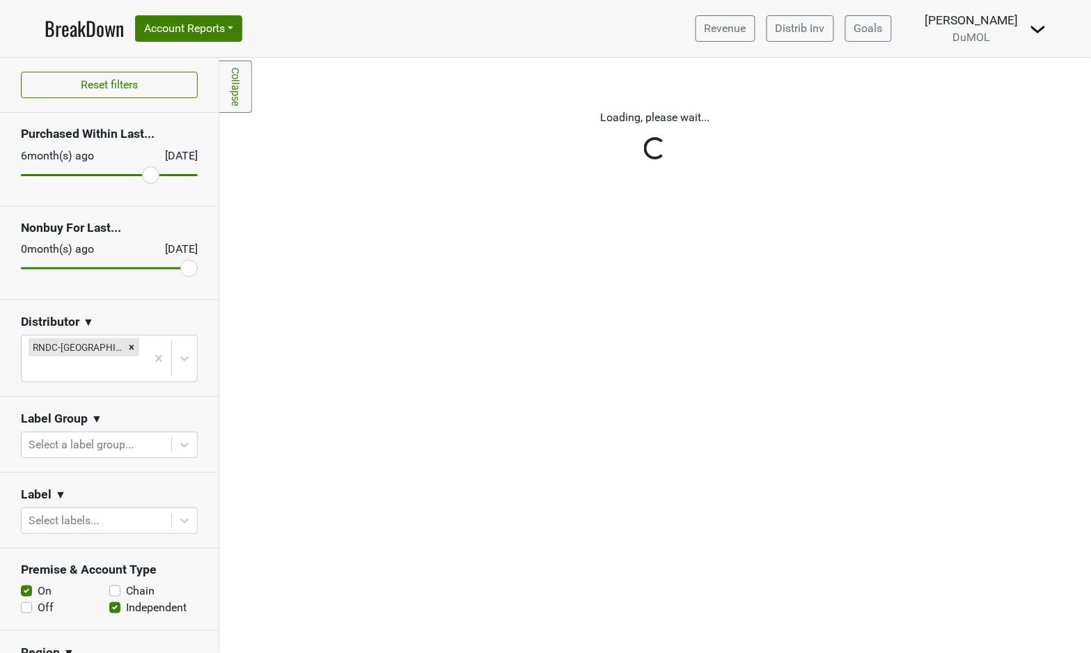
click at [84, 342] on div "Reset filters Purchased Within Last... [DATE] [DATE] Nonbuy For Last... [DATE] …" at bounding box center [109, 355] width 219 height 595
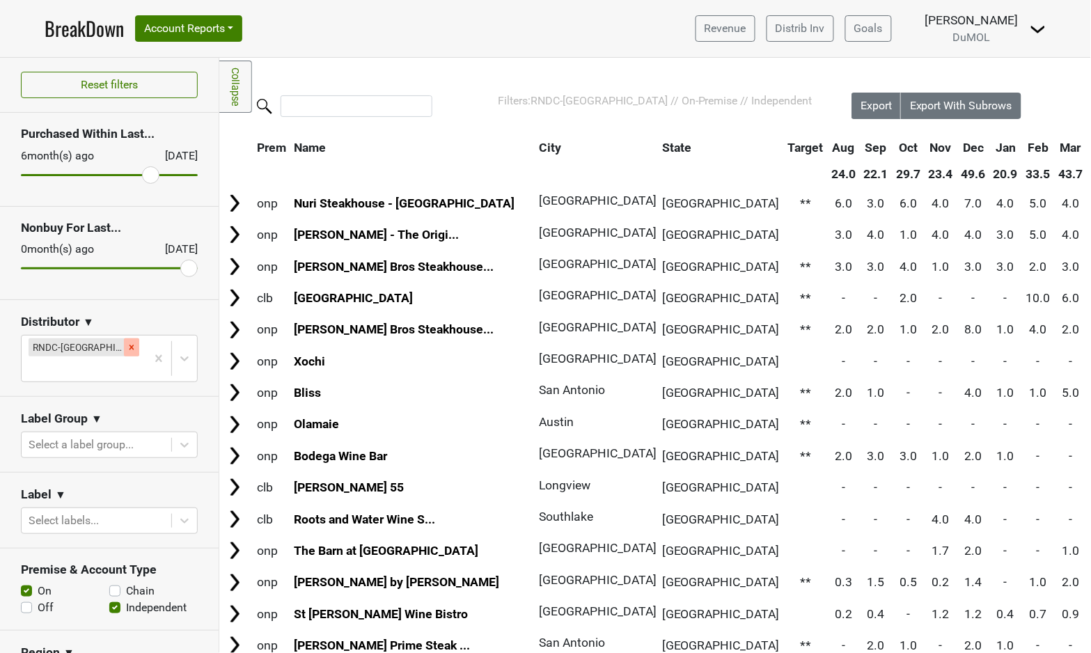
click at [127, 348] on icon "Remove RNDC-TX" at bounding box center [132, 348] width 10 height 10
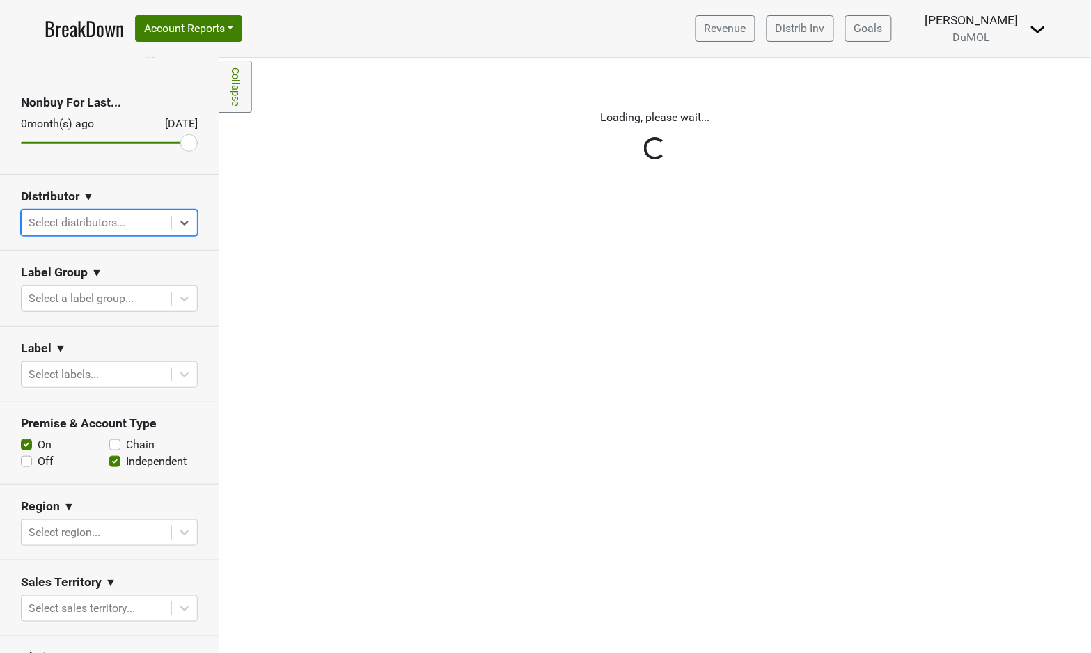
scroll to position [214, 0]
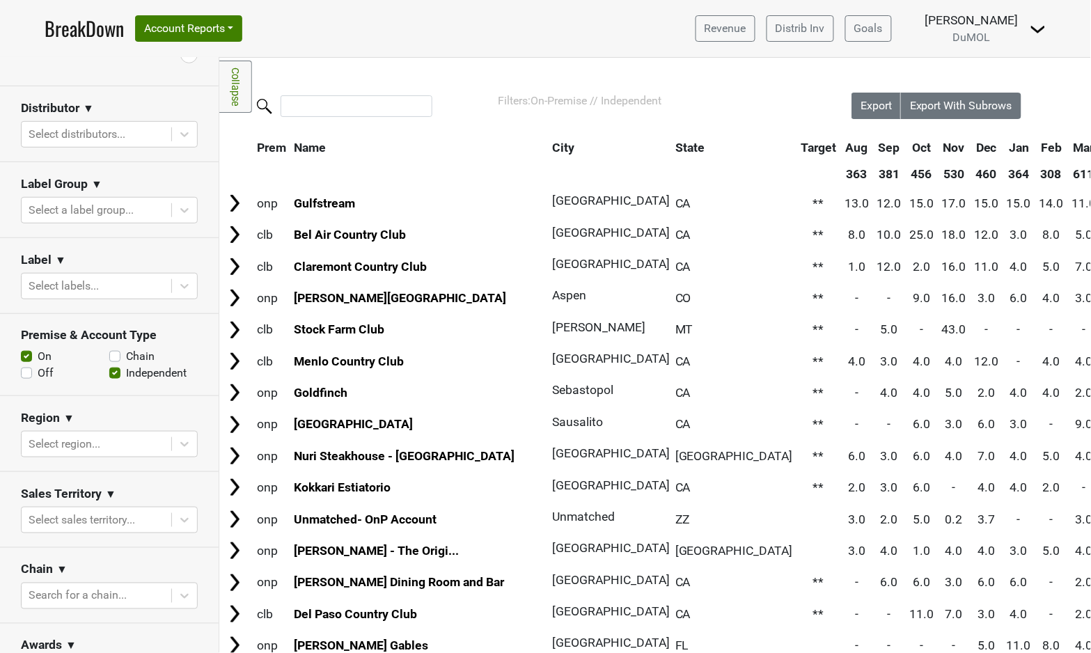
click at [126, 352] on label "Chain" at bounding box center [140, 356] width 29 height 17
click at [115, 352] on input "Chain" at bounding box center [114, 355] width 11 height 14
checkbox input "true"
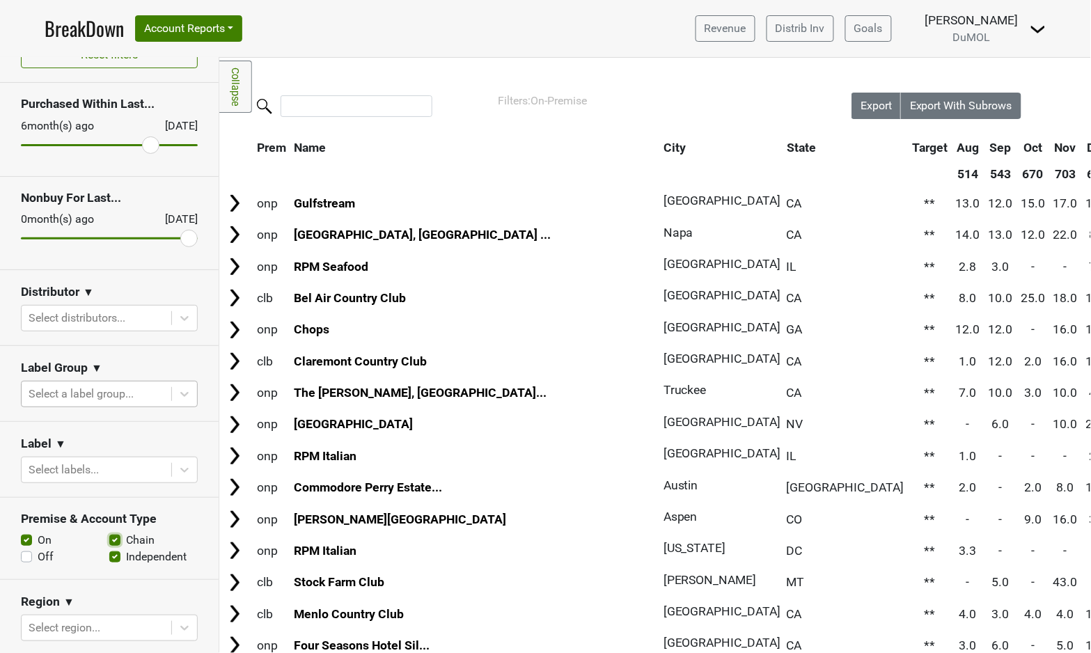
scroll to position [0, 0]
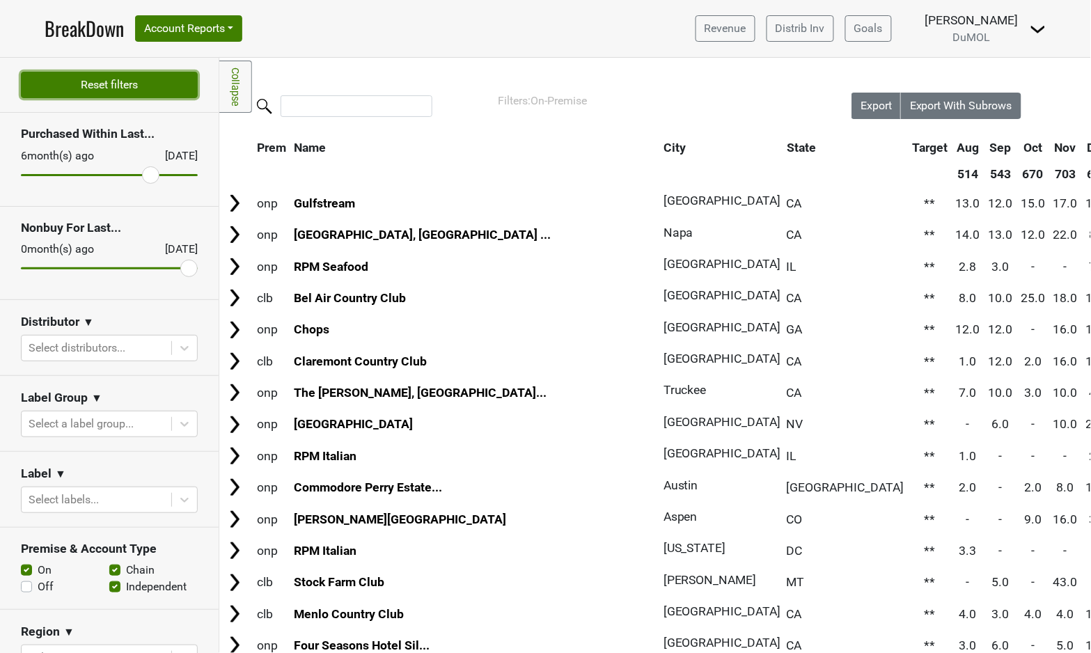
click at [114, 90] on button "Reset filters" at bounding box center [109, 85] width 177 height 26
checkbox input "true"
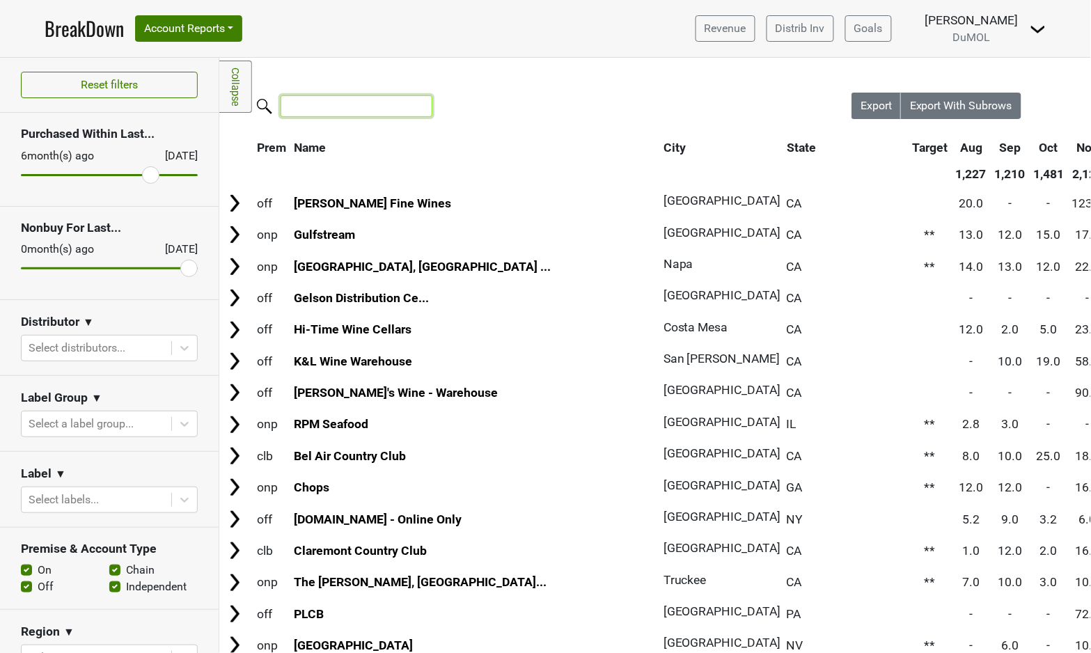
click at [381, 97] on input "search" at bounding box center [357, 106] width 152 height 22
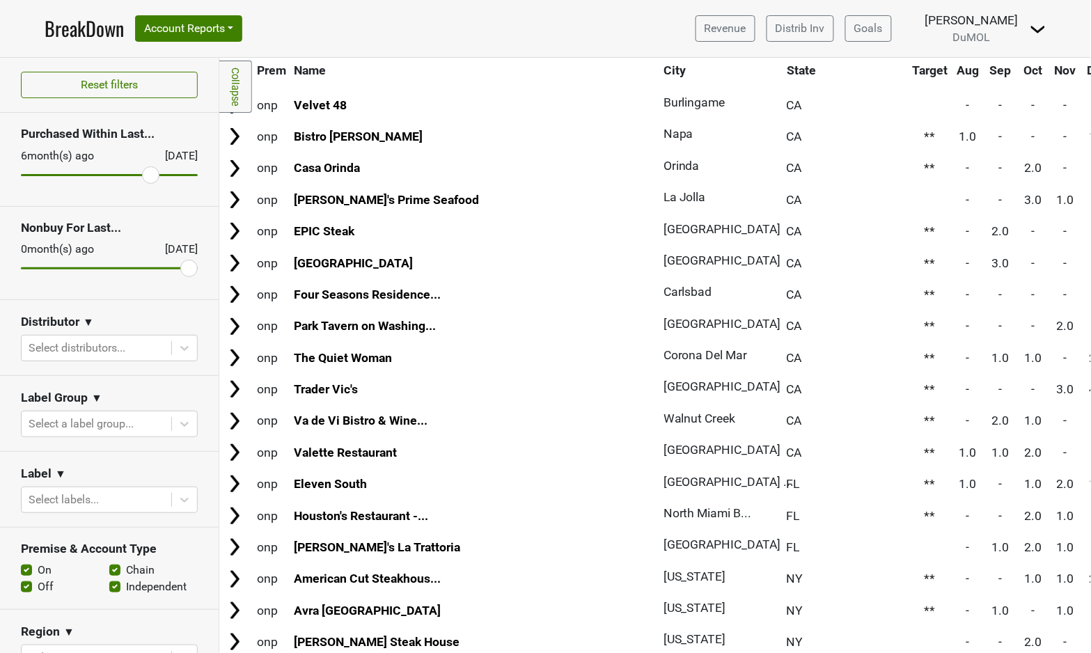
scroll to position [7345, 0]
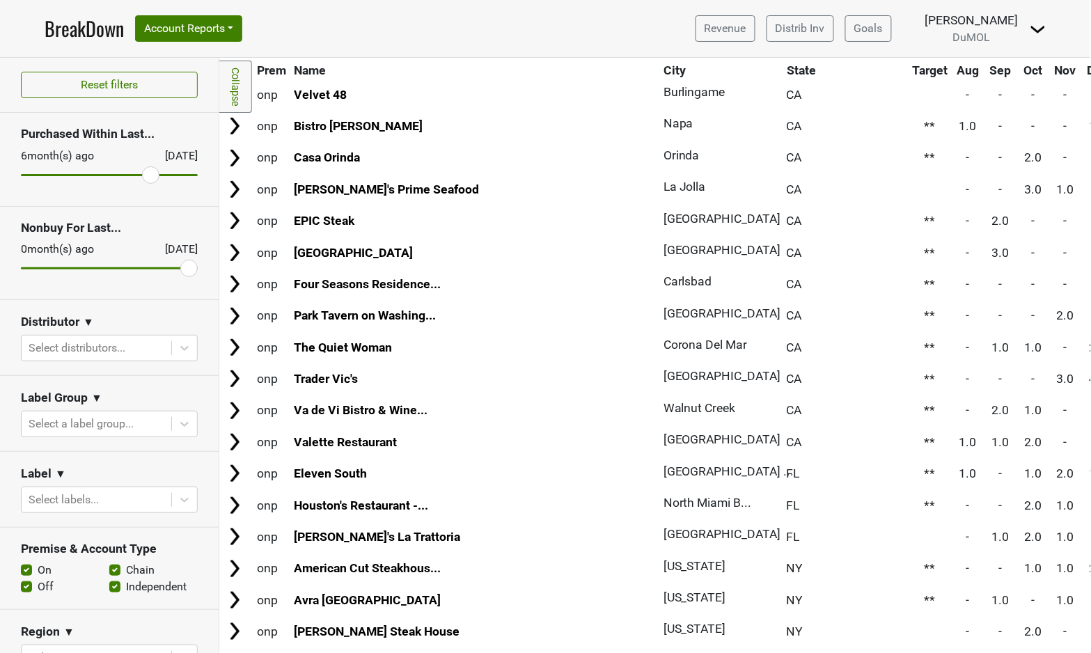
type input "onp"
drag, startPoint x: 152, startPoint y: 169, endPoint x: 164, endPoint y: 169, distance: 11.9
type input "4"
click at [164, 174] on input "range" at bounding box center [109, 175] width 177 height 2
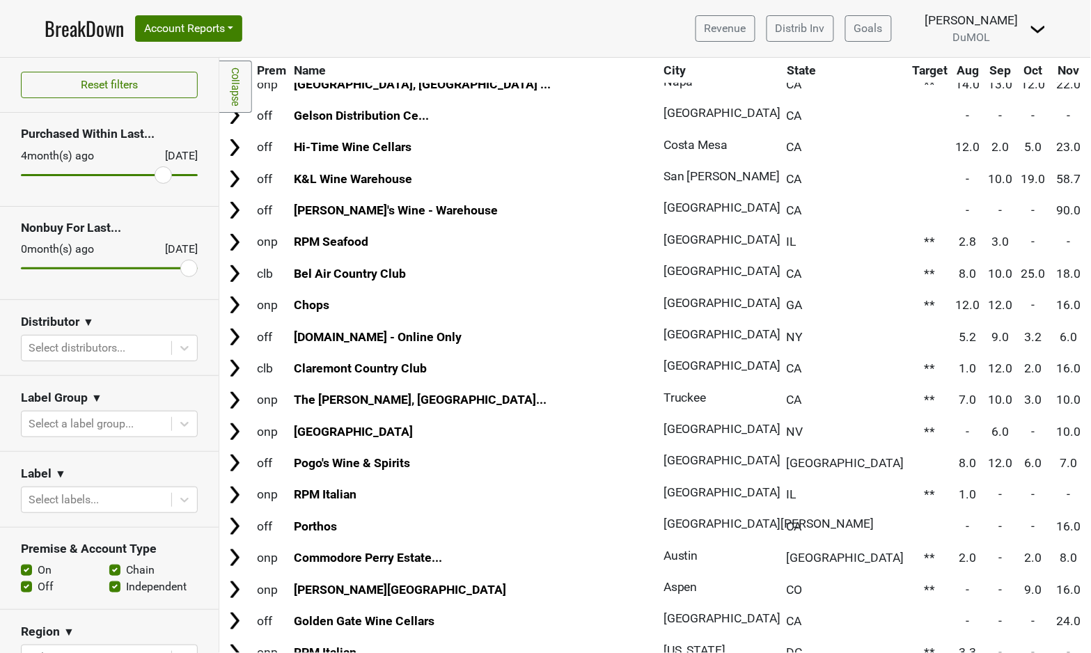
scroll to position [0, 0]
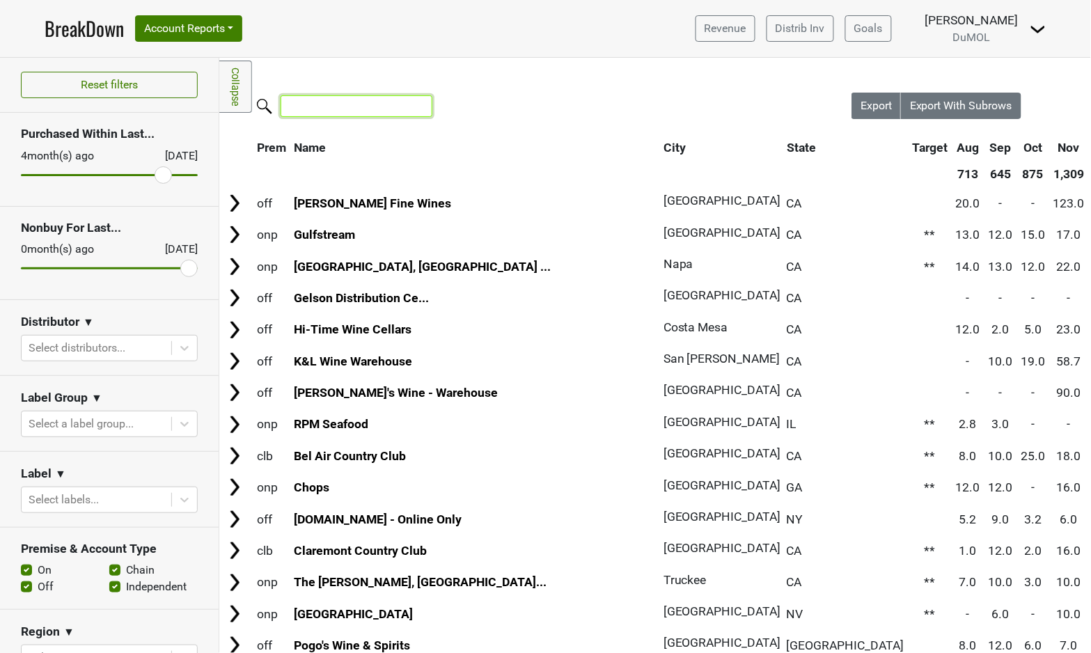
click at [377, 116] on input "search" at bounding box center [357, 106] width 152 height 22
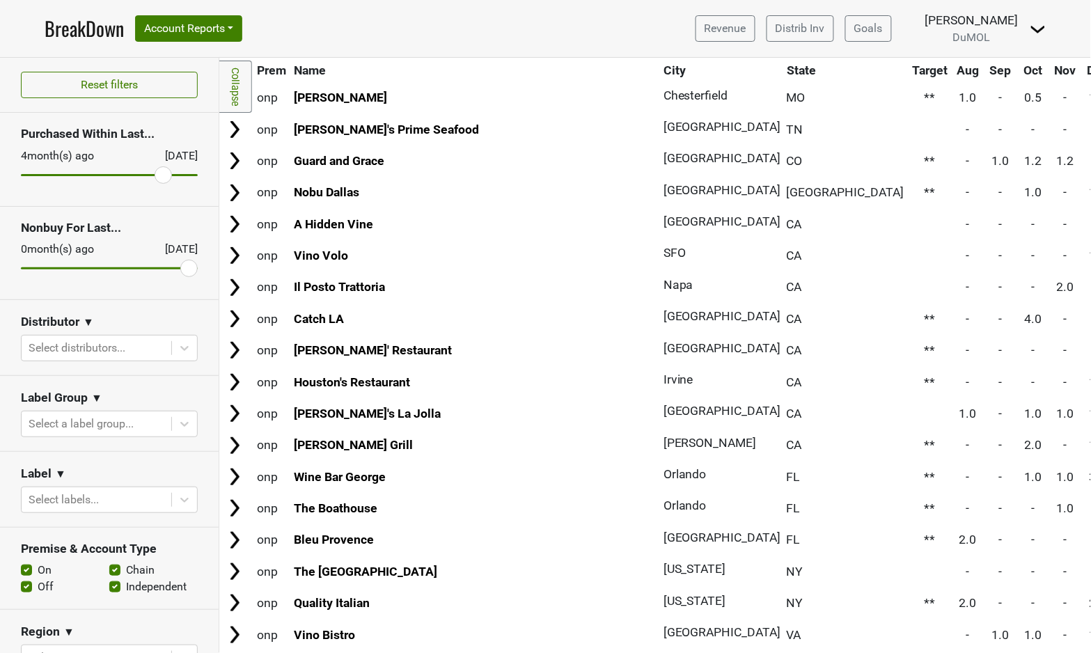
scroll to position [7345, 0]
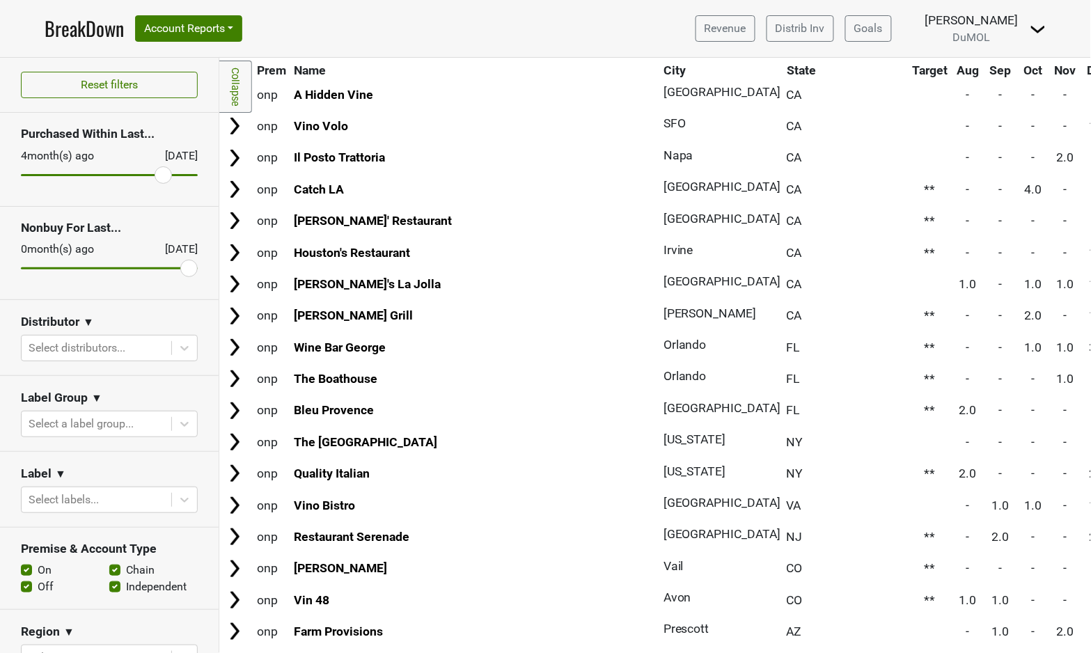
type input "onp"
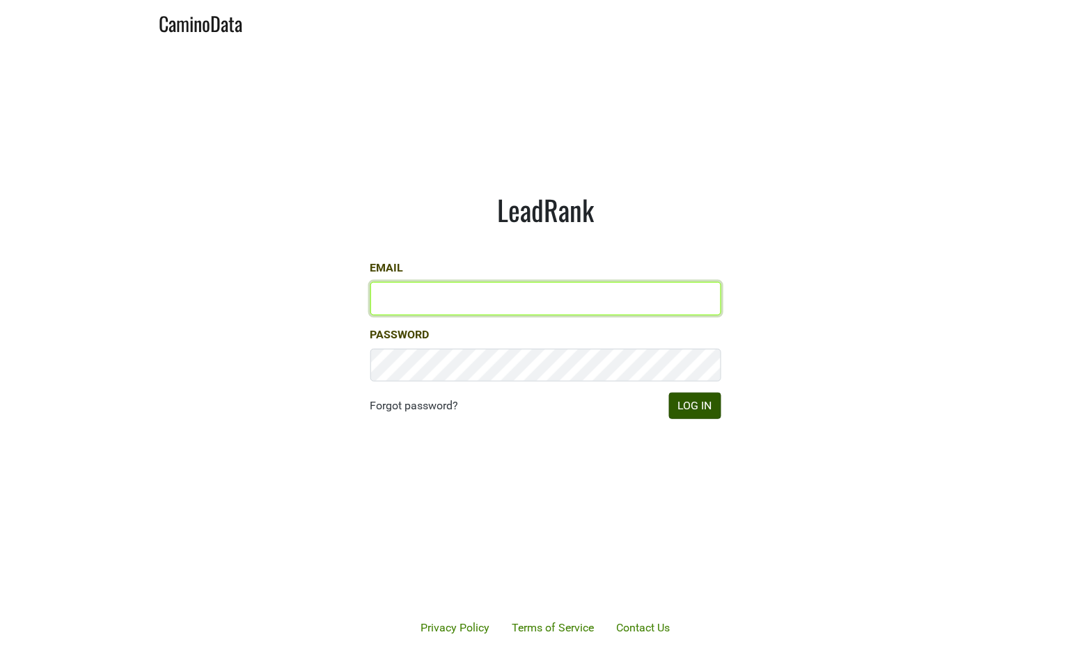
type input "[EMAIL_ADDRESS][DOMAIN_NAME]"
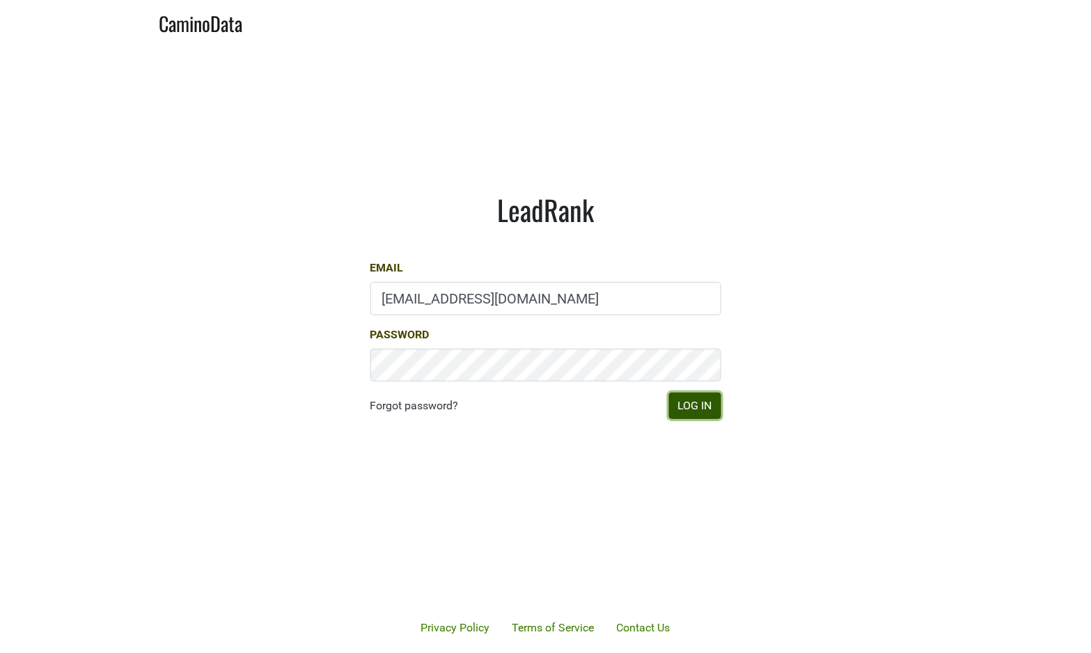
click at [685, 403] on button "Log In" at bounding box center [695, 406] width 52 height 26
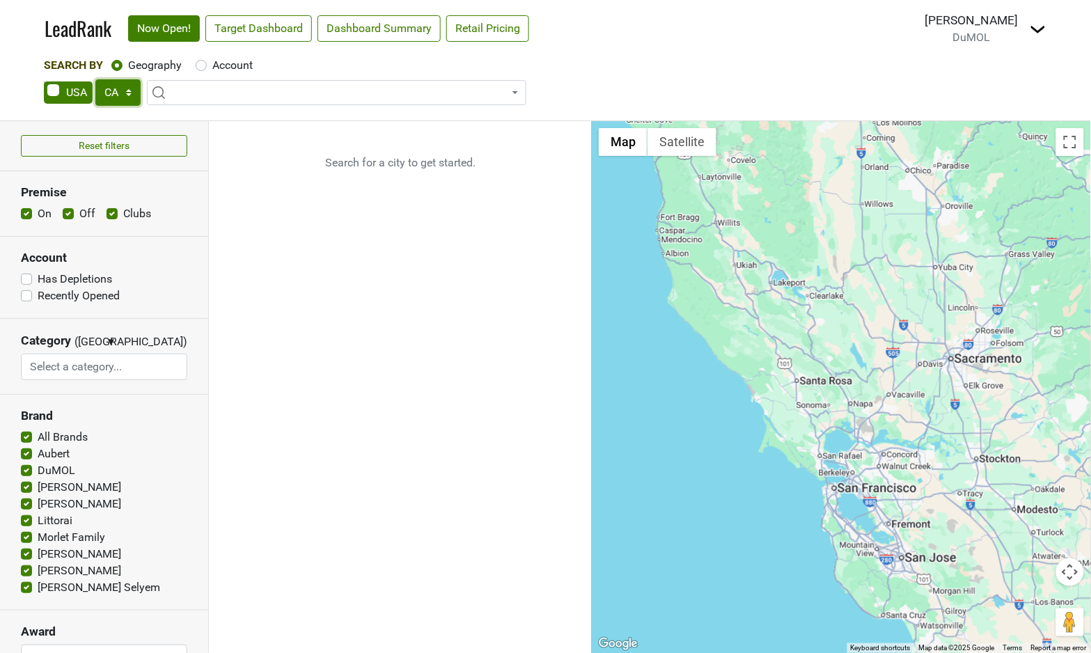
click at [130, 91] on select "AK AL AR AZ CA CO CT DC DE FL [GEOGRAPHIC_DATA] HI IA ID IL IN KS [GEOGRAPHIC_D…" at bounding box center [117, 92] width 45 height 26
select select "[GEOGRAPHIC_DATA]"
click at [95, 79] on select "AK AL AR AZ CA CO CT DC DE FL [GEOGRAPHIC_DATA] HI IA ID IL IN KS [GEOGRAPHIC_D…" at bounding box center [117, 92] width 45 height 26
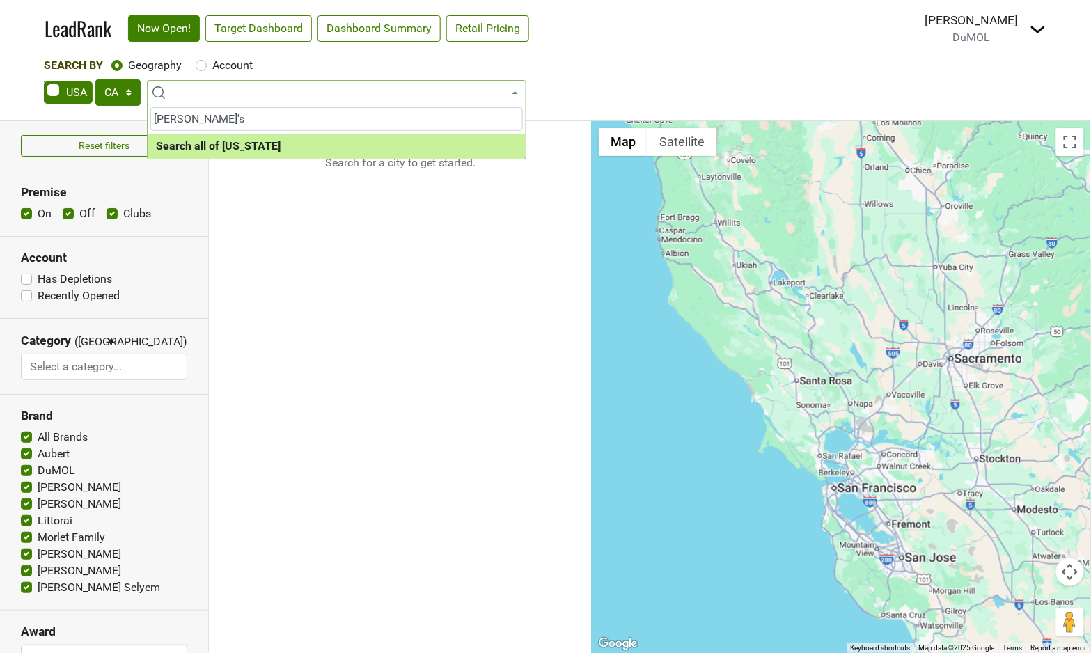
type input "[PERSON_NAME]'s"
select select "ALL_TX"
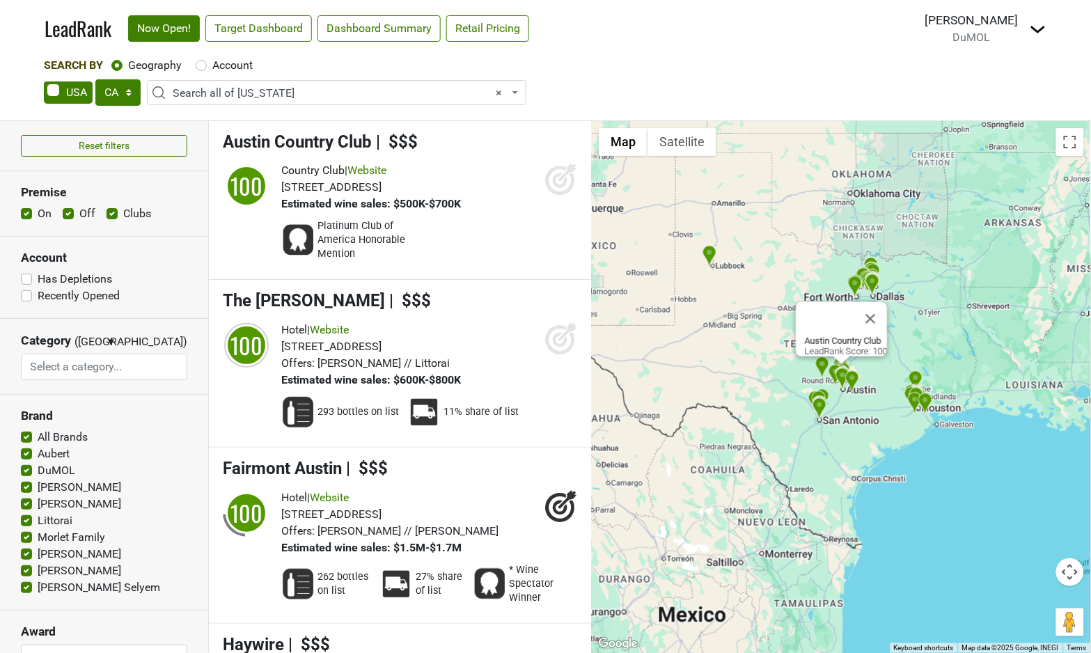
click at [290, 100] on span "× Search all of Texas" at bounding box center [341, 93] width 336 height 17
type input "lutie"
